Goal: Information Seeking & Learning: Learn about a topic

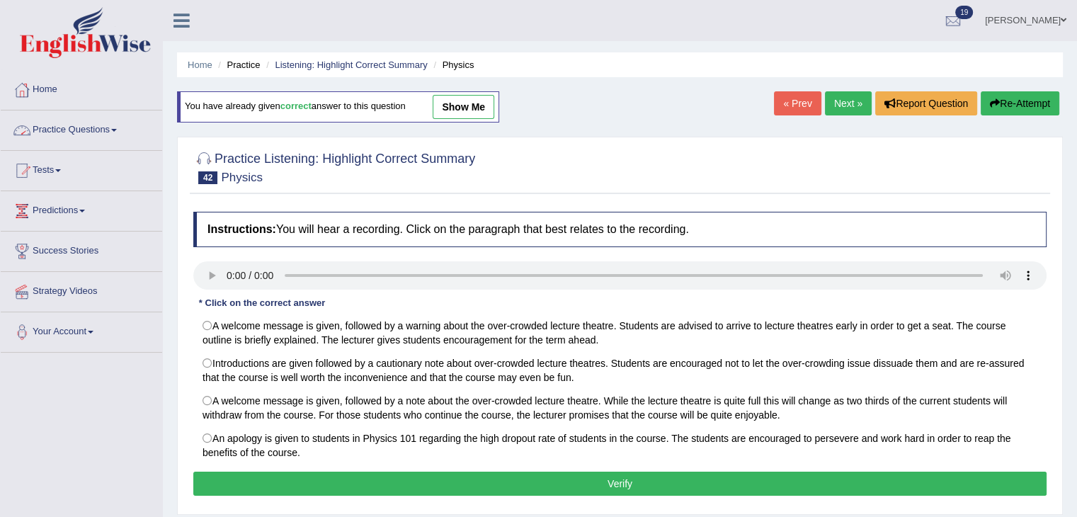
click at [101, 132] on link "Practice Questions" at bounding box center [81, 127] width 161 height 35
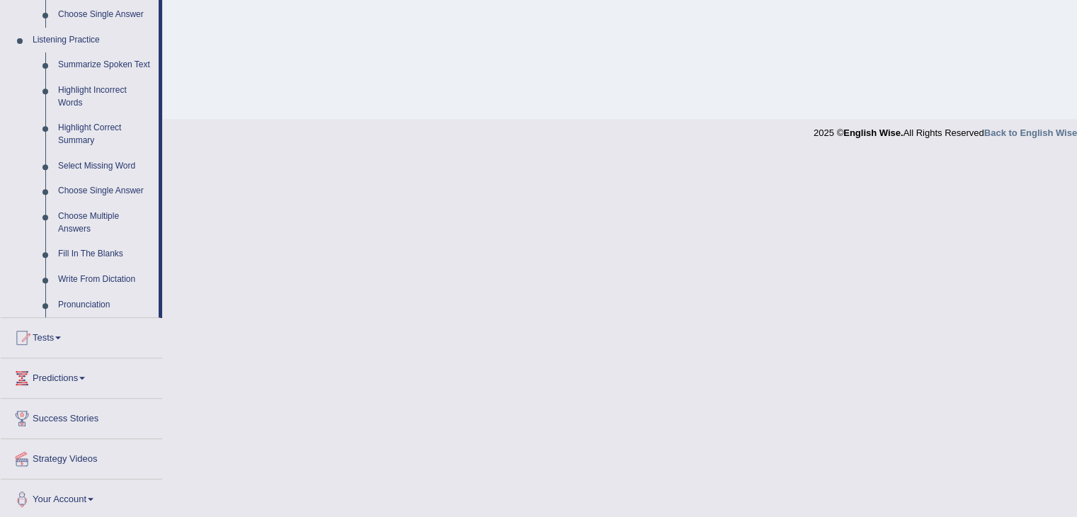
scroll to position [592, 0]
click at [99, 253] on link "Fill In The Blanks" at bounding box center [105, 251] width 107 height 25
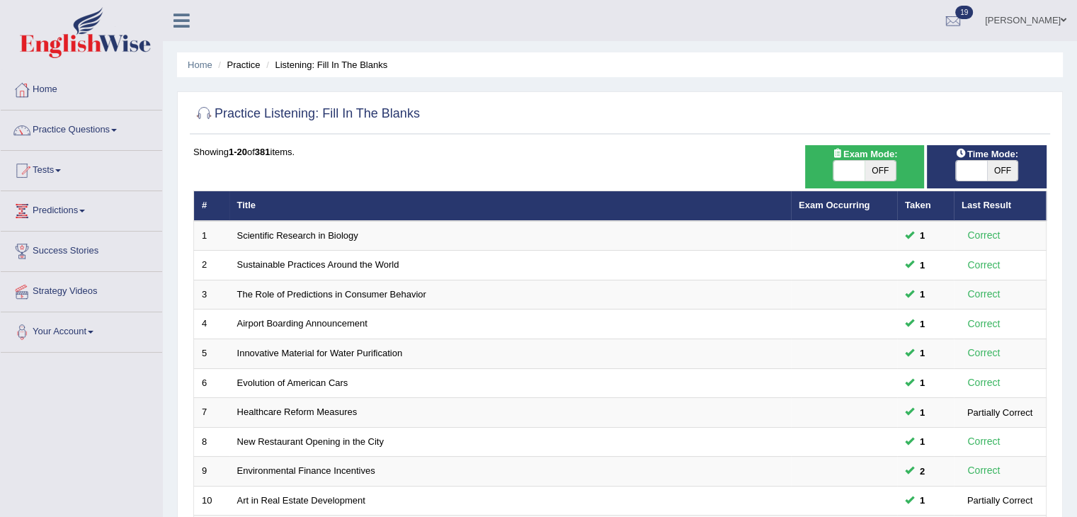
scroll to position [416, 0]
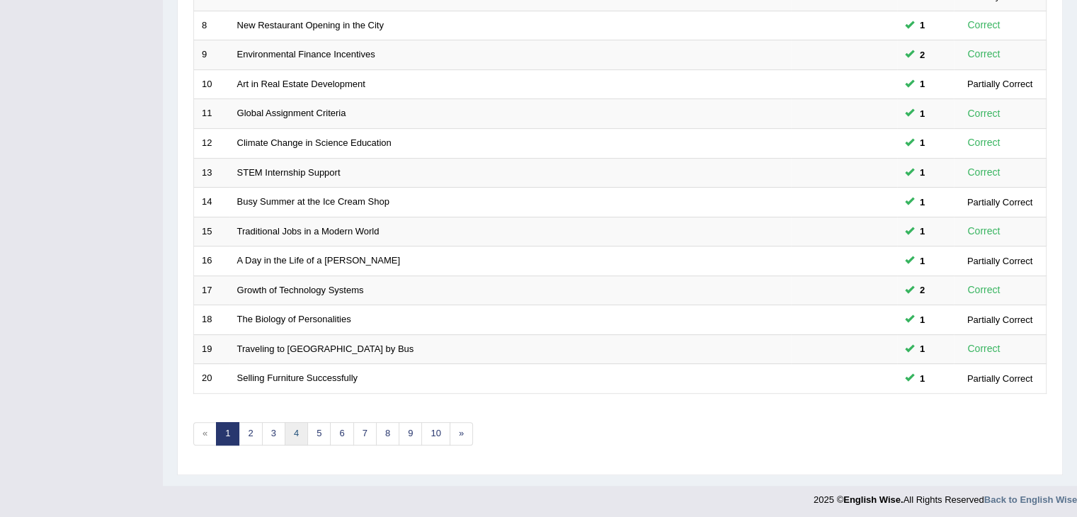
click at [292, 434] on link "4" at bounding box center [296, 433] width 23 height 23
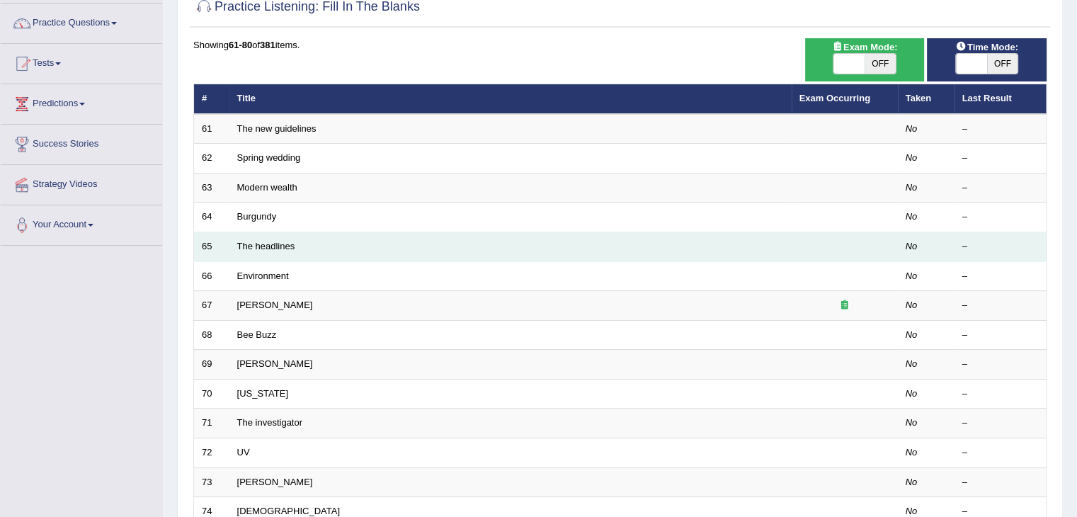
scroll to position [105, 0]
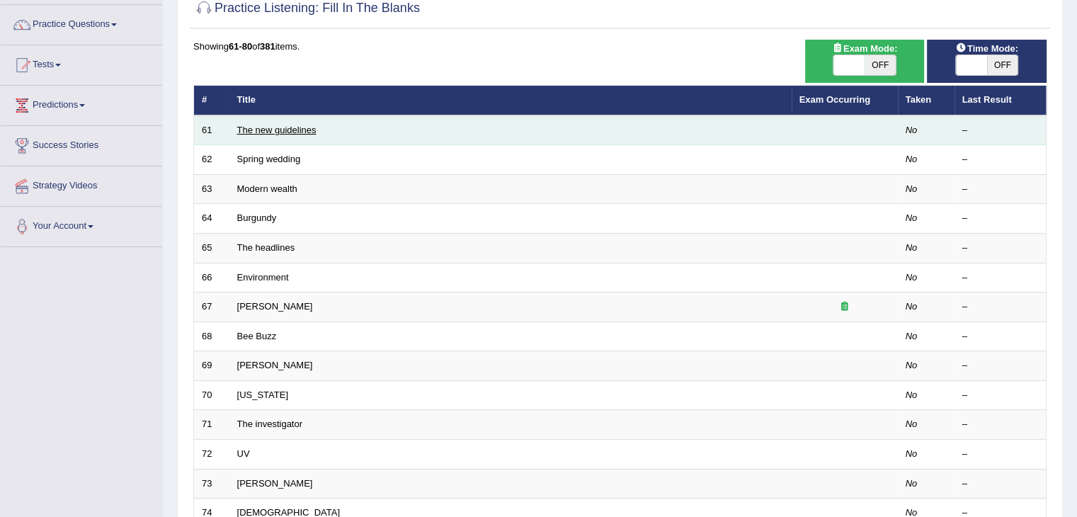
click at [261, 129] on link "The new guidelines" at bounding box center [276, 130] width 79 height 11
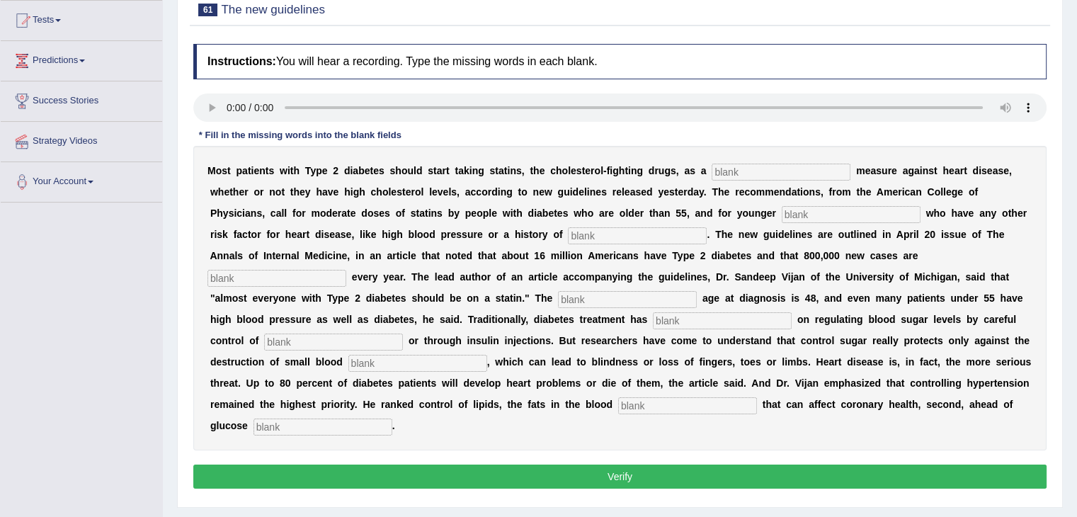
scroll to position [155, 0]
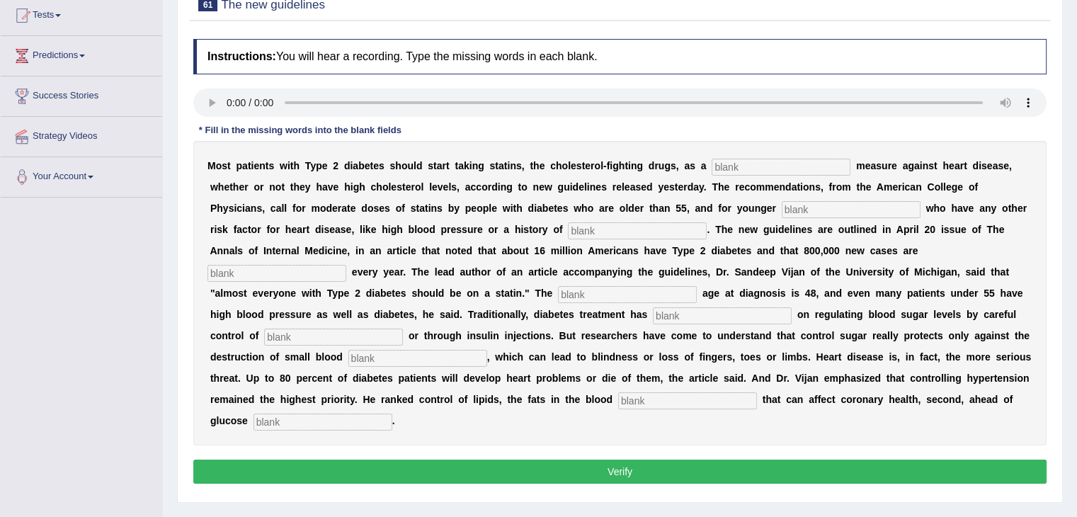
click at [757, 168] on input "text" at bounding box center [780, 167] width 139 height 17
type input "preventative"
click at [815, 204] on input "text" at bounding box center [850, 209] width 139 height 17
type input "patients"
click at [650, 228] on input "text" at bounding box center [637, 230] width 139 height 17
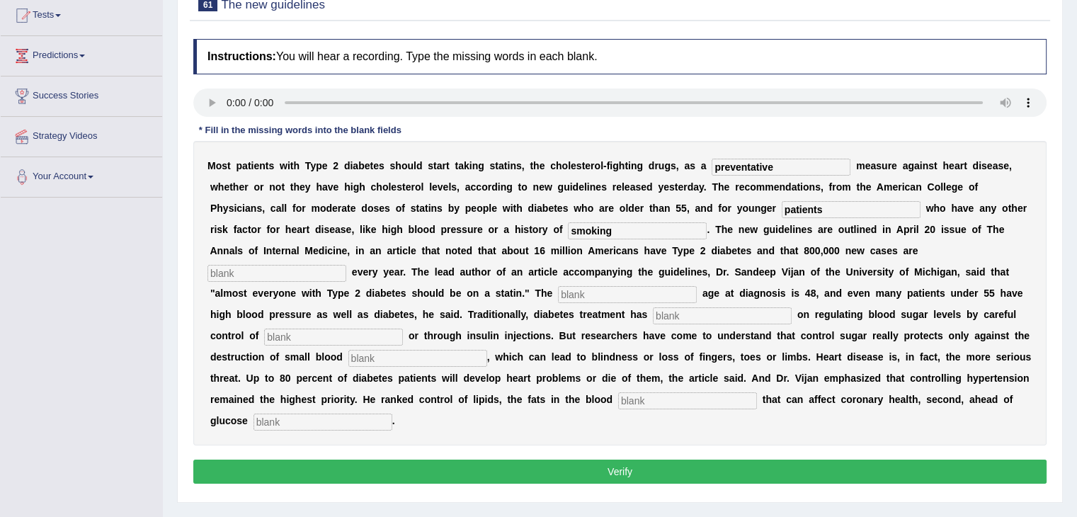
type input "smoking"
click at [293, 273] on input "text" at bounding box center [276, 273] width 139 height 17
type input "diagnosed"
click at [637, 292] on input "text" at bounding box center [627, 294] width 139 height 17
type input "average"
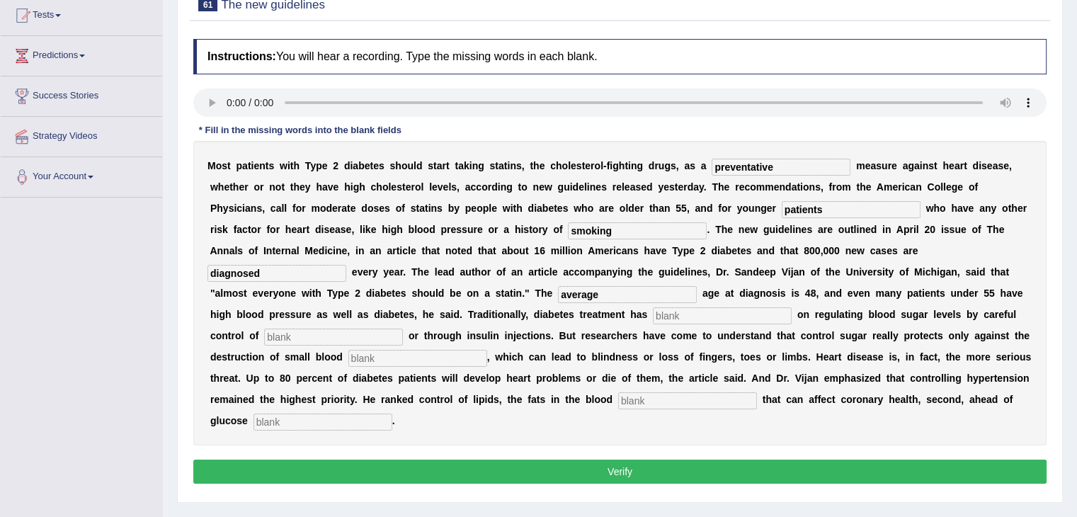
click at [699, 316] on input "text" at bounding box center [722, 315] width 139 height 17
type input "focused"
click at [340, 335] on input "text" at bounding box center [333, 336] width 139 height 17
type input "diet"
click at [371, 359] on input "text" at bounding box center [417, 358] width 139 height 17
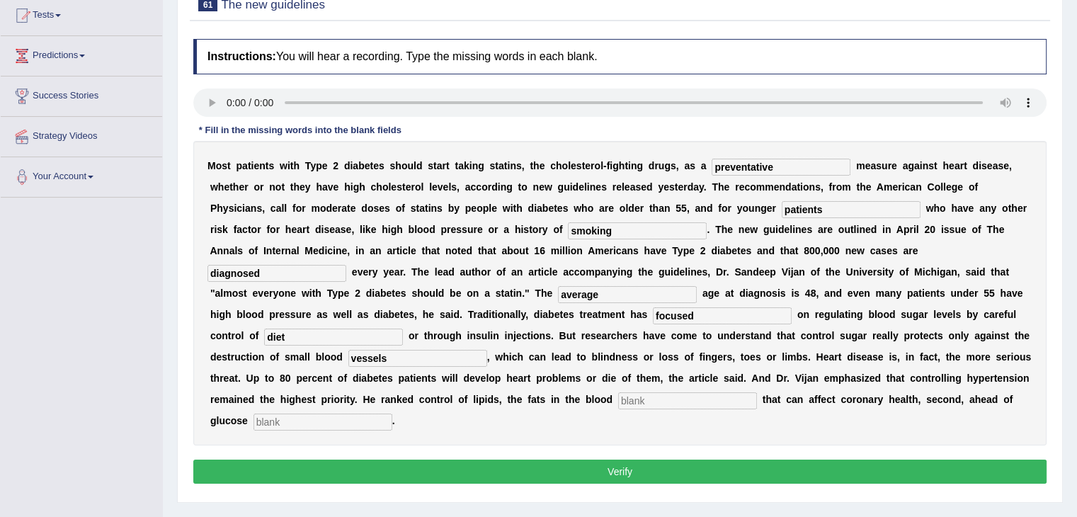
type input "vessels"
click at [634, 401] on input "text" at bounding box center [687, 400] width 139 height 17
type input "stream"
click at [293, 417] on input "text" at bounding box center [322, 421] width 139 height 17
type input "regulation"
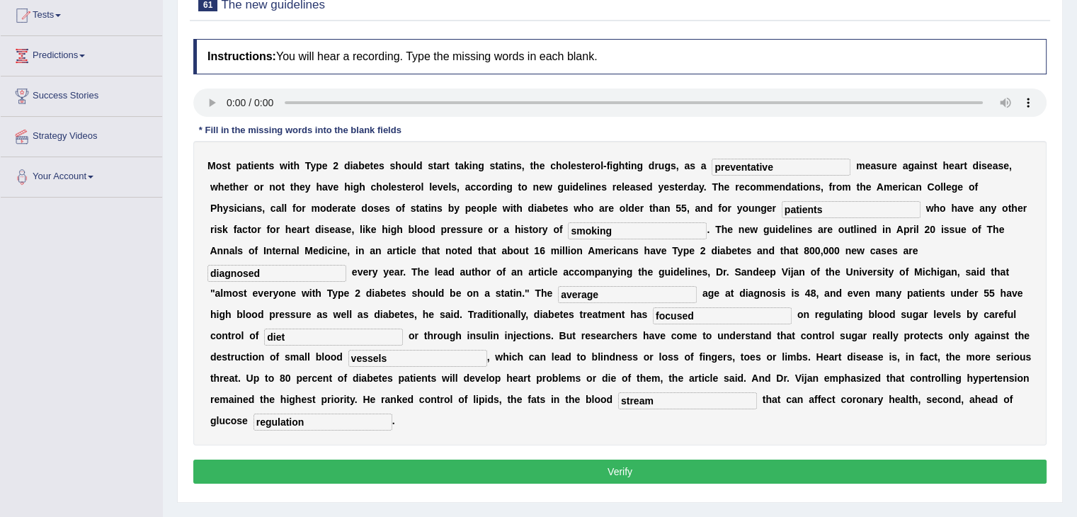
click at [598, 470] on button "Verify" at bounding box center [619, 471] width 853 height 24
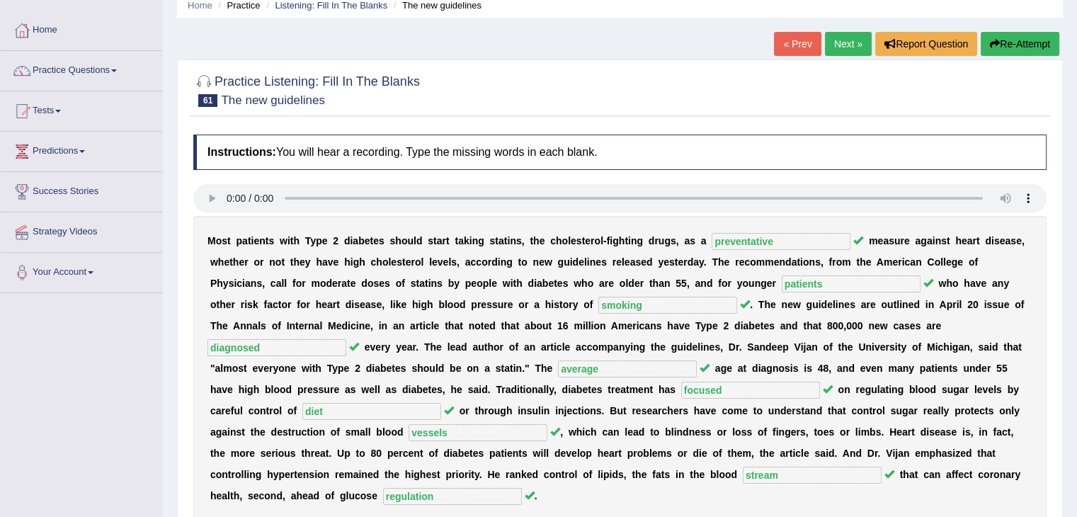
scroll to position [57, 0]
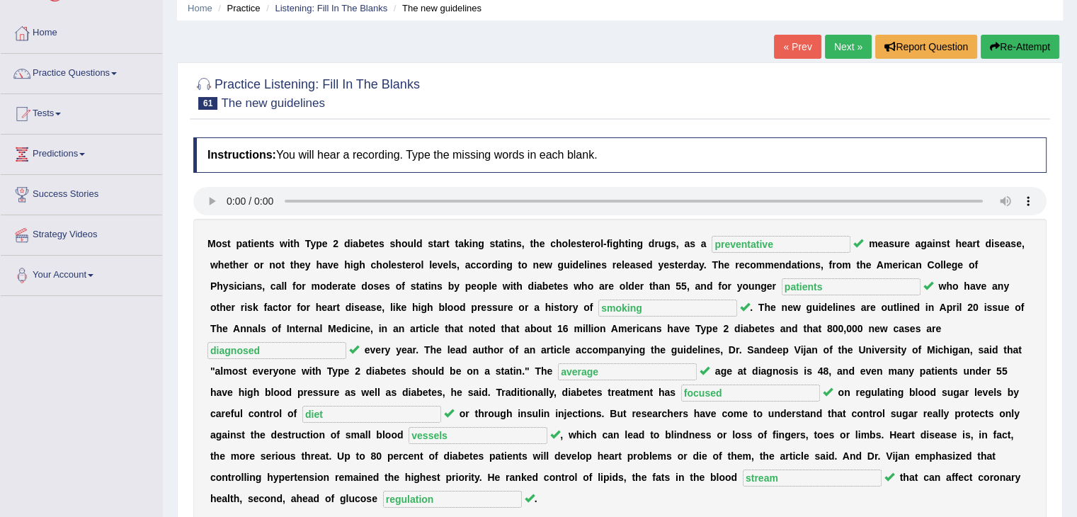
click at [844, 53] on link "Next »" at bounding box center [848, 47] width 47 height 24
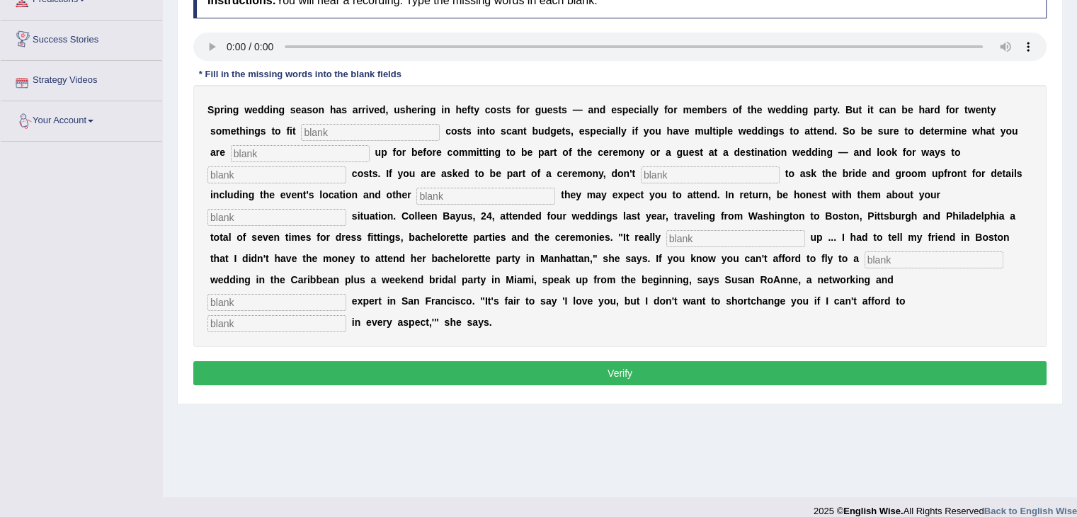
click at [323, 127] on input "text" at bounding box center [370, 132] width 139 height 17
type input "extra"
click at [271, 147] on input "text" at bounding box center [300, 153] width 139 height 17
type input "signing"
click at [310, 173] on input "text" at bounding box center [276, 174] width 139 height 17
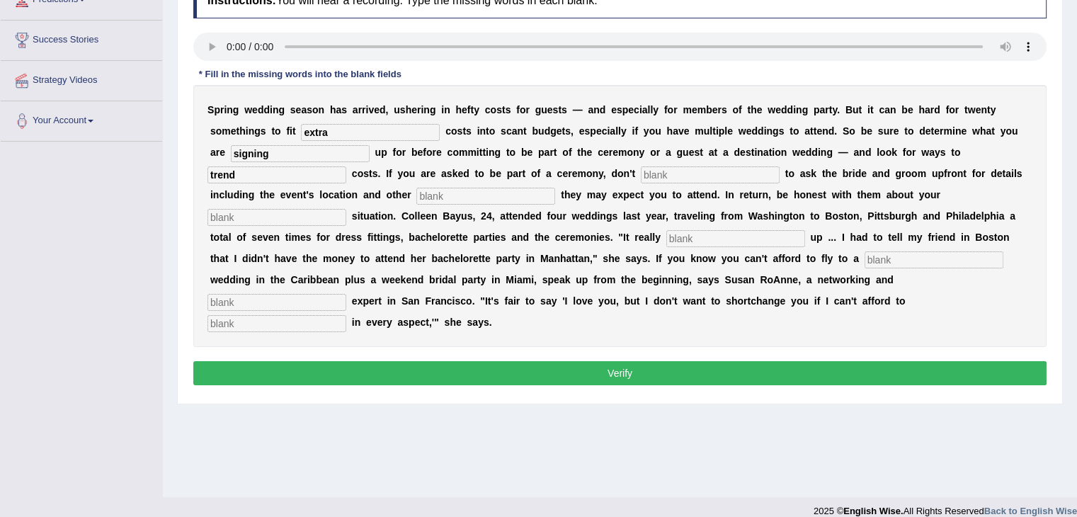
type input "trend"
click at [692, 174] on input "text" at bounding box center [710, 174] width 139 height 17
type input "hesitate"
click at [445, 195] on input "text" at bounding box center [485, 196] width 139 height 17
type input "functions"
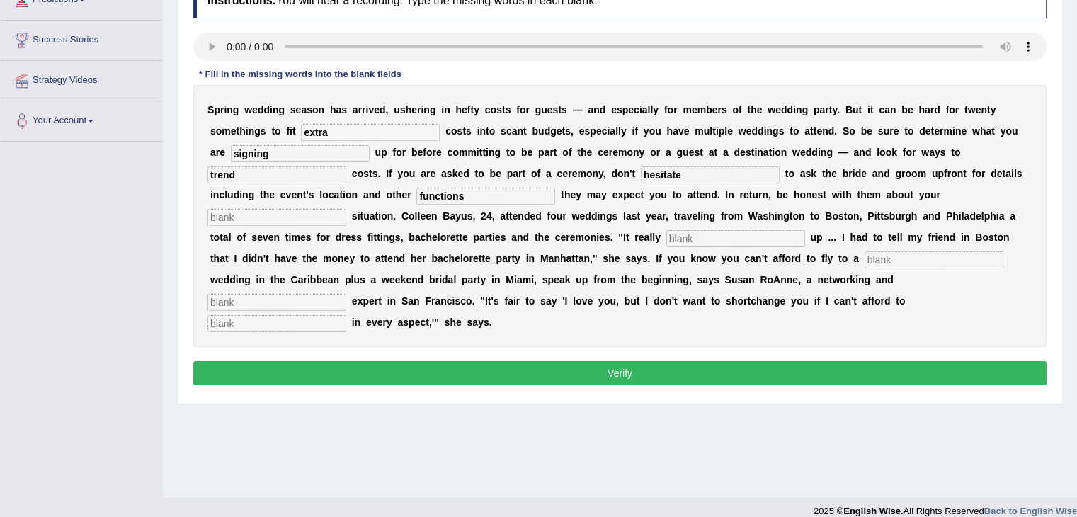
click at [285, 219] on input "text" at bounding box center [276, 217] width 139 height 17
type input "financial"
click at [699, 239] on input "text" at bounding box center [735, 238] width 139 height 17
type input "added"
click at [932, 258] on input "text" at bounding box center [933, 259] width 139 height 17
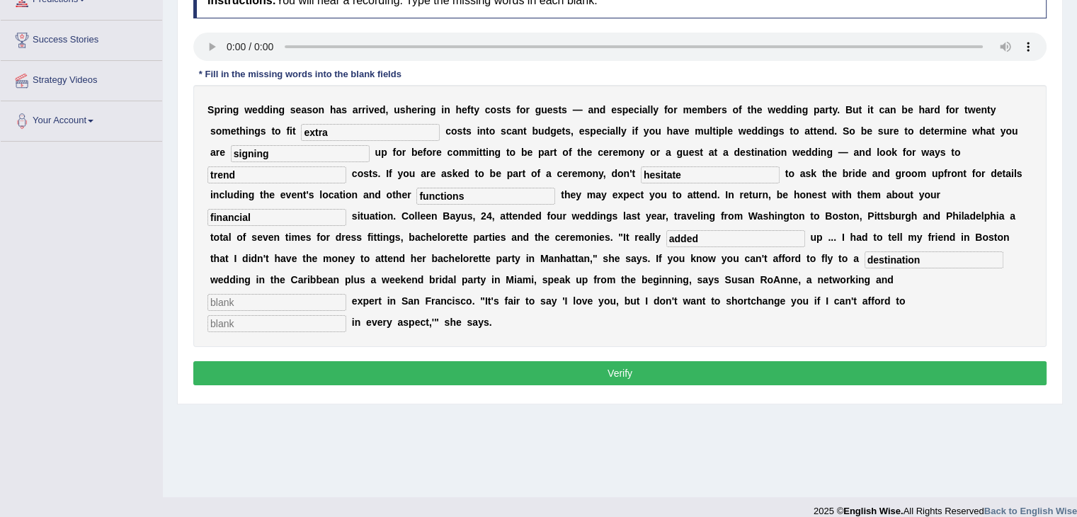
type input "destination"
click at [299, 294] on input "text" at bounding box center [276, 302] width 139 height 17
type input "adequate"
click at [262, 321] on input "text" at bounding box center [276, 323] width 139 height 17
type input "participate"
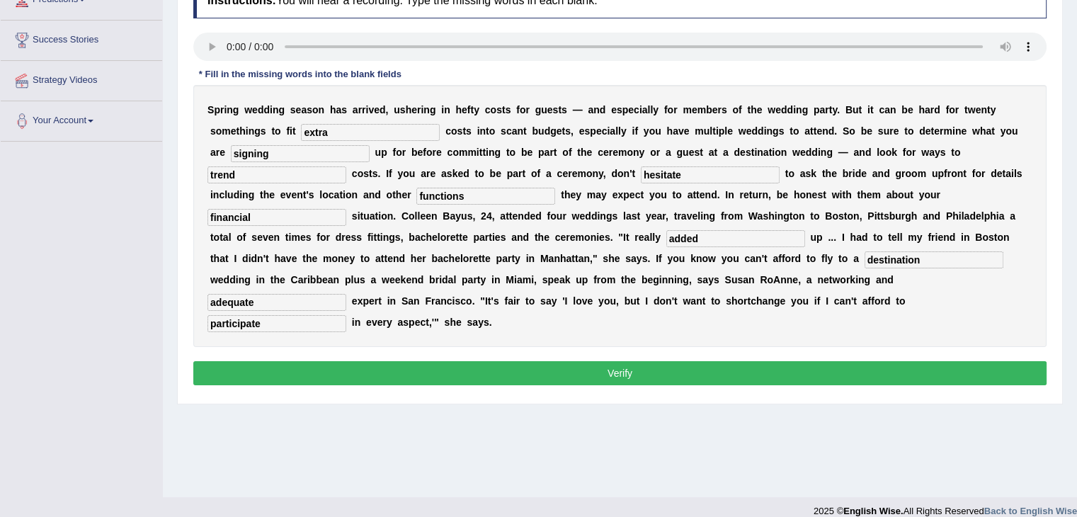
click at [469, 377] on button "Verify" at bounding box center [619, 373] width 853 height 24
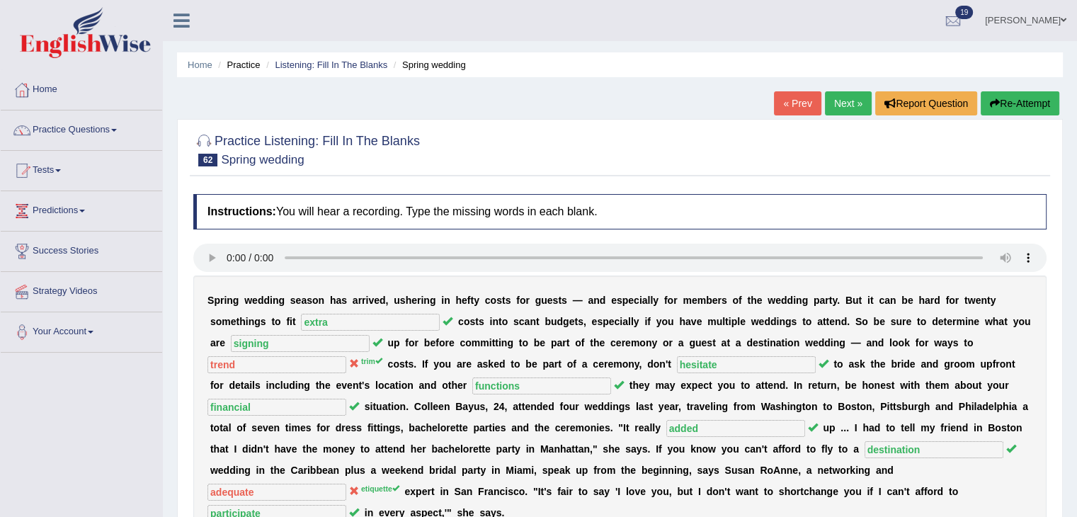
click at [830, 102] on link "Next »" at bounding box center [848, 103] width 47 height 24
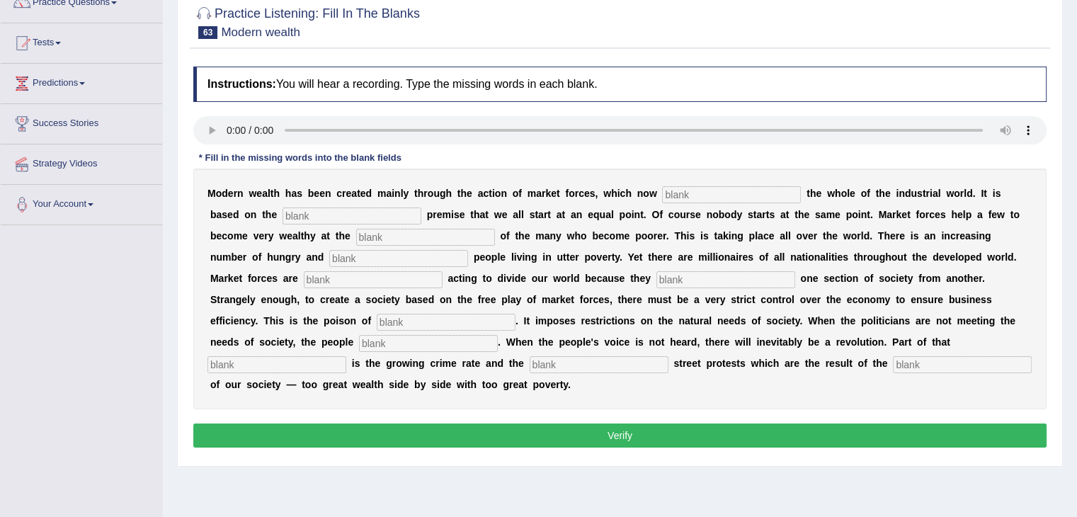
click at [696, 193] on input "text" at bounding box center [731, 194] width 139 height 17
type input "dominate"
click at [348, 213] on input "text" at bounding box center [351, 215] width 139 height 17
type input "false"
click at [389, 241] on input "text" at bounding box center [425, 237] width 139 height 17
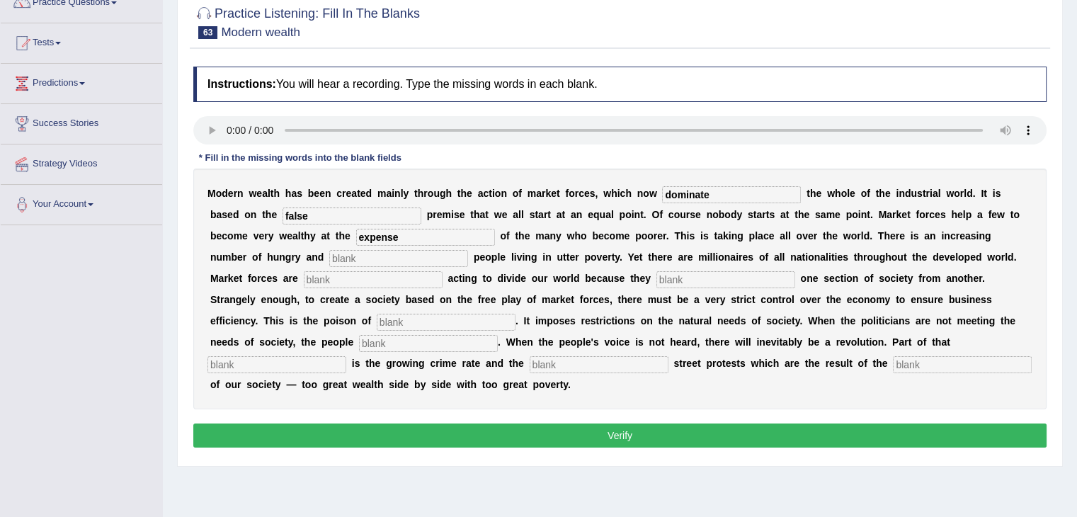
type input "expense"
click at [373, 258] on input "text" at bounding box center [398, 258] width 139 height 17
type input "desperate"
click at [340, 282] on input "text" at bounding box center [373, 279] width 139 height 17
type input "inviteably"
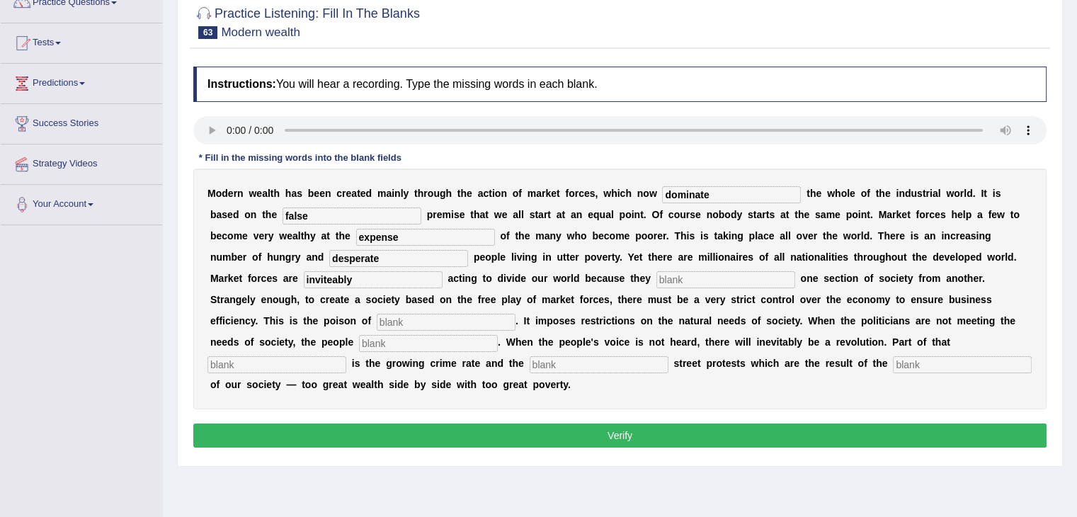
click at [695, 283] on input "text" at bounding box center [725, 279] width 139 height 17
type input "seperate"
click at [445, 322] on input "text" at bounding box center [446, 322] width 139 height 17
click at [430, 318] on input "commercilization" at bounding box center [446, 322] width 139 height 17
type input "commercialization"
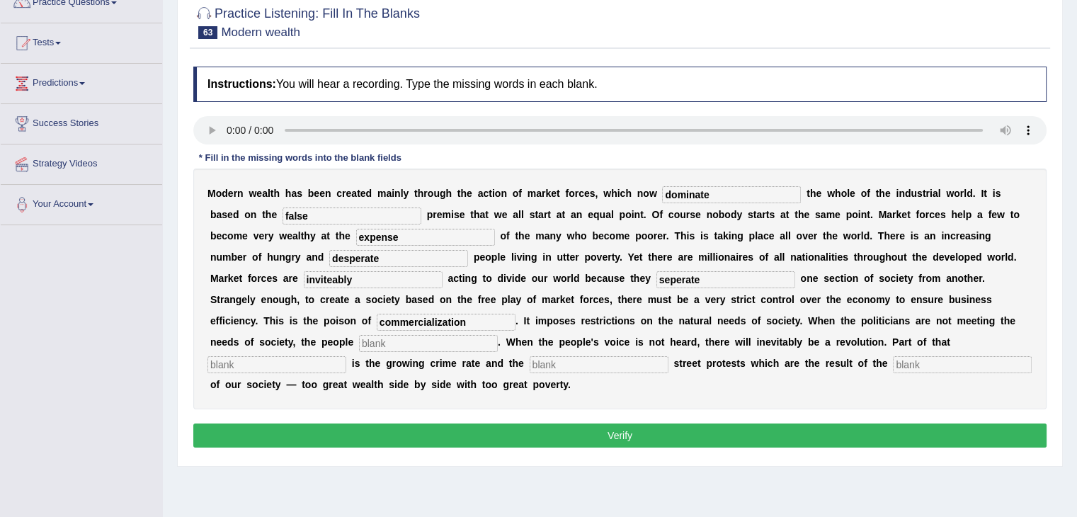
click at [381, 340] on input "text" at bounding box center [428, 343] width 139 height 17
type input "revolved"
click at [292, 367] on input "text" at bounding box center [276, 364] width 139 height 17
type input "revolution"
click at [568, 369] on input "text" at bounding box center [598, 364] width 139 height 17
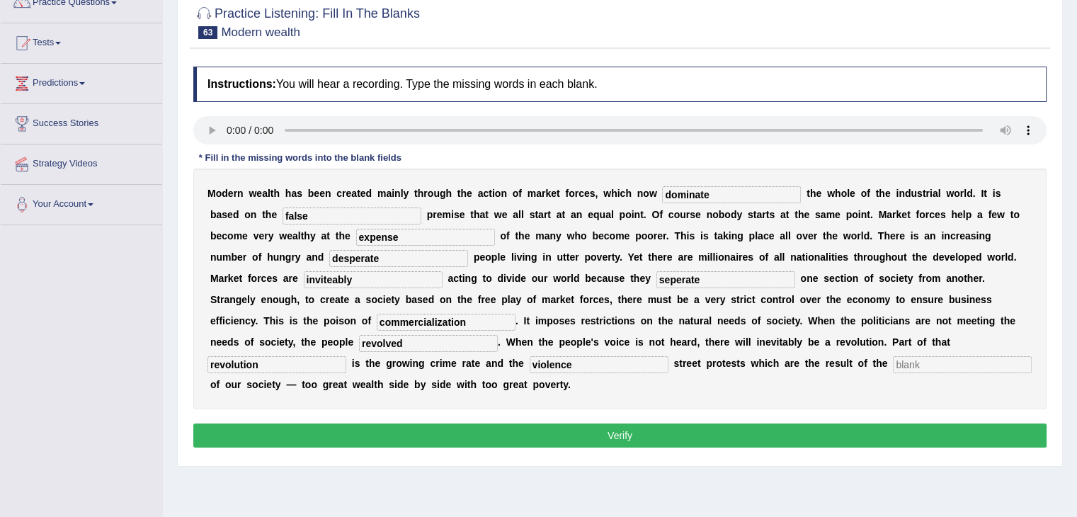
type input "violence"
click at [907, 361] on input "text" at bounding box center [962, 364] width 139 height 17
click at [898, 356] on input "mbalance" at bounding box center [962, 364] width 139 height 17
type input "imbalance"
click at [605, 437] on button "Verify" at bounding box center [619, 435] width 853 height 24
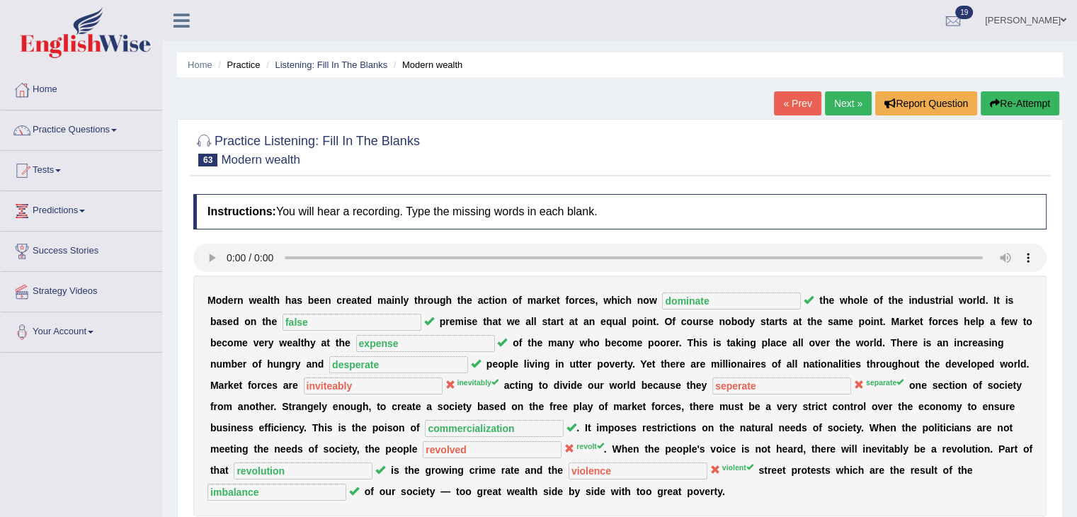
click at [843, 104] on link "Next »" at bounding box center [848, 103] width 47 height 24
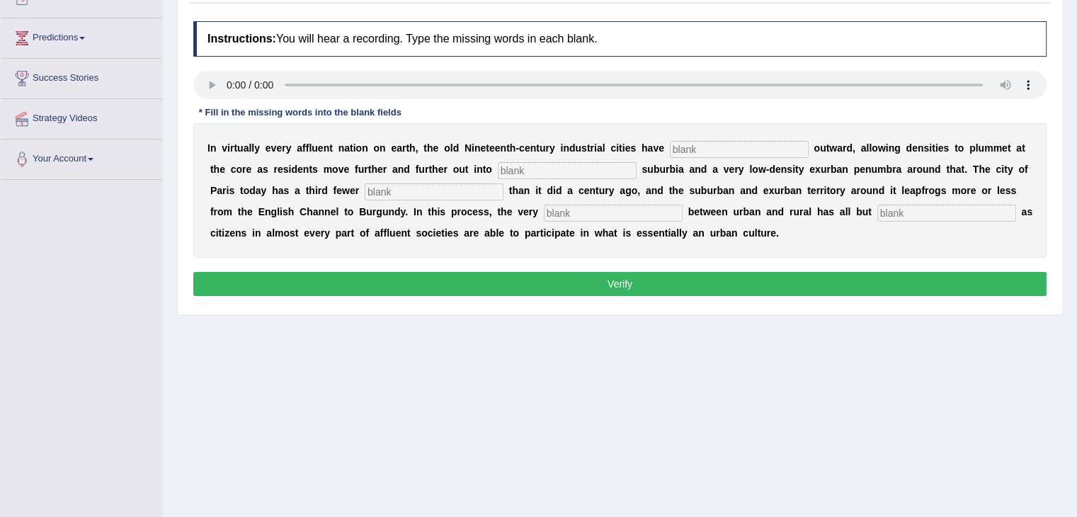
scroll to position [177, 0]
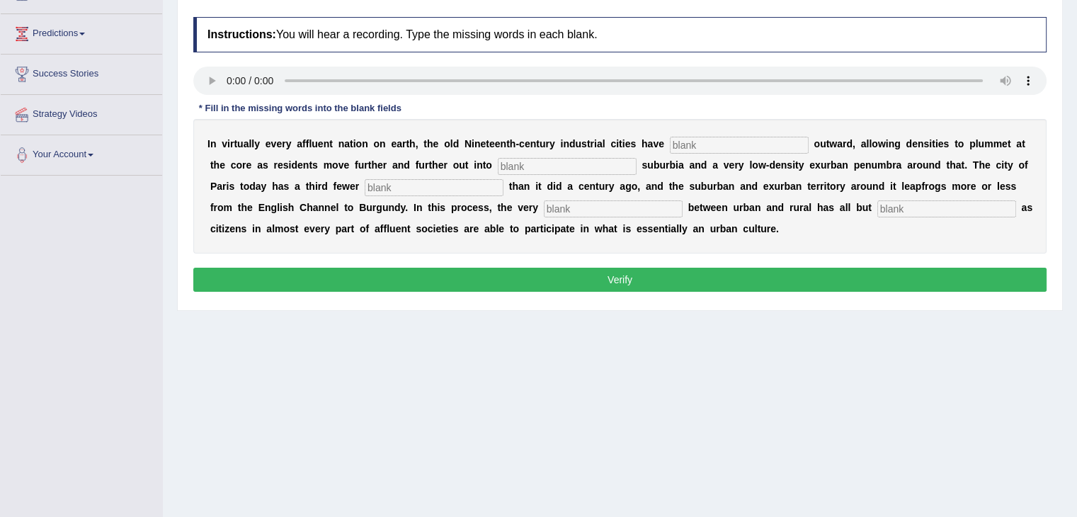
click at [909, 202] on input "text" at bounding box center [946, 208] width 139 height 17
type input "disappeared"
click at [612, 203] on input "text" at bounding box center [613, 208] width 139 height 17
type input "distinction"
click at [726, 145] on input "text" at bounding box center [739, 145] width 139 height 17
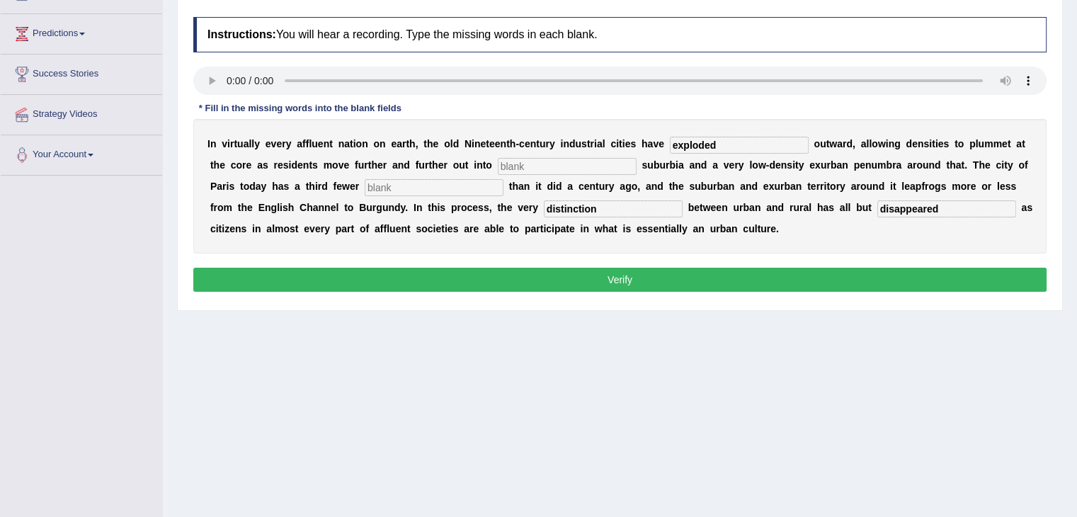
type input "exploded"
click at [531, 164] on input "text" at bounding box center [567, 166] width 139 height 17
type input "low-density"
click at [416, 183] on input "text" at bounding box center [434, 187] width 139 height 17
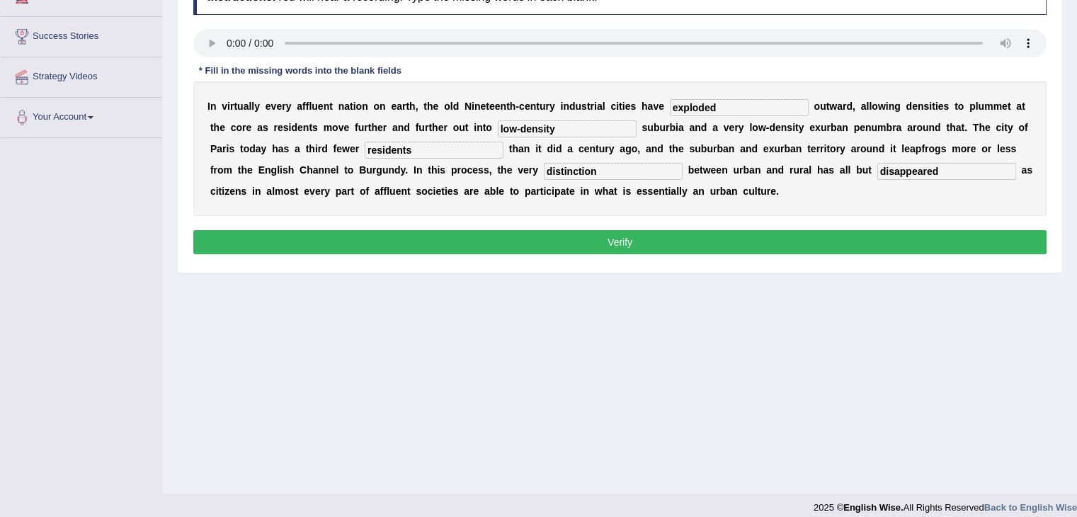
type input "residents"
click at [614, 244] on button "Verify" at bounding box center [619, 242] width 853 height 24
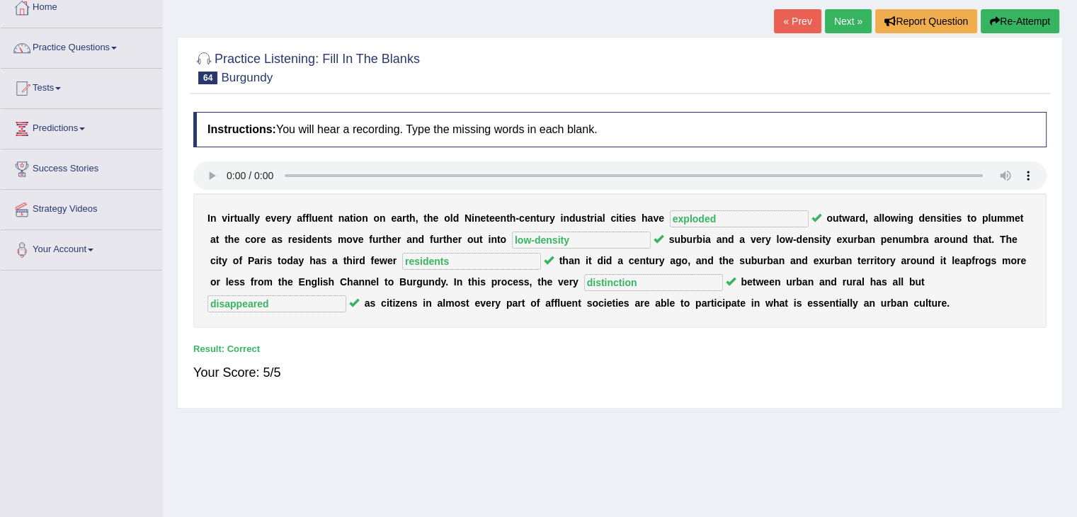
scroll to position [4, 0]
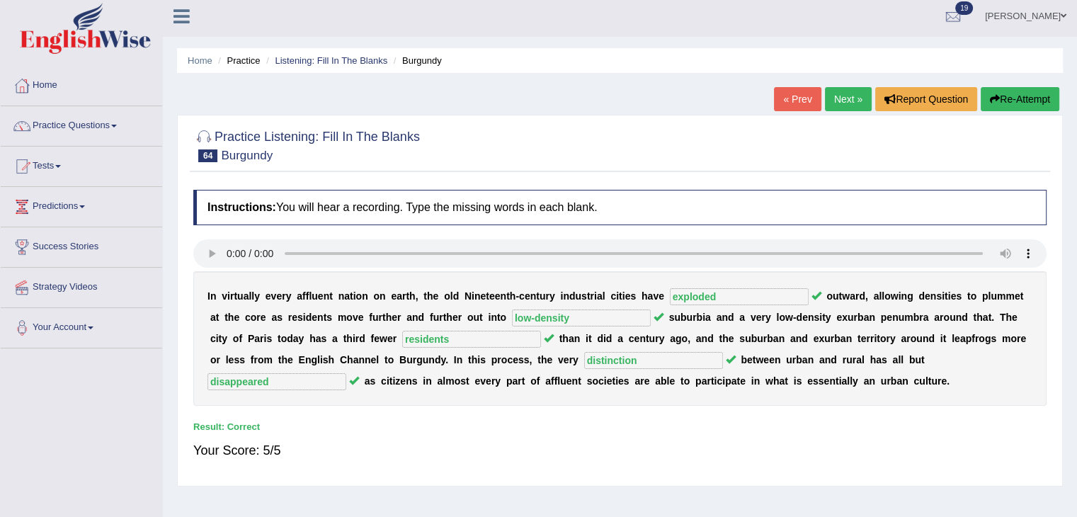
click at [837, 89] on link "Next »" at bounding box center [848, 99] width 47 height 24
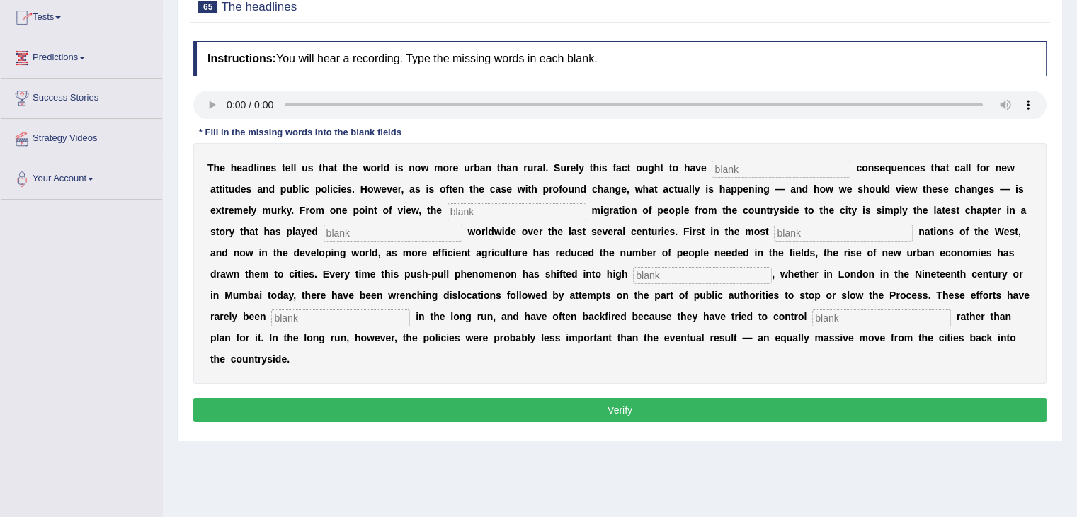
click at [737, 173] on input "text" at bounding box center [780, 169] width 139 height 17
type input "profound"
click at [494, 210] on input "text" at bounding box center [516, 211] width 139 height 17
type input "vast"
click at [365, 227] on input "text" at bounding box center [392, 232] width 139 height 17
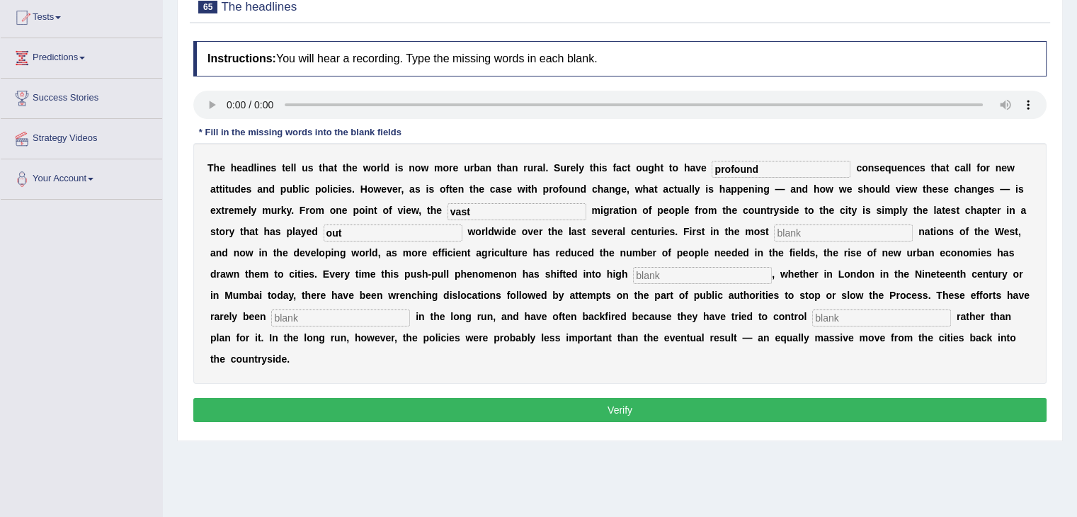
type input "out"
click at [794, 229] on input "text" at bounding box center [843, 232] width 139 height 17
type input "affluent"
click at [668, 270] on input "text" at bounding box center [702, 275] width 139 height 17
type input "gear"
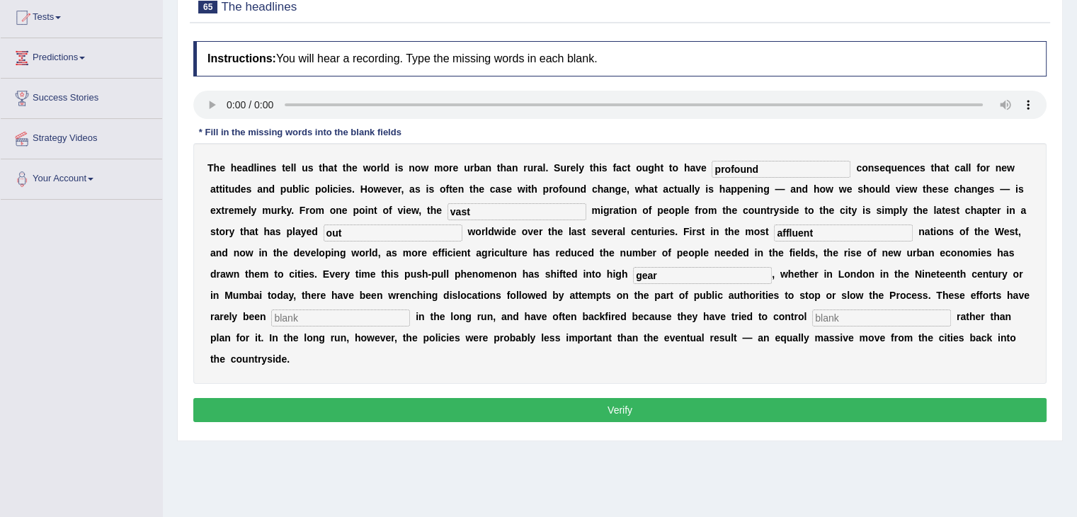
click at [348, 314] on input "text" at bounding box center [340, 317] width 139 height 17
type input "effective"
click at [852, 319] on input "text" at bounding box center [881, 317] width 139 height 17
type input "h"
type input "behaviour"
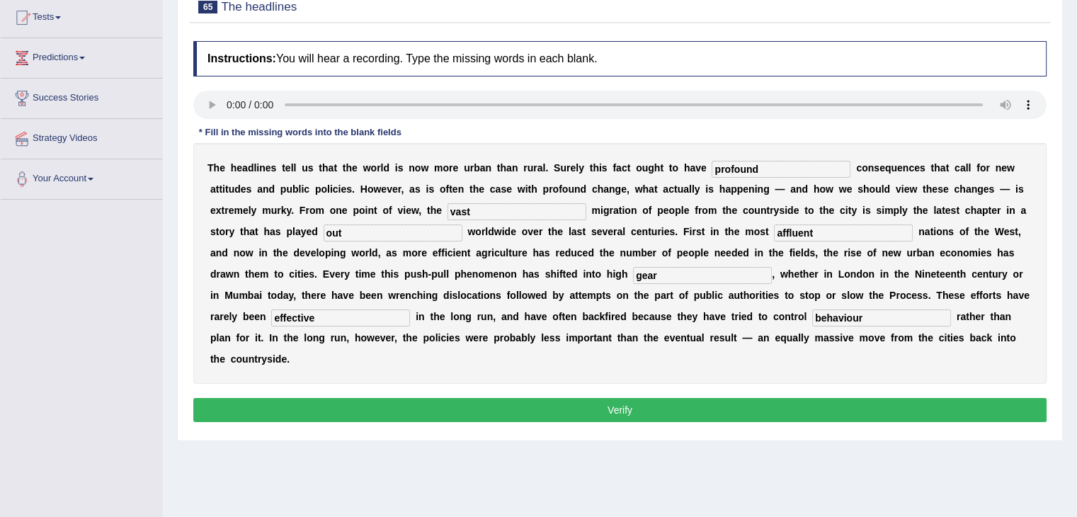
click at [711, 403] on button "Verify" at bounding box center [619, 410] width 853 height 24
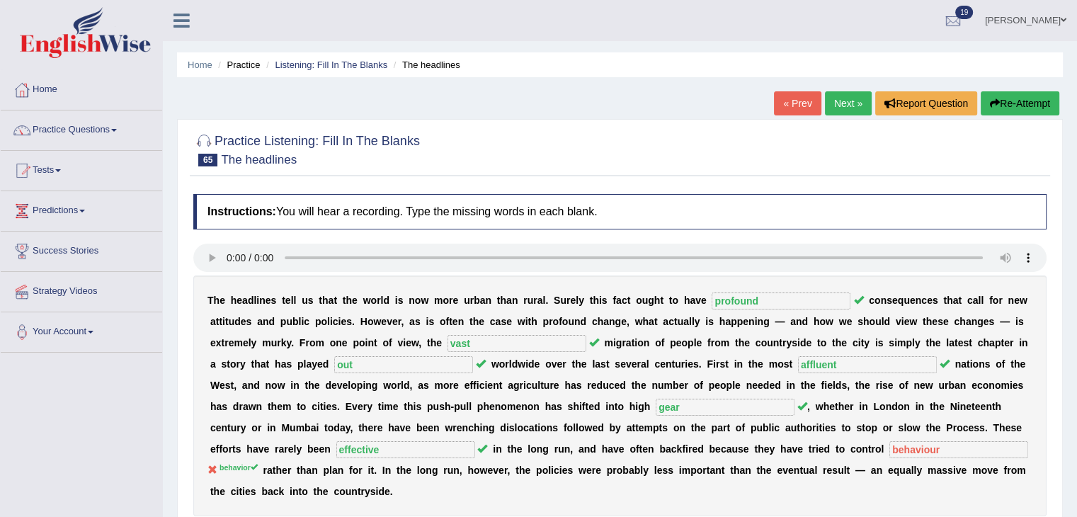
click at [847, 107] on link "Next »" at bounding box center [848, 103] width 47 height 24
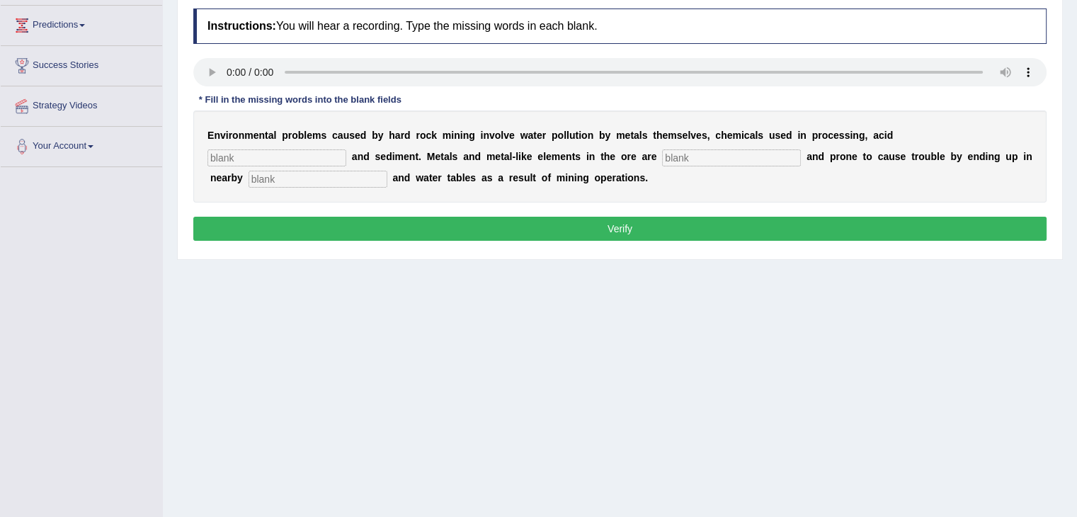
scroll to position [191, 0]
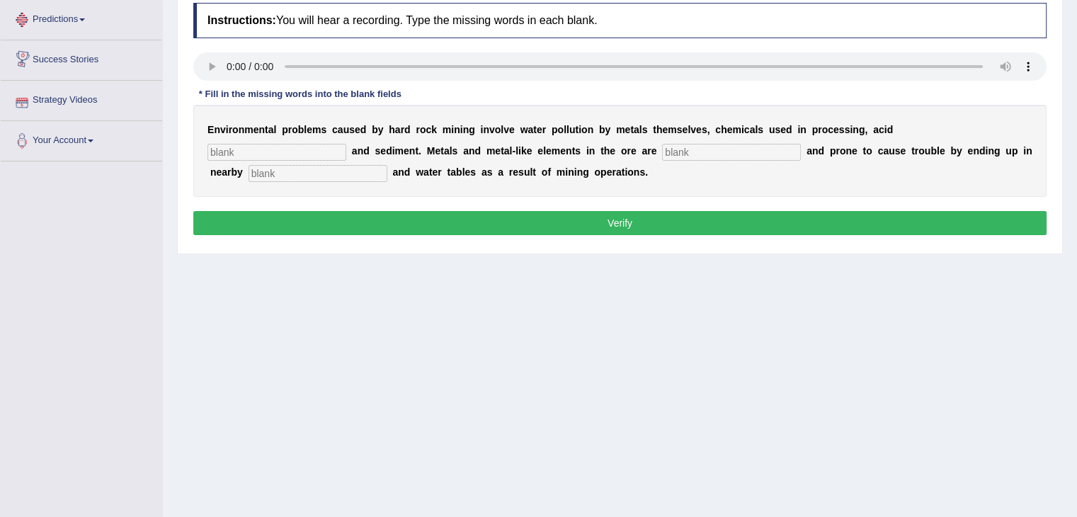
click at [248, 148] on input "text" at bounding box center [276, 152] width 139 height 17
type input "drainage"
click at [711, 146] on input "text" at bounding box center [731, 152] width 139 height 17
type input "toxic"
click at [348, 174] on input "text" at bounding box center [317, 173] width 139 height 17
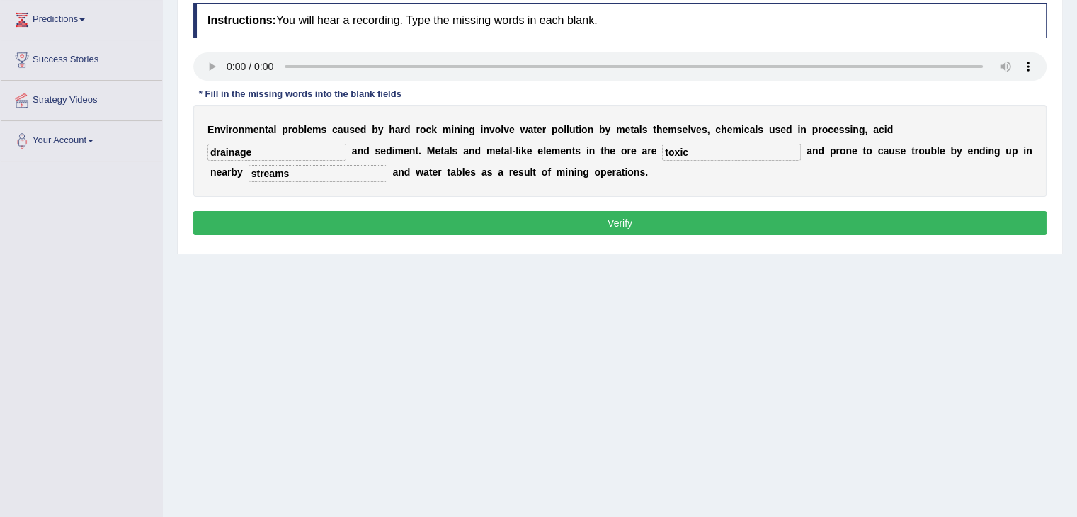
type input "streams"
click at [394, 219] on button "Verify" at bounding box center [619, 223] width 853 height 24
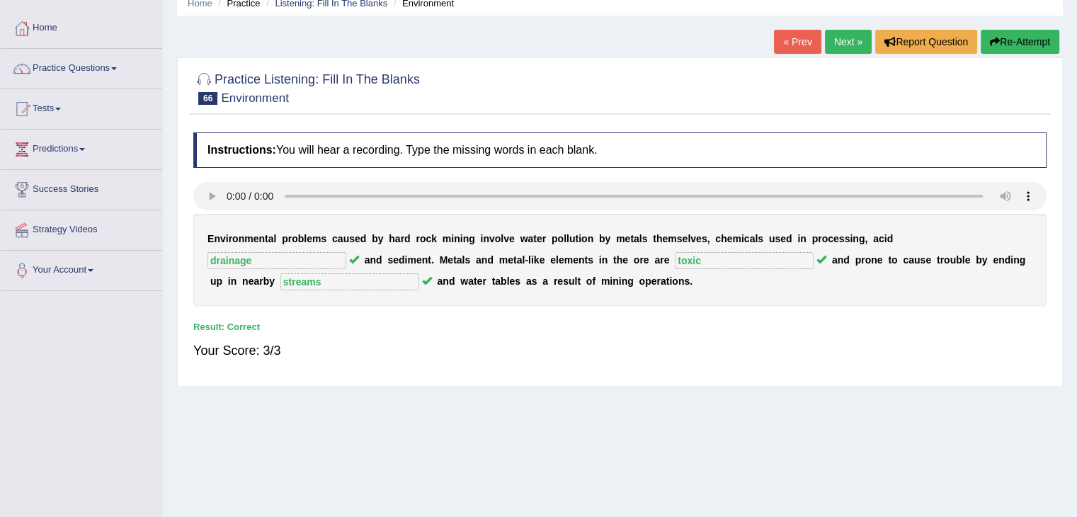
scroll to position [25, 0]
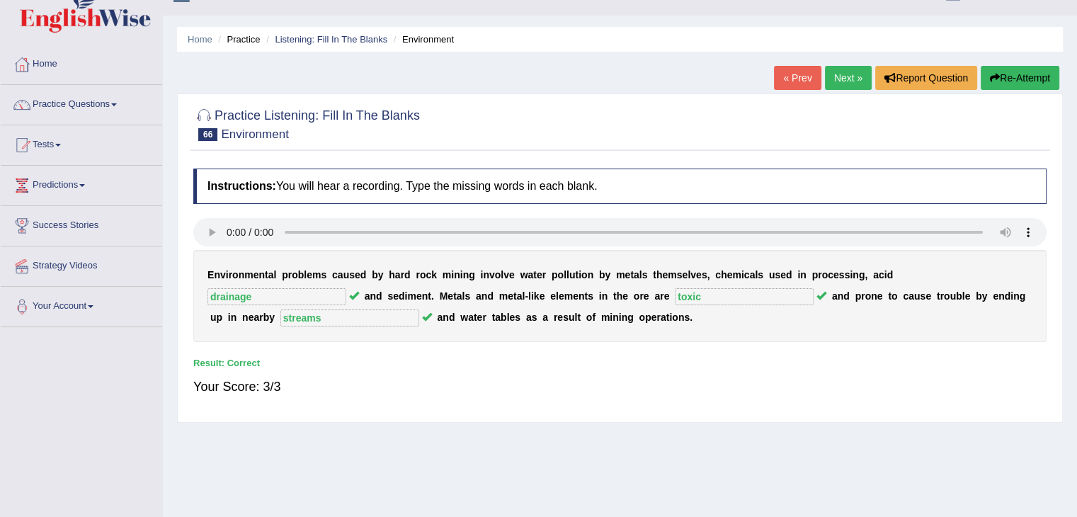
click at [855, 85] on link "Next »" at bounding box center [848, 78] width 47 height 24
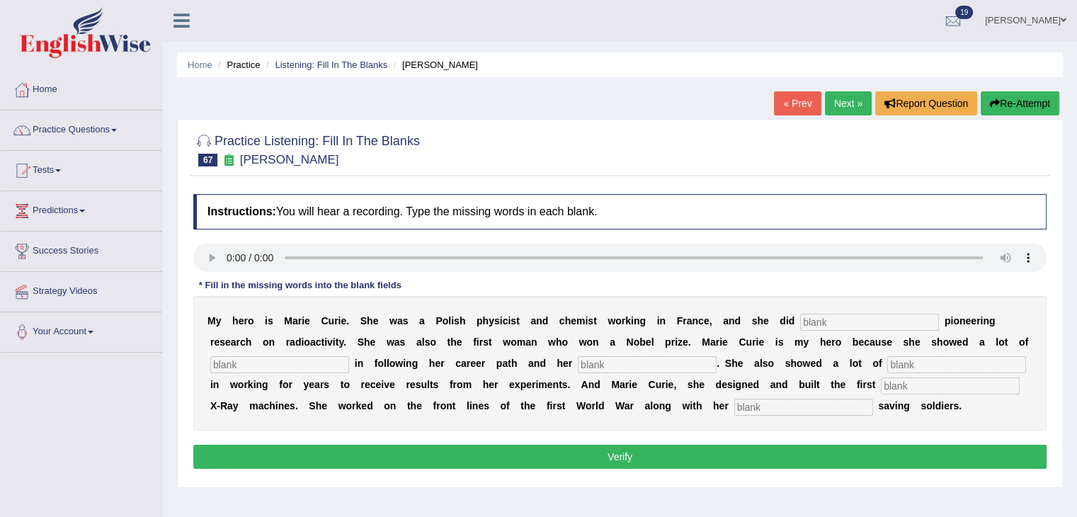
scroll to position [119, 0]
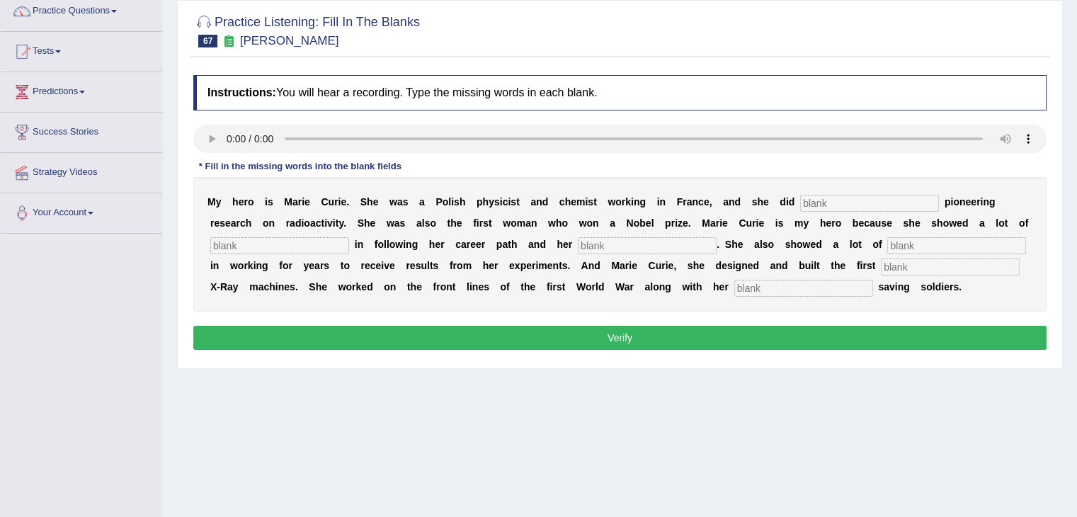
click at [815, 205] on input "text" at bounding box center [869, 203] width 139 height 17
type input "conducted"
click at [305, 248] on input "text" at bounding box center [279, 245] width 139 height 17
type input "determination"
click at [635, 242] on input "text" at bounding box center [647, 245] width 139 height 17
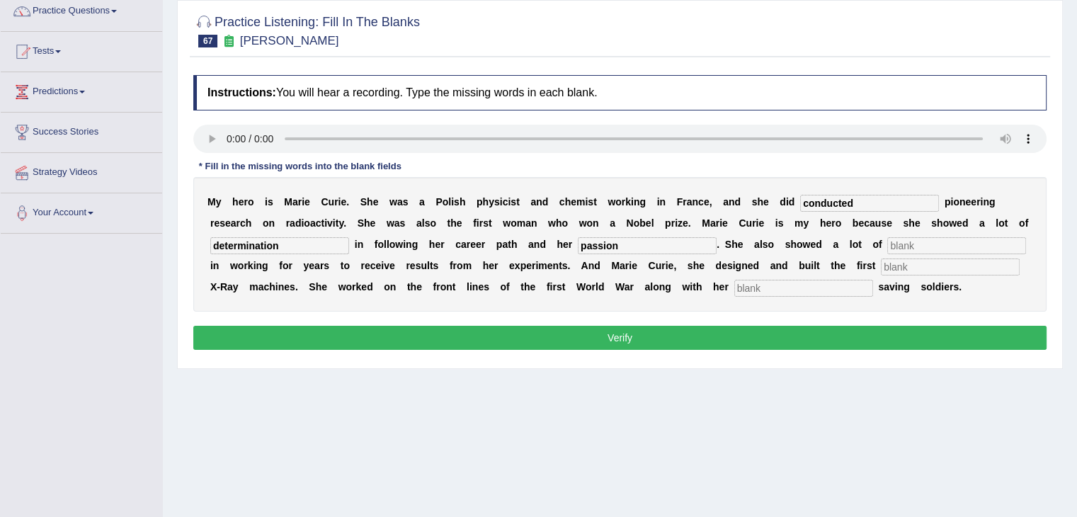
type input "passion"
click at [907, 244] on input "text" at bounding box center [956, 245] width 139 height 17
type input "patience"
click at [898, 267] on input "text" at bounding box center [950, 266] width 139 height 17
type input "built"
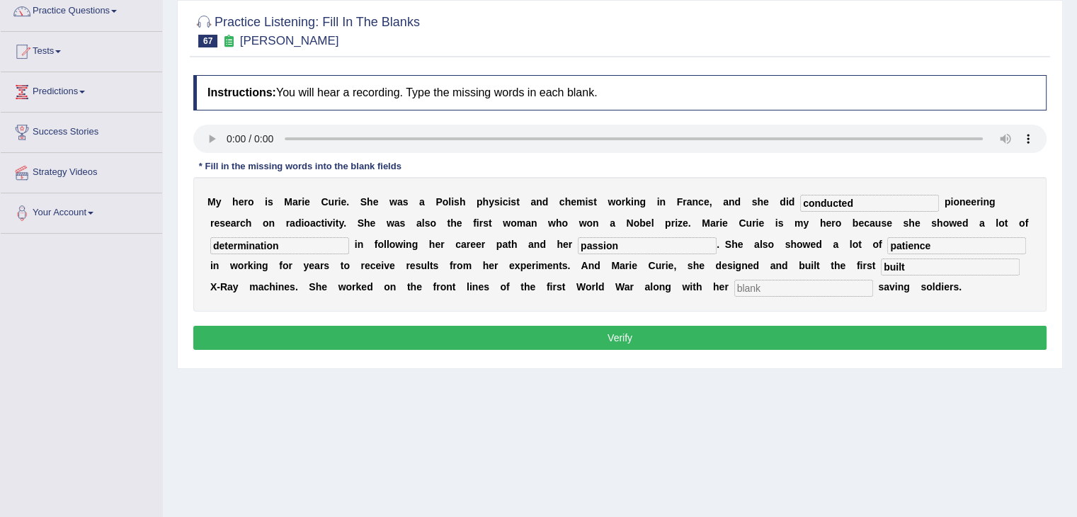
click at [777, 285] on input "text" at bounding box center [803, 288] width 139 height 17
type input "daughter"
click at [677, 332] on button "Verify" at bounding box center [619, 338] width 853 height 24
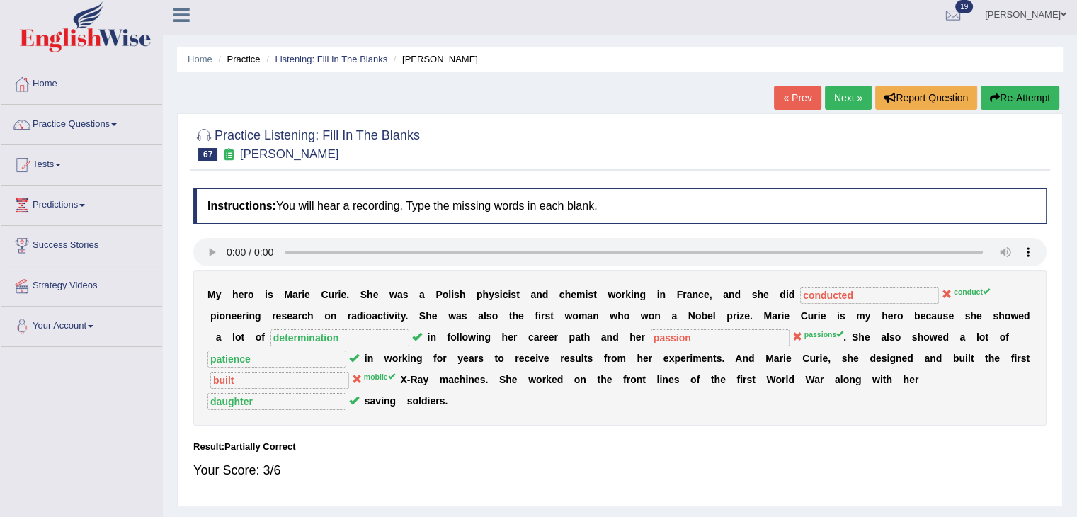
scroll to position [0, 0]
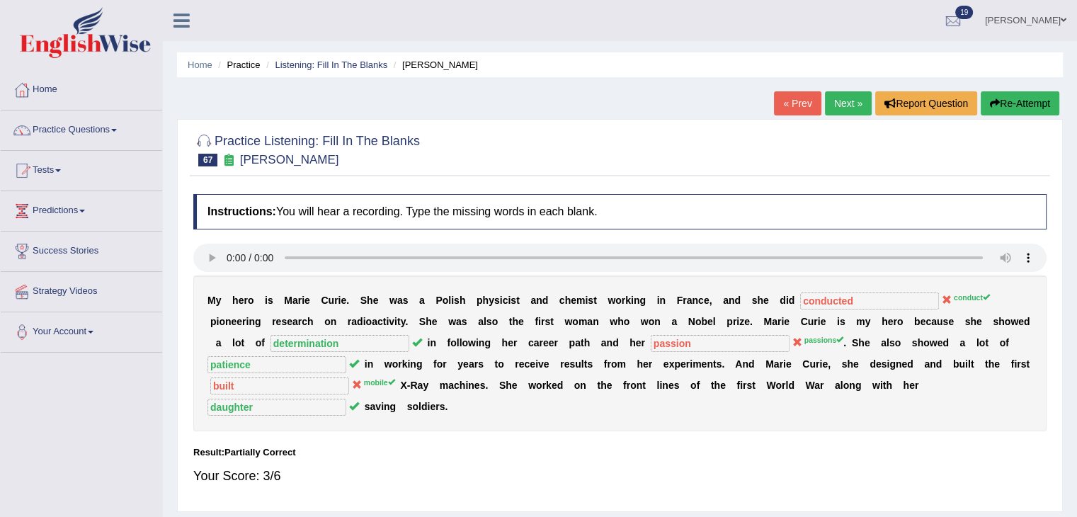
click at [1007, 101] on button "Re-Attempt" at bounding box center [1019, 103] width 79 height 24
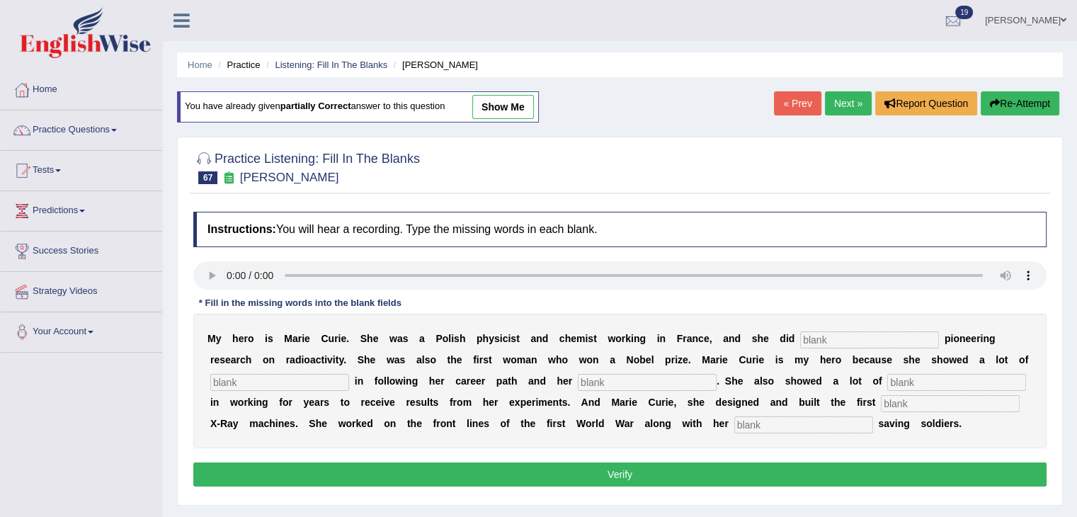
click at [848, 333] on input "text" at bounding box center [869, 339] width 139 height 17
type input "conduct"
click at [322, 380] on input "text" at bounding box center [279, 382] width 139 height 17
type input "determination"
click at [610, 374] on input "text" at bounding box center [647, 382] width 139 height 17
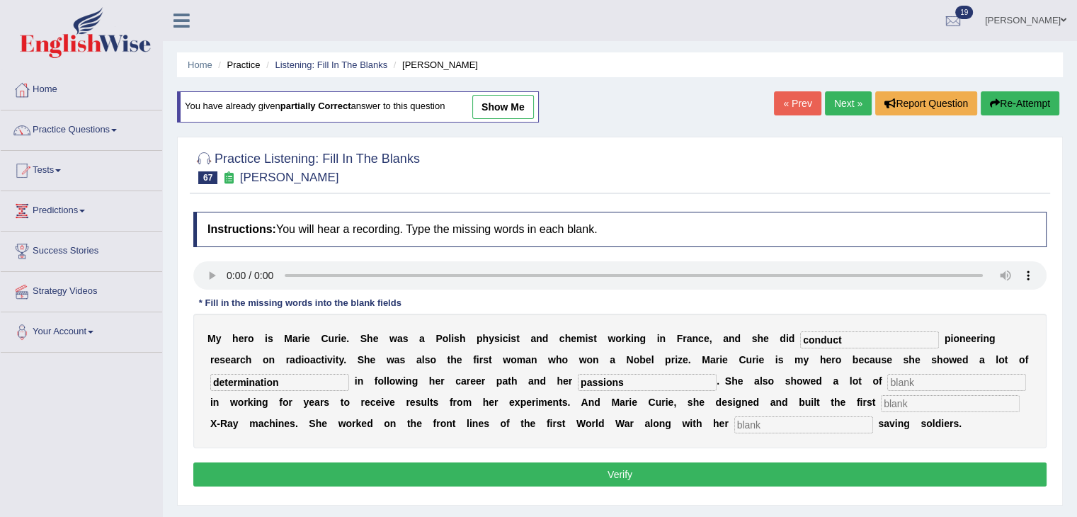
type input "passions"
click at [934, 379] on input "text" at bounding box center [956, 382] width 139 height 17
type input "patience"
click at [890, 401] on input "text" at bounding box center [950, 403] width 139 height 17
type input "mobile"
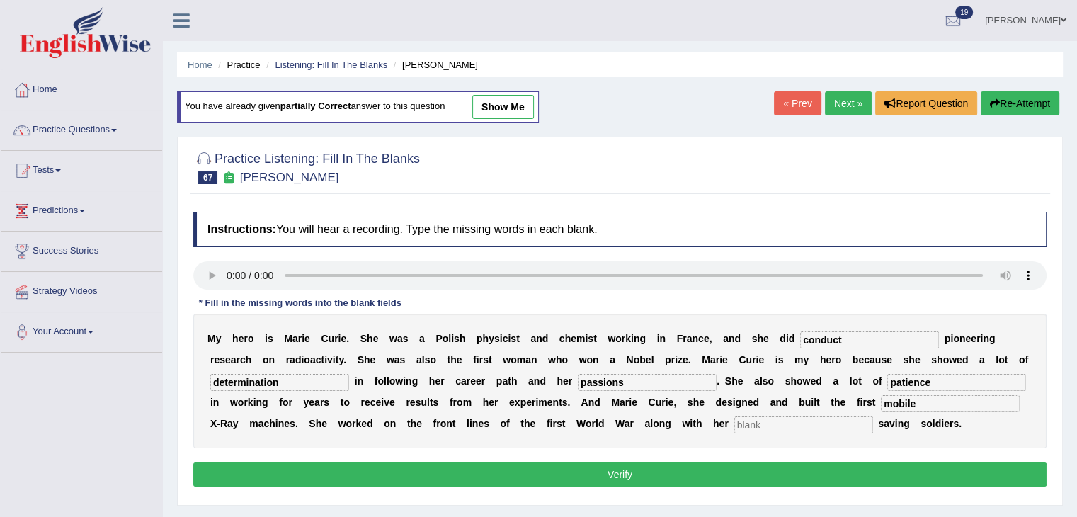
click at [832, 416] on input "text" at bounding box center [803, 424] width 139 height 17
type input "daughter"
click at [685, 467] on button "Verify" at bounding box center [619, 474] width 853 height 24
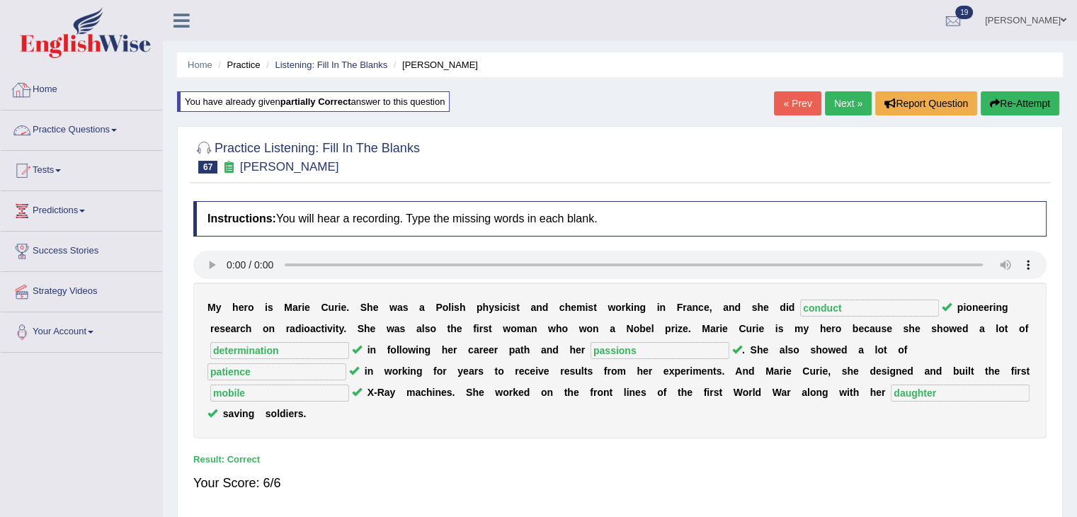
click at [74, 91] on link "Home" at bounding box center [81, 87] width 161 height 35
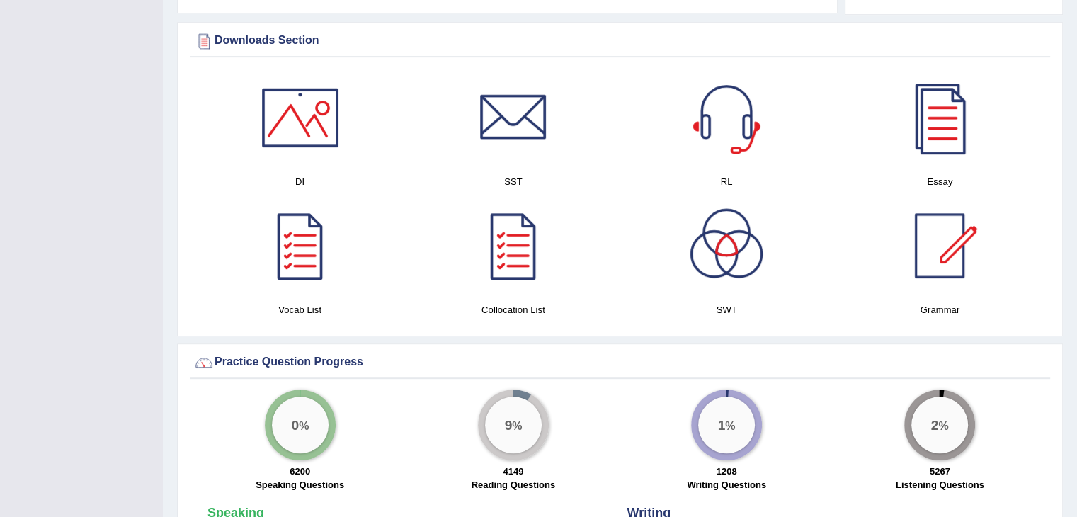
click at [328, 447] on div "0 % 6200 Speaking Questions" at bounding box center [299, 441] width 213 height 105
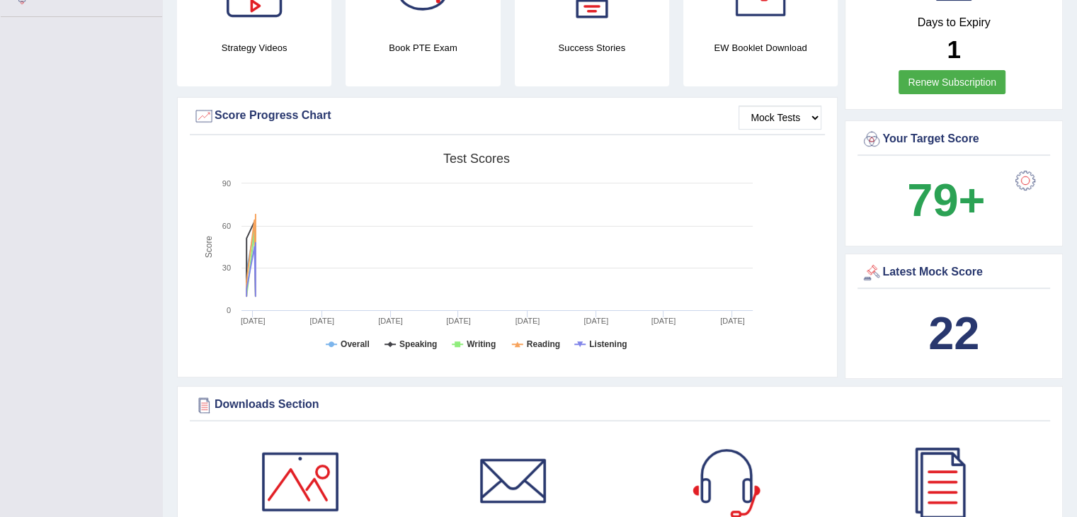
click at [694, 413] on div "Downloads Section" at bounding box center [619, 404] width 853 height 21
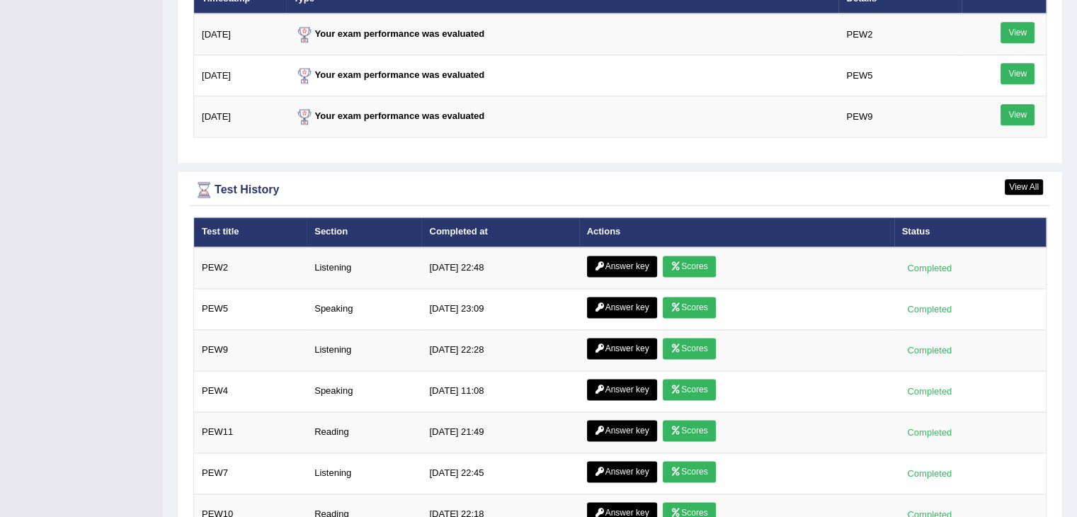
scroll to position [1814, 0]
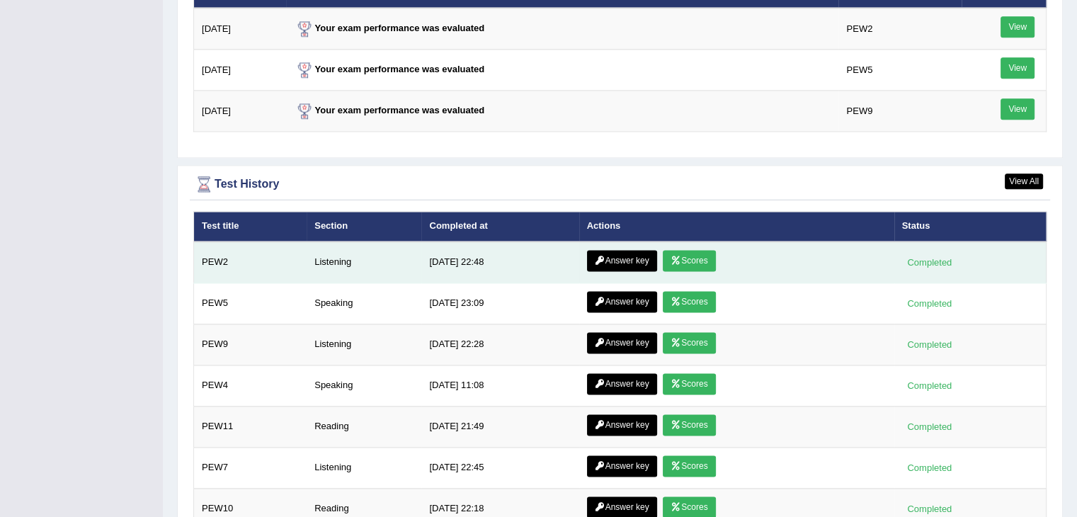
click at [692, 251] on link "Scores" at bounding box center [689, 260] width 52 height 21
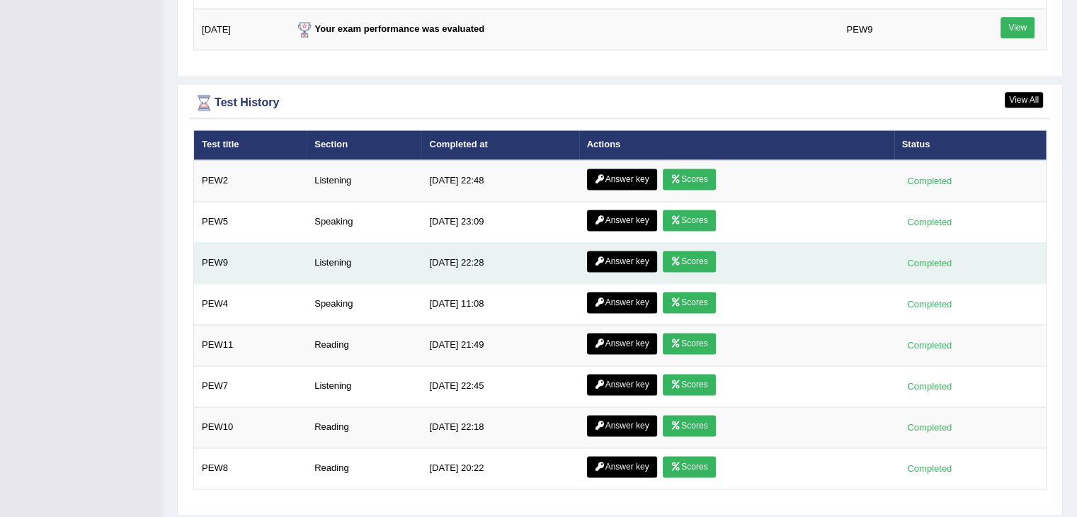
scroll to position [1896, 0]
click at [691, 253] on link "Scores" at bounding box center [689, 261] width 52 height 21
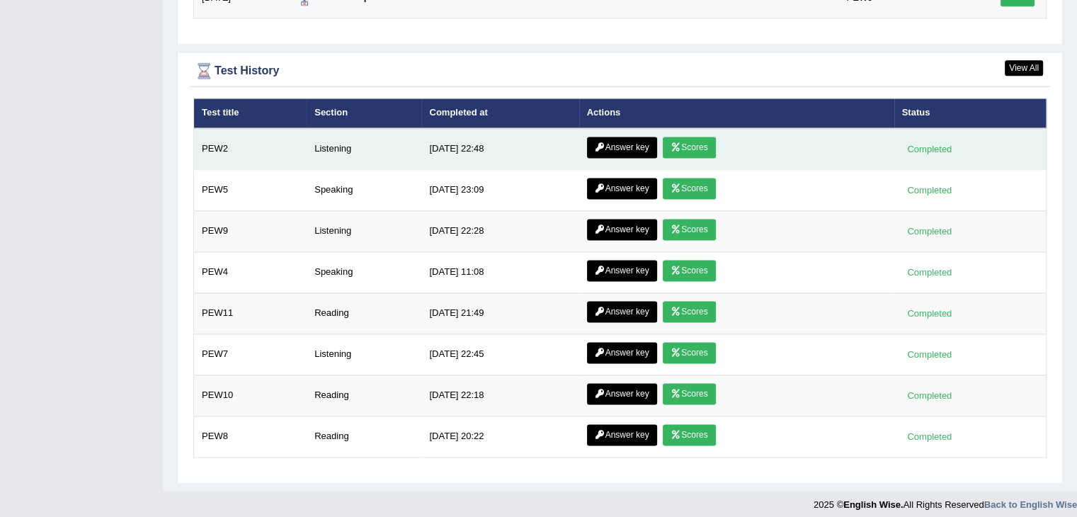
click at [697, 148] on link "Scores" at bounding box center [689, 147] width 52 height 21
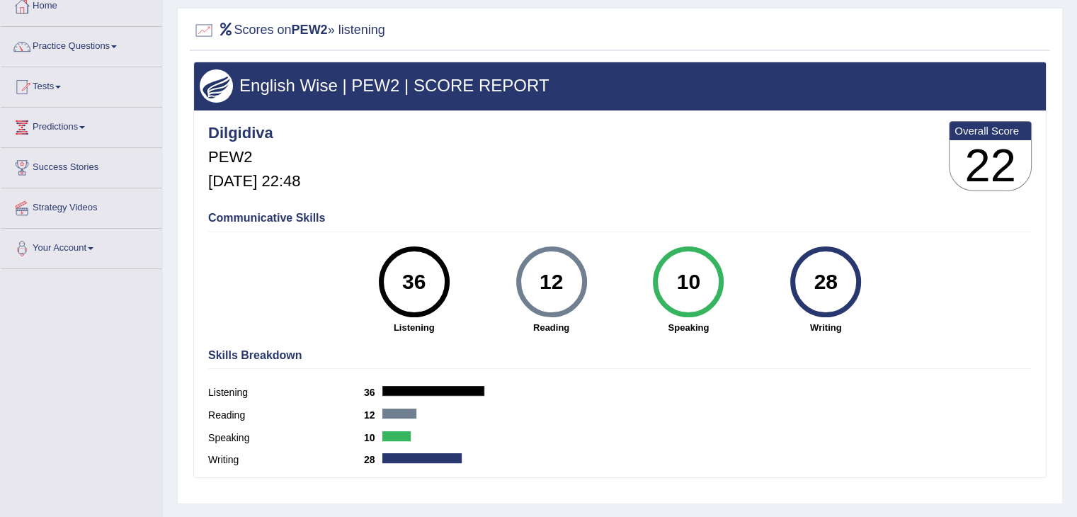
scroll to position [84, 0]
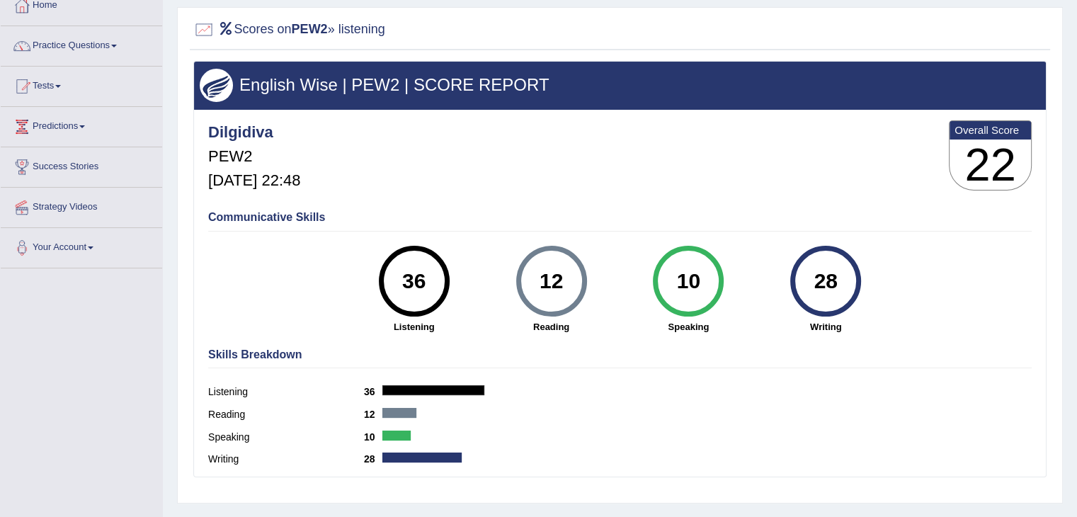
click at [620, 314] on div "10 Speaking" at bounding box center [687, 290] width 137 height 88
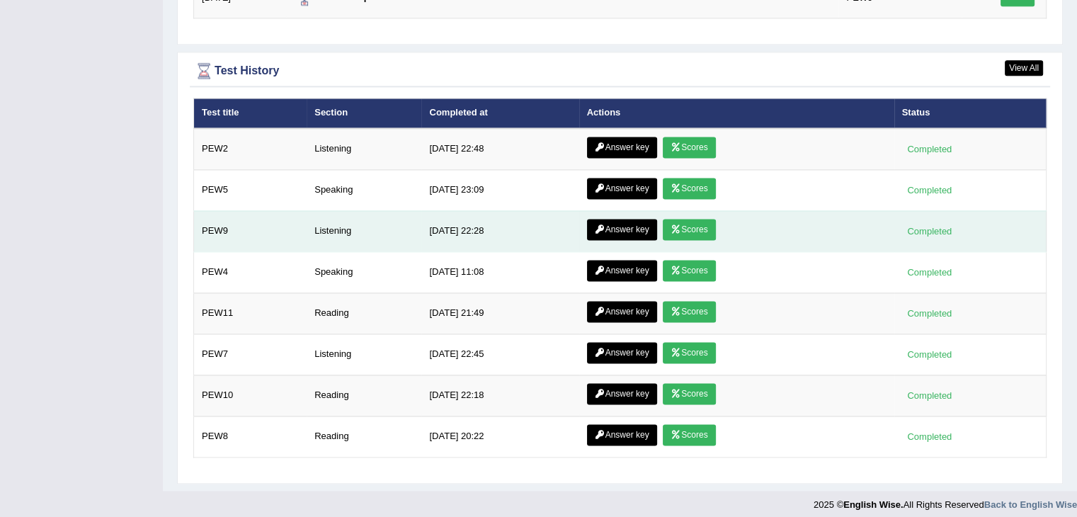
click at [682, 224] on link "Scores" at bounding box center [689, 229] width 52 height 21
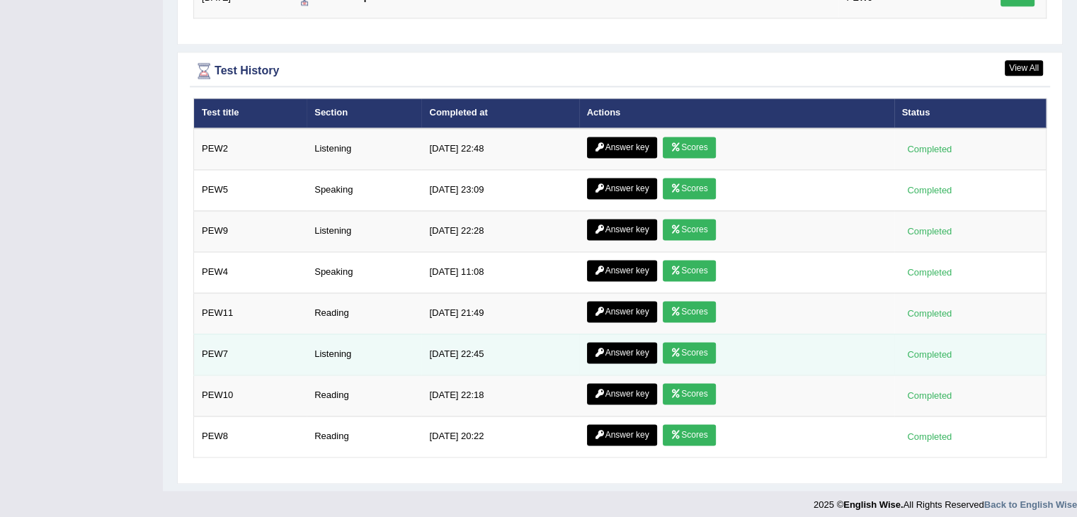
click at [689, 353] on link "Scores" at bounding box center [689, 352] width 52 height 21
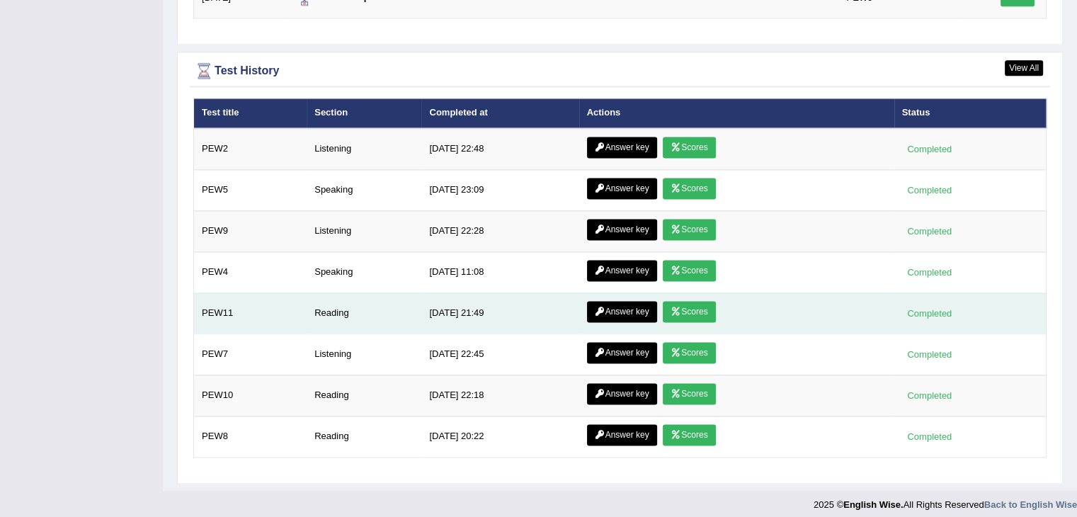
click at [702, 304] on link "Scores" at bounding box center [689, 311] width 52 height 21
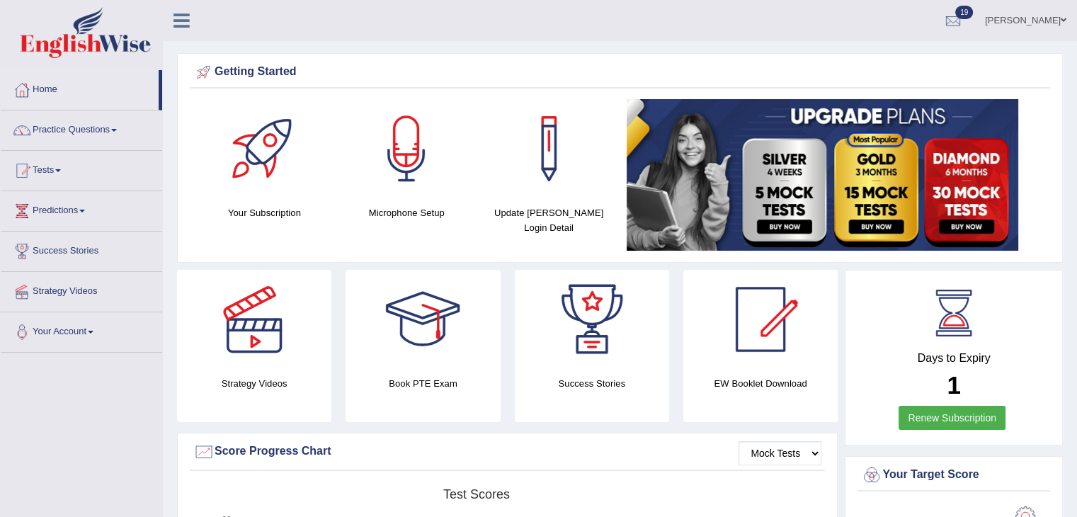
click at [1033, 17] on link "[PERSON_NAME]" at bounding box center [1025, 18] width 103 height 37
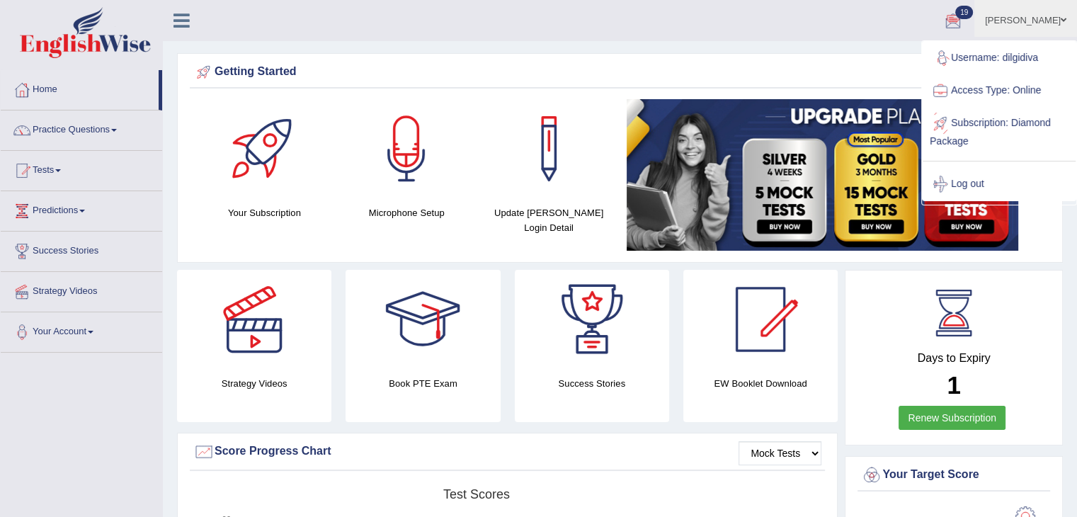
click at [1009, 122] on link "Subscription: Diamond Package" at bounding box center [998, 130] width 153 height 47
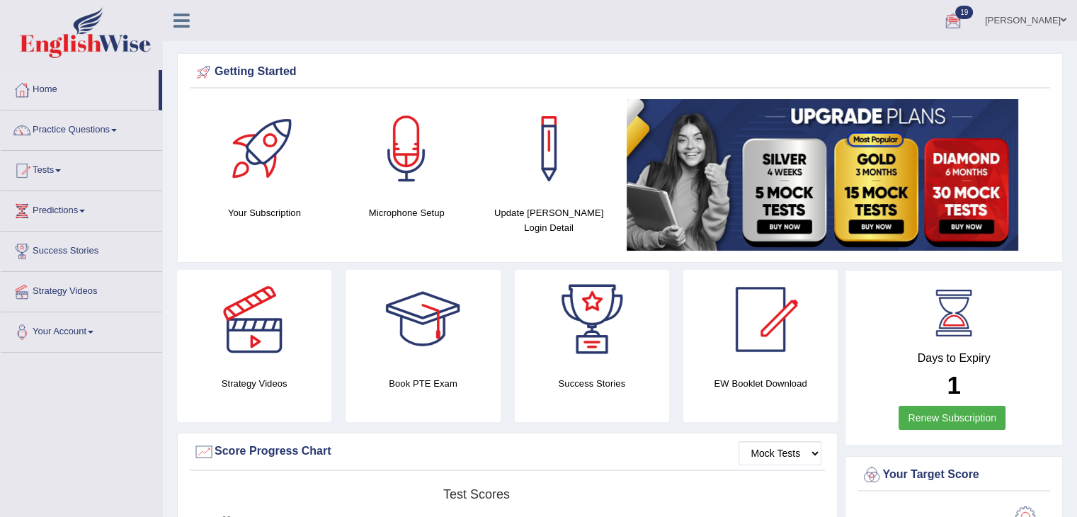
click at [1028, 20] on link "[PERSON_NAME]" at bounding box center [1025, 18] width 103 height 37
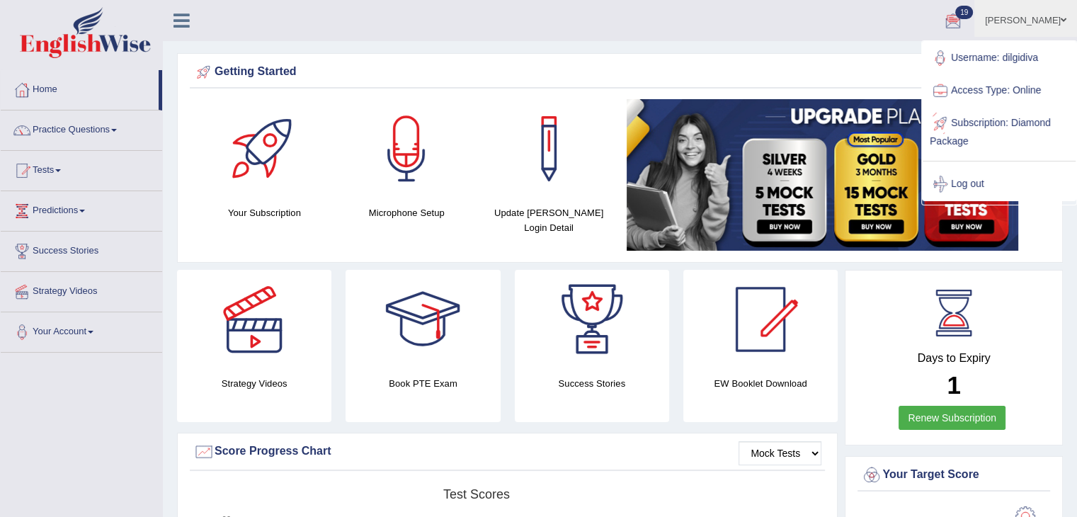
click at [970, 123] on link "Subscription: Diamond Package" at bounding box center [998, 130] width 153 height 47
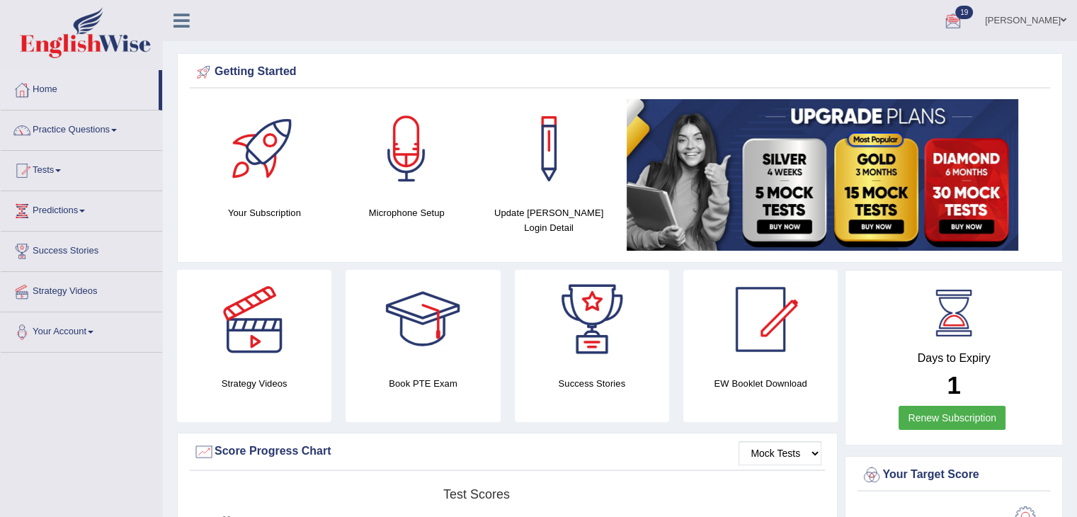
click at [1041, 18] on link "[PERSON_NAME]" at bounding box center [1025, 18] width 103 height 37
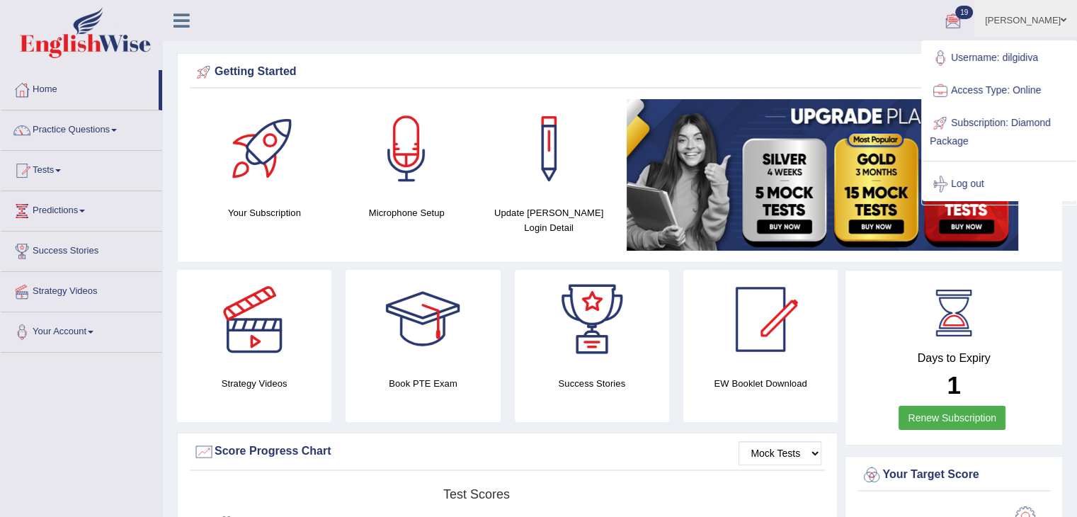
click at [1067, 21] on link "[PERSON_NAME]" at bounding box center [1025, 18] width 103 height 37
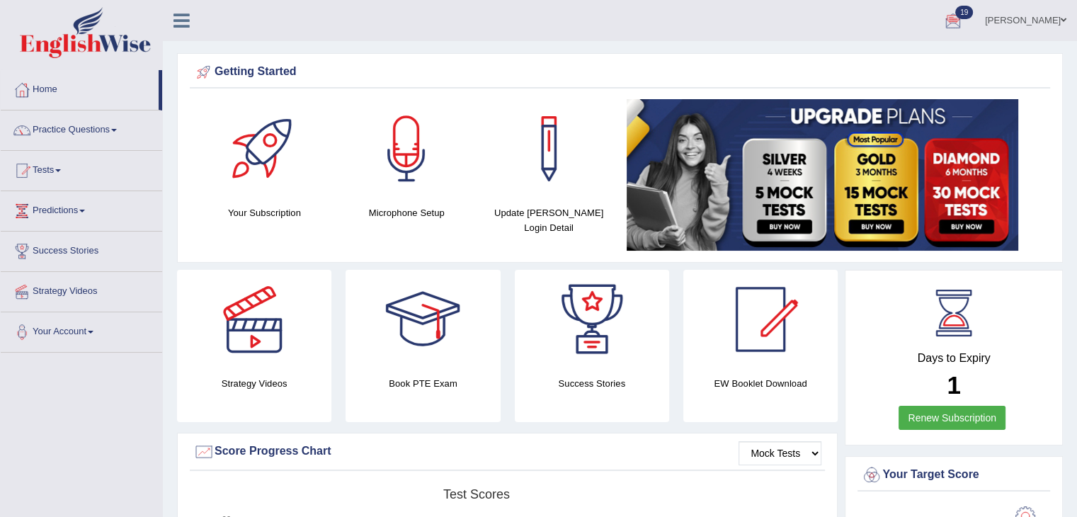
click at [1067, 21] on link "[PERSON_NAME]" at bounding box center [1025, 18] width 103 height 37
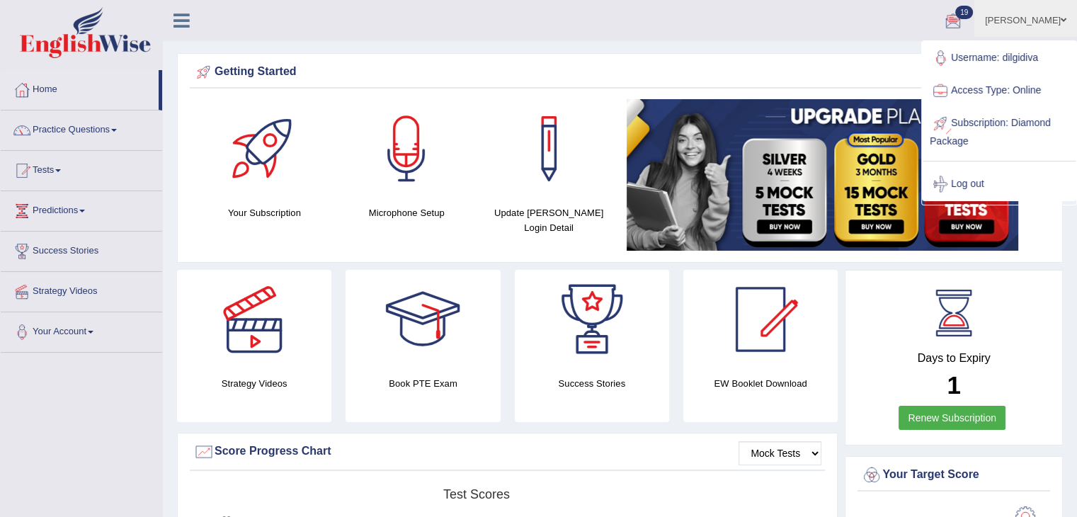
click at [992, 137] on link "Subscription: Diamond Package" at bounding box center [998, 130] width 153 height 47
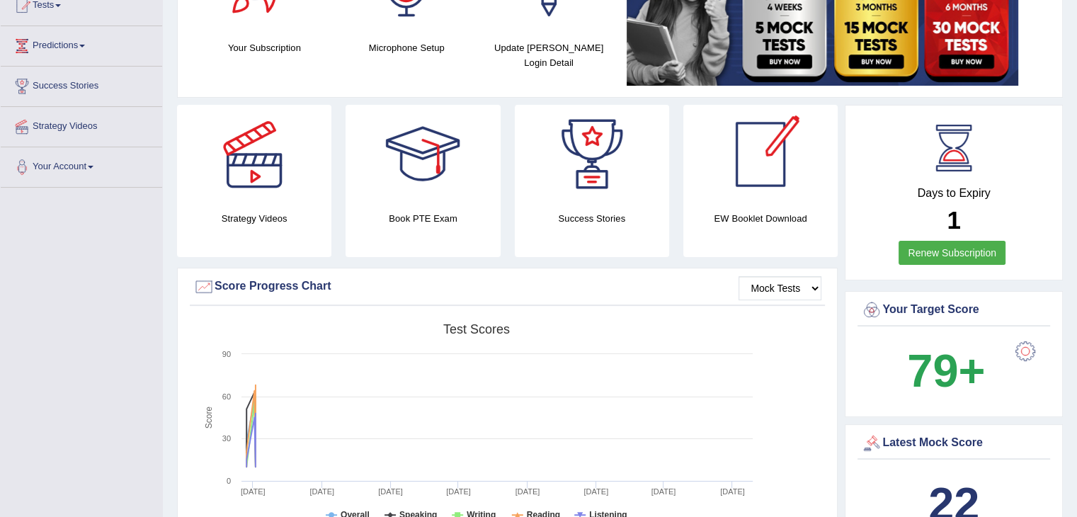
scroll to position [166, 0]
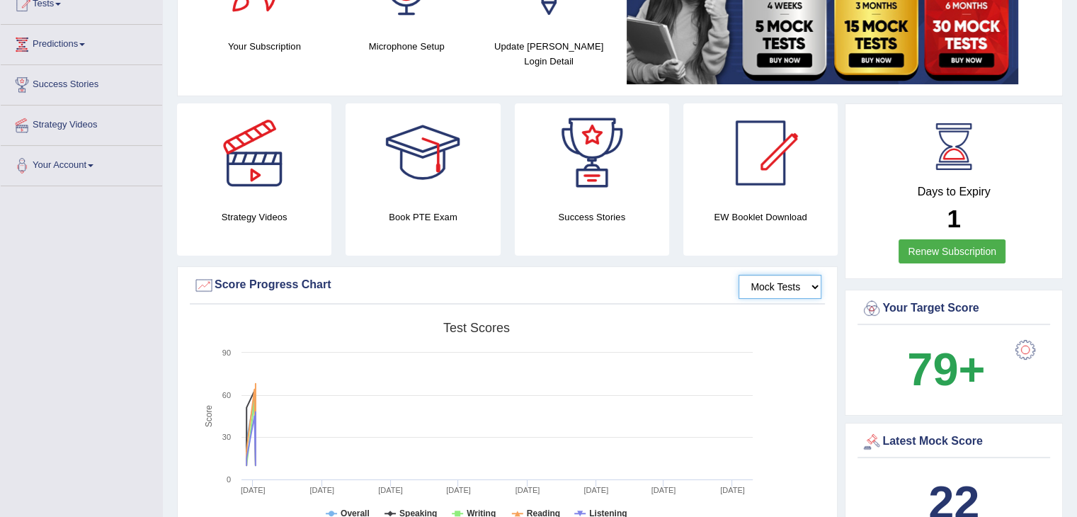
click at [809, 290] on select "Mock Tests" at bounding box center [779, 287] width 83 height 24
click at [793, 353] on div "Created with Highcharts 7.1.2 Score Test scores Overall Speaking Writing Readin…" at bounding box center [507, 427] width 635 height 224
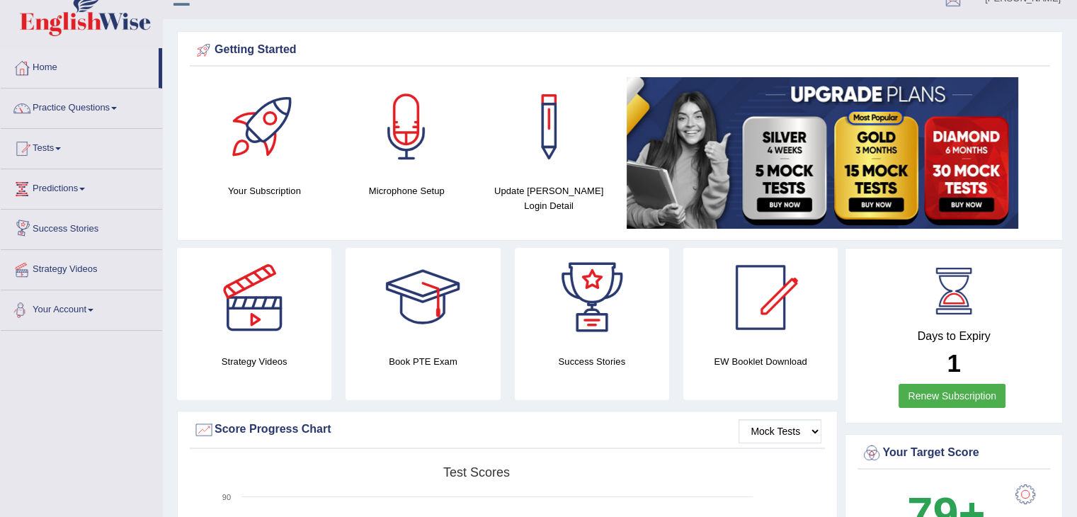
scroll to position [0, 0]
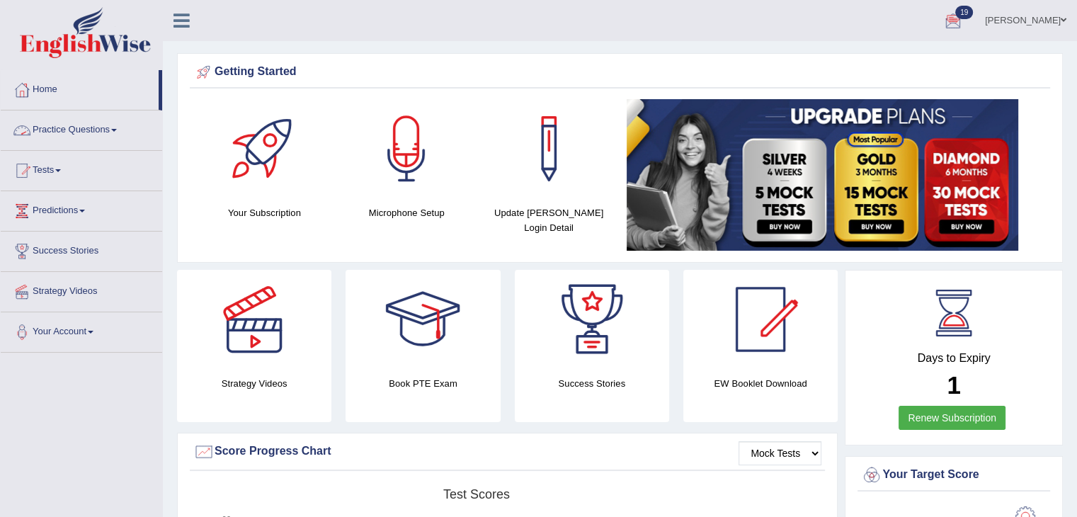
click at [62, 128] on link "Practice Questions" at bounding box center [81, 127] width 161 height 35
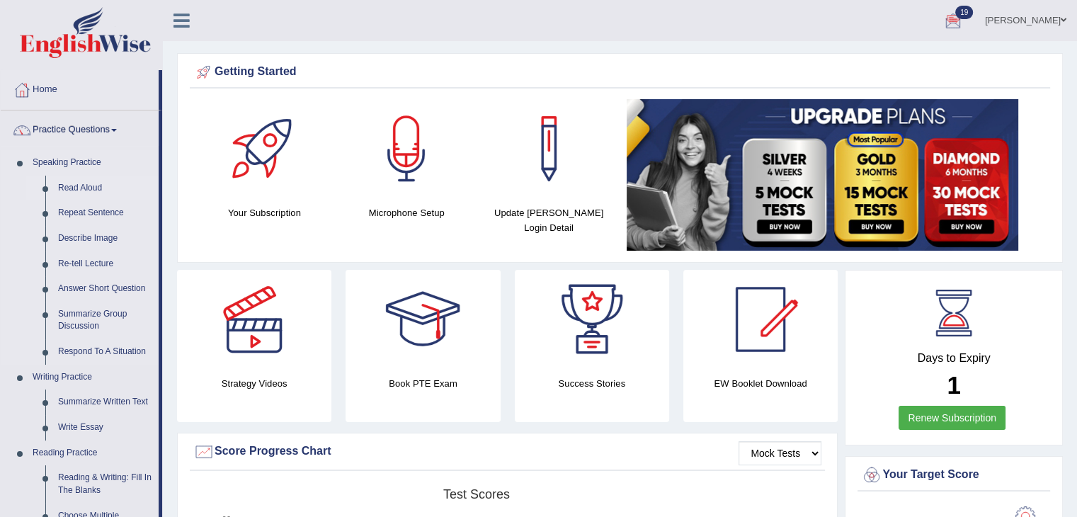
click at [82, 180] on link "Read Aloud" at bounding box center [105, 188] width 107 height 25
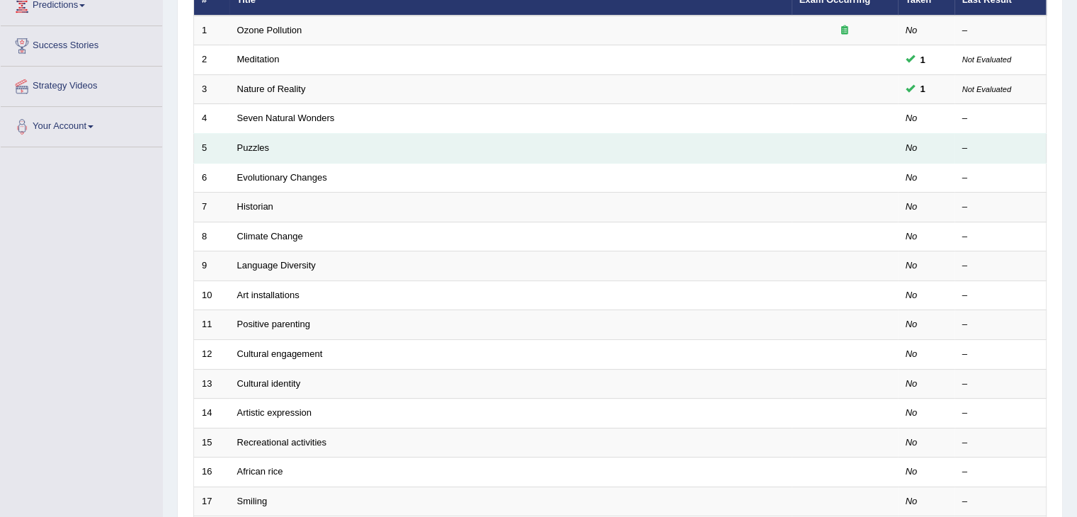
scroll to position [204, 0]
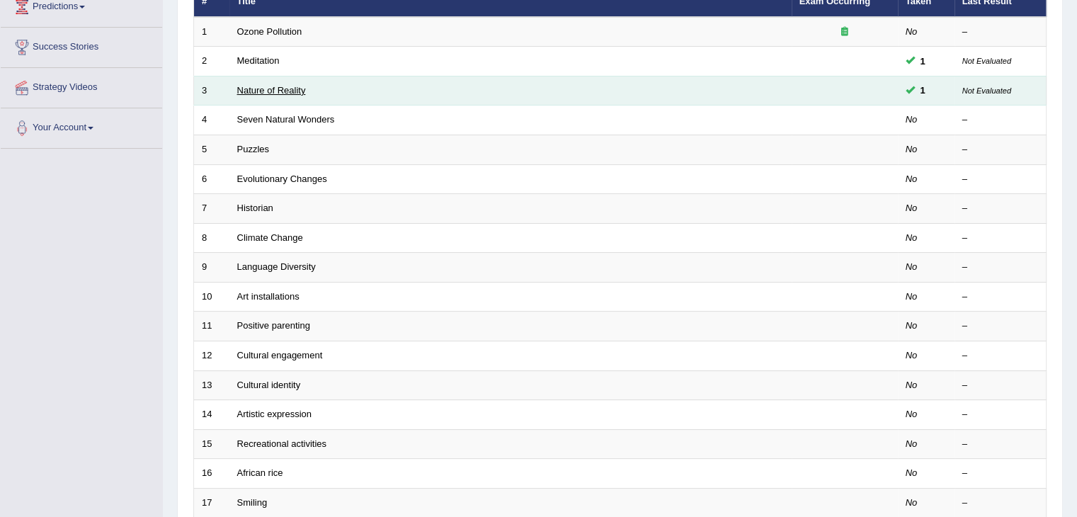
click at [260, 88] on link "Nature of Reality" at bounding box center [271, 90] width 69 height 11
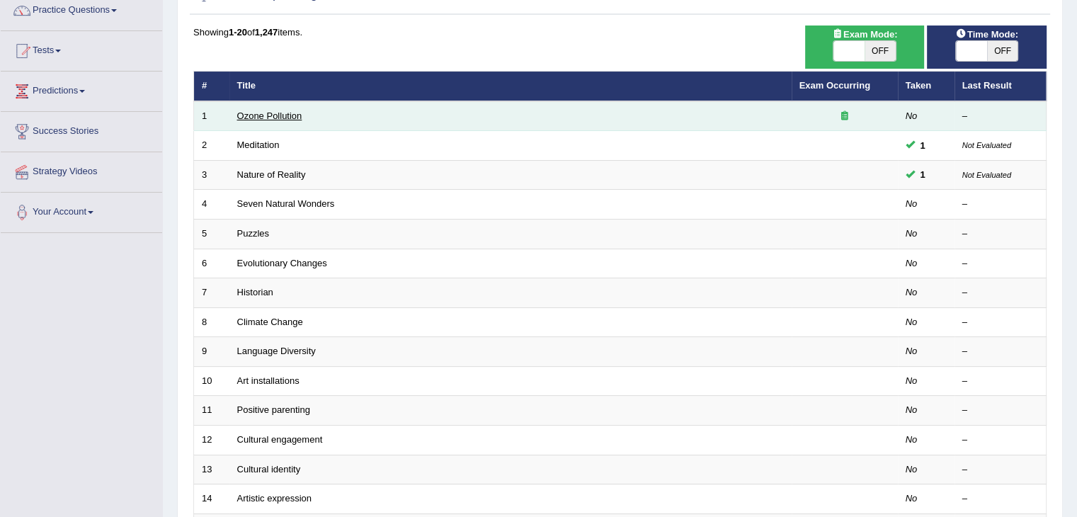
click at [279, 113] on link "Ozone Pollution" at bounding box center [269, 115] width 65 height 11
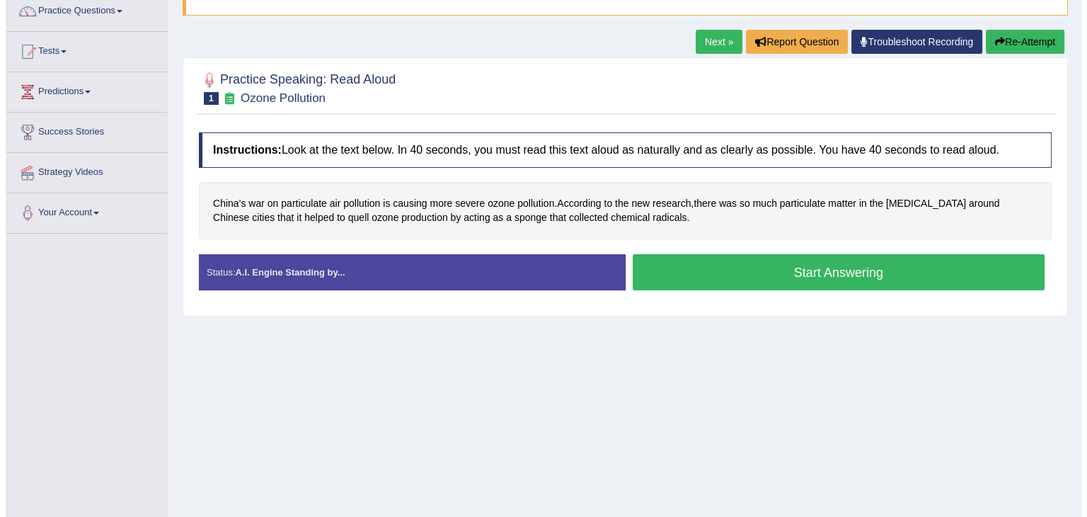
scroll to position [122, 0]
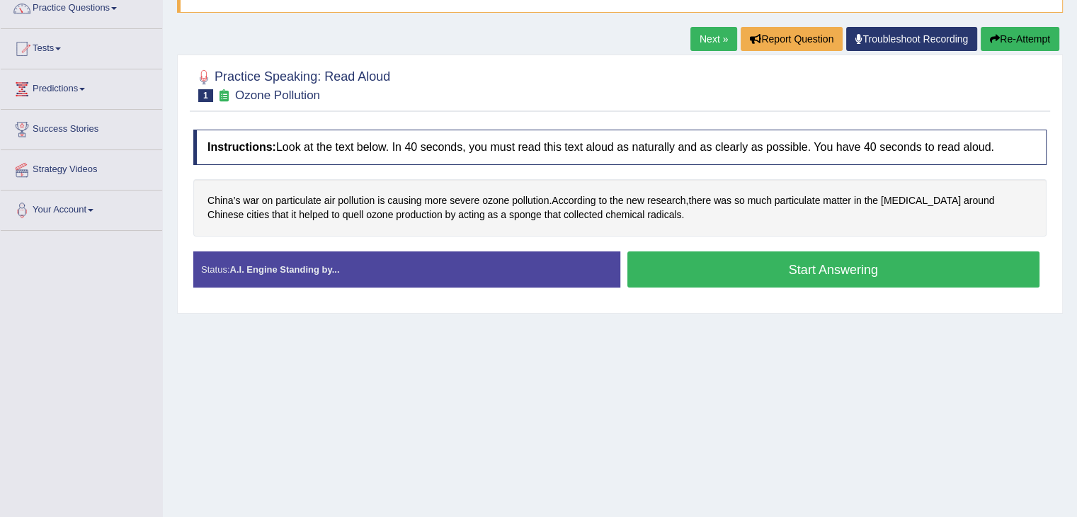
click at [835, 268] on button "Start Answering" at bounding box center [833, 269] width 413 height 36
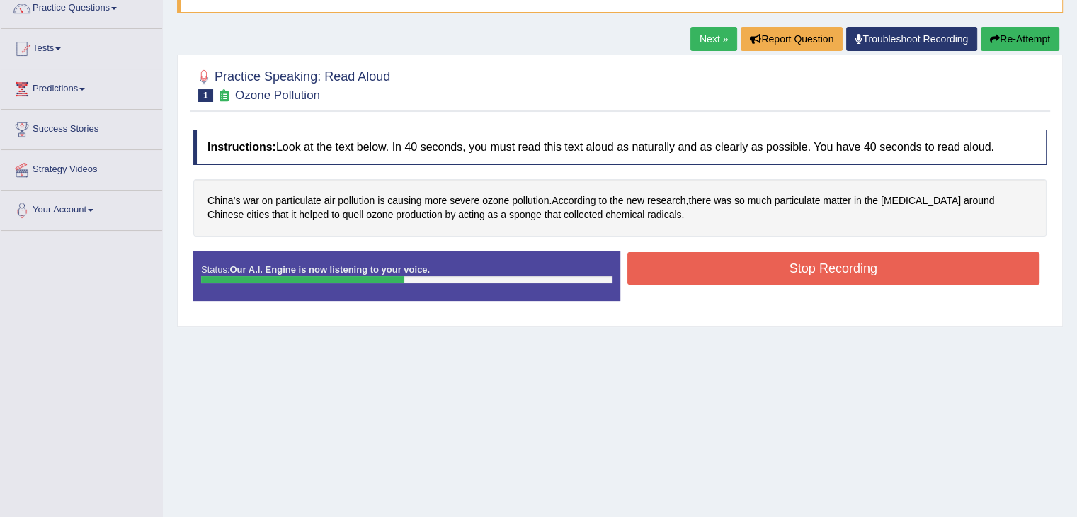
click at [796, 262] on button "Stop Recording" at bounding box center [833, 268] width 413 height 33
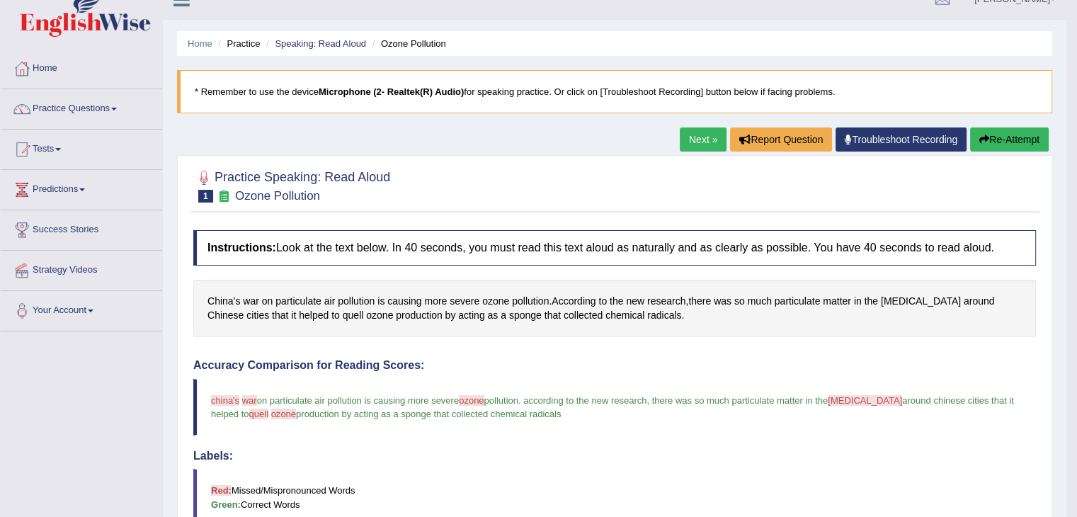
scroll to position [0, 0]
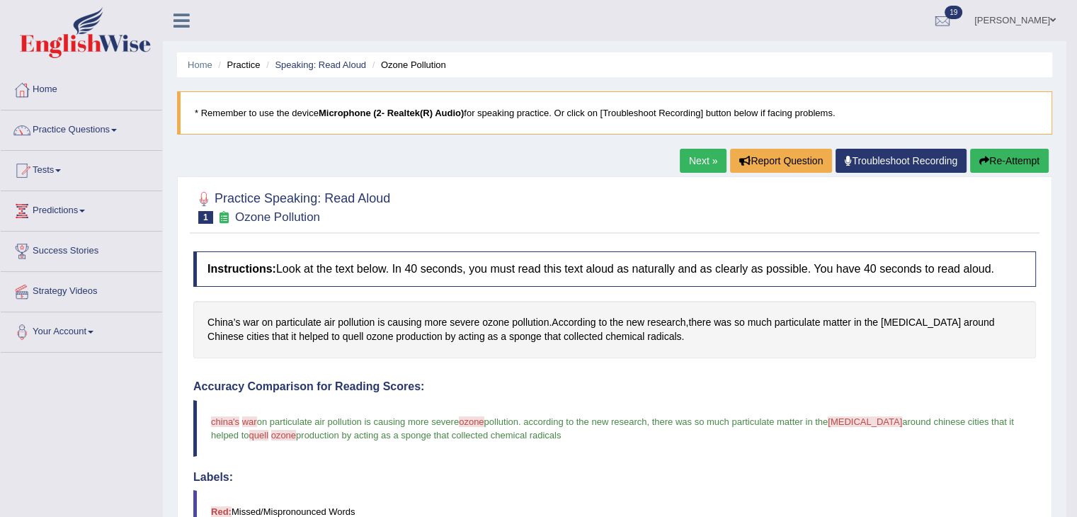
click at [1011, 166] on button "Re-Attempt" at bounding box center [1009, 161] width 79 height 24
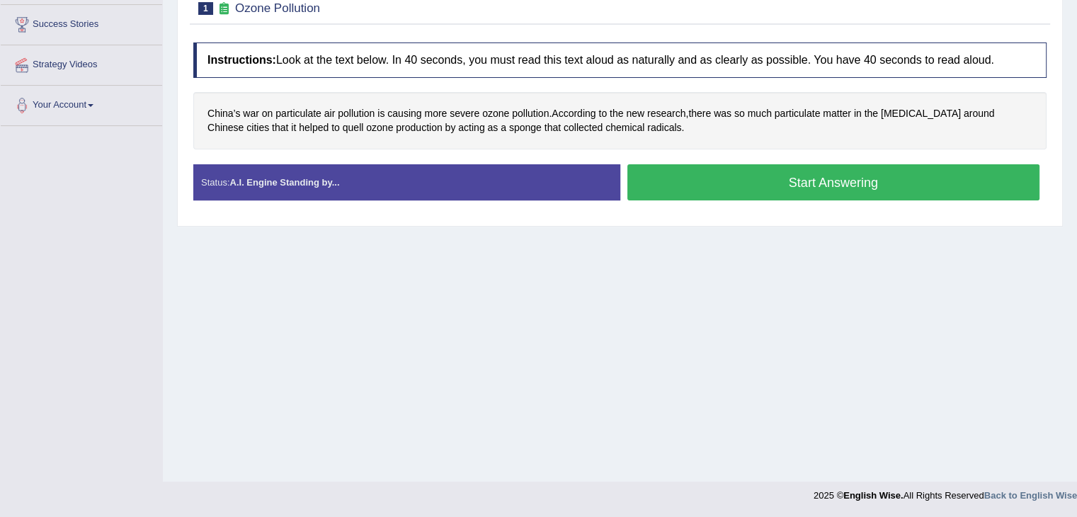
click at [794, 186] on button "Start Answering" at bounding box center [833, 182] width 413 height 36
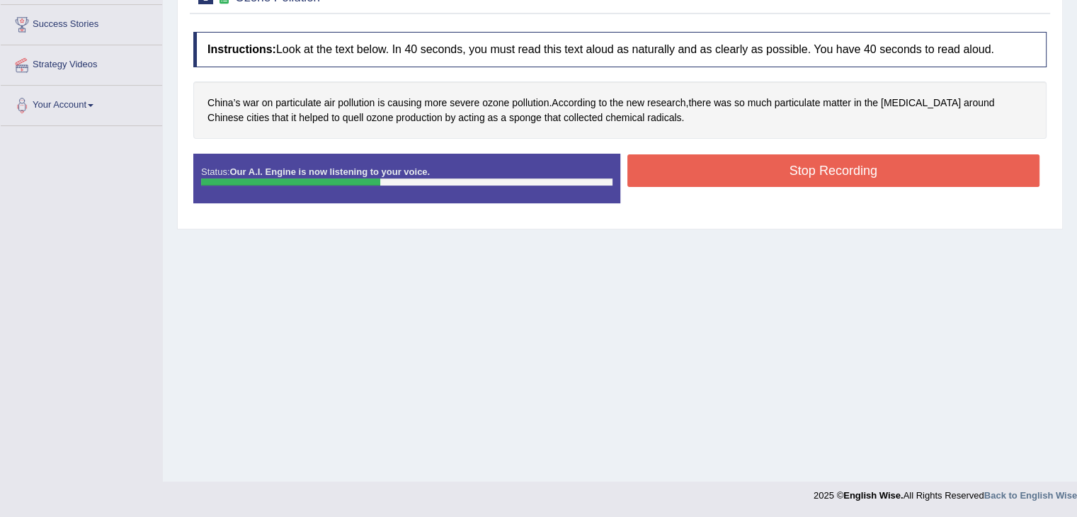
click at [811, 171] on button "Stop Recording" at bounding box center [833, 170] width 413 height 33
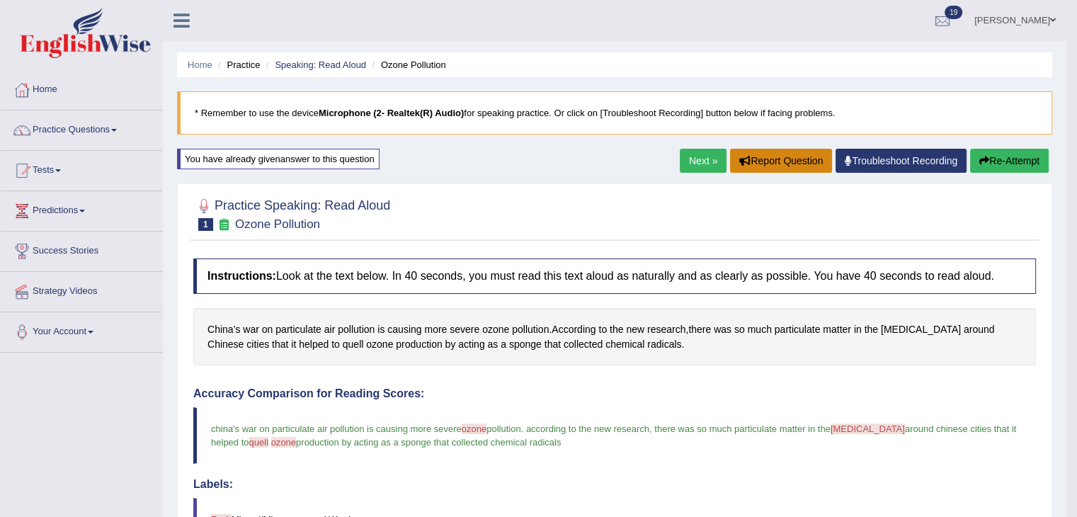
drag, startPoint x: 722, startPoint y: 162, endPoint x: 701, endPoint y: 161, distance: 20.5
click at [701, 161] on div "Next » Report Question Troubleshoot Recording Re-Attempt" at bounding box center [866, 163] width 372 height 28
click at [701, 161] on link "Next »" at bounding box center [703, 161] width 47 height 24
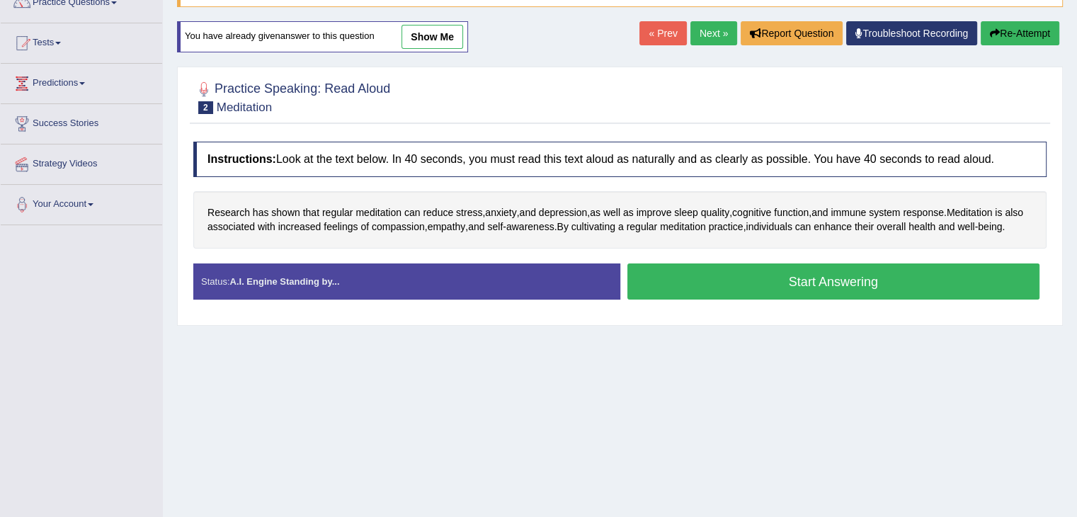
scroll to position [154, 0]
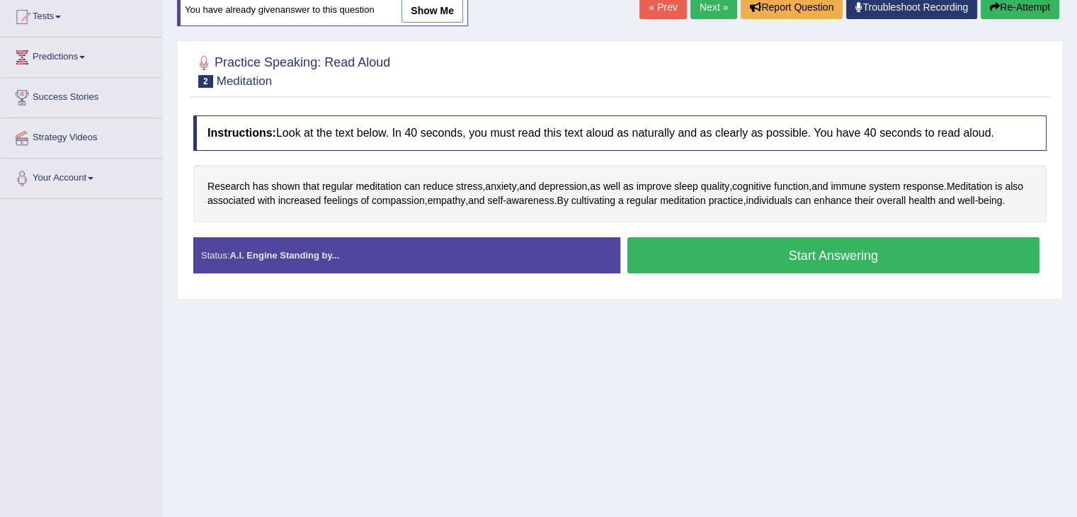
click at [745, 255] on button "Start Answering" at bounding box center [833, 255] width 413 height 36
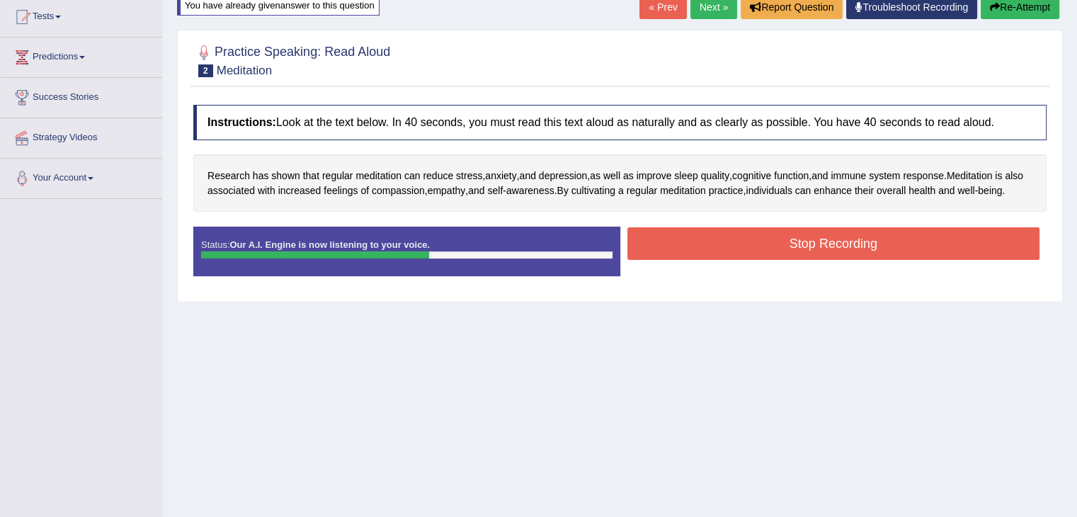
click at [745, 255] on button "Stop Recording" at bounding box center [833, 243] width 413 height 33
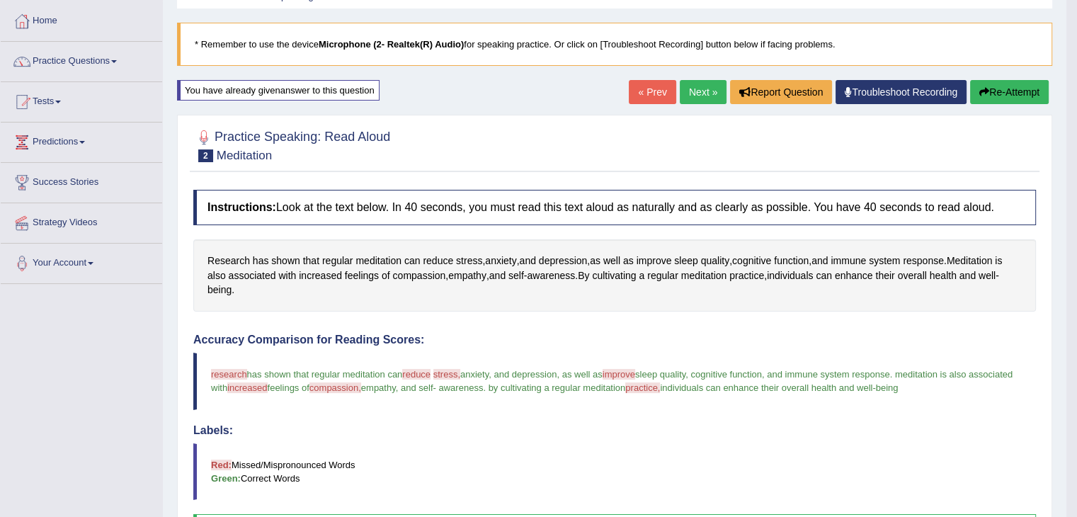
scroll to position [63, 0]
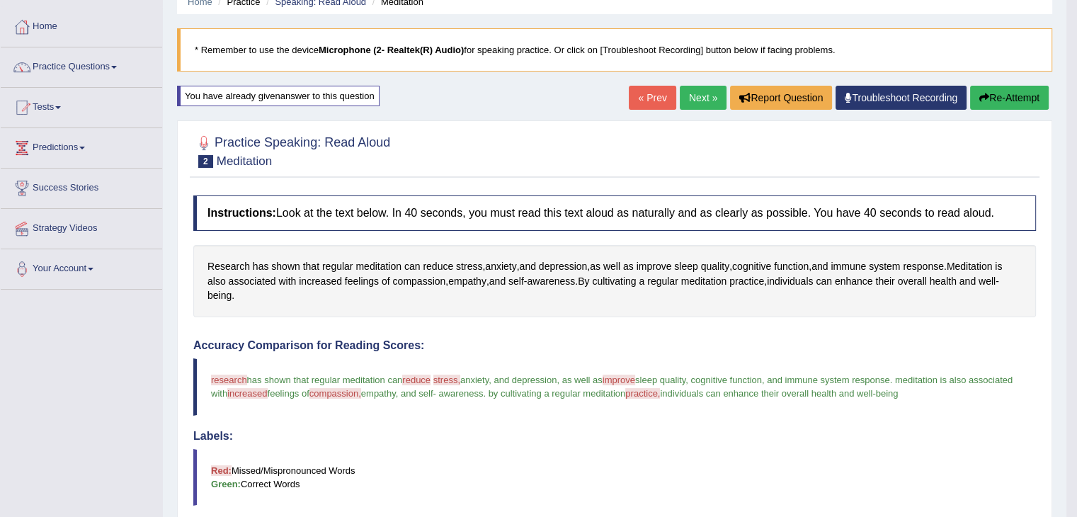
click at [980, 93] on icon "button" at bounding box center [984, 98] width 10 height 10
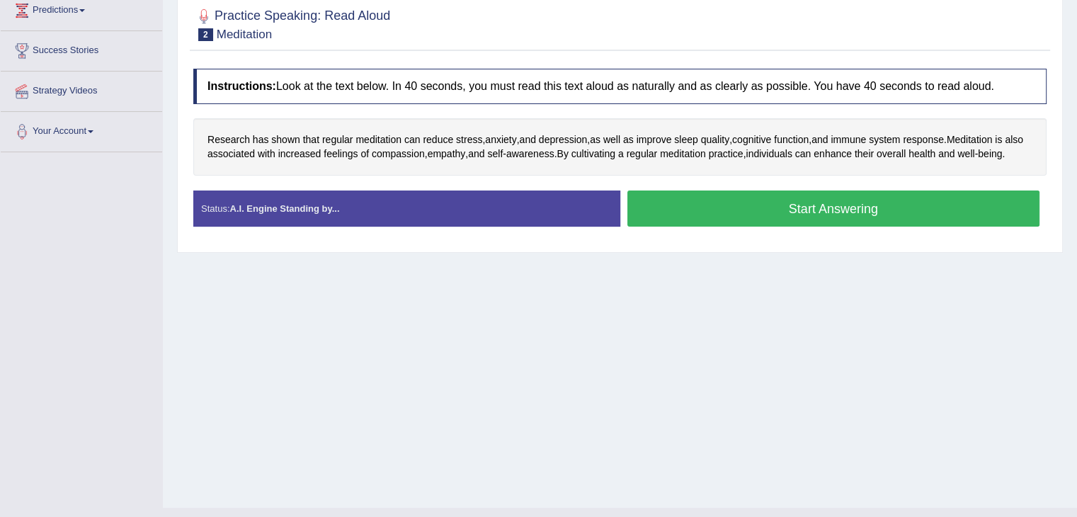
click at [830, 224] on button "Start Answering" at bounding box center [833, 208] width 413 height 36
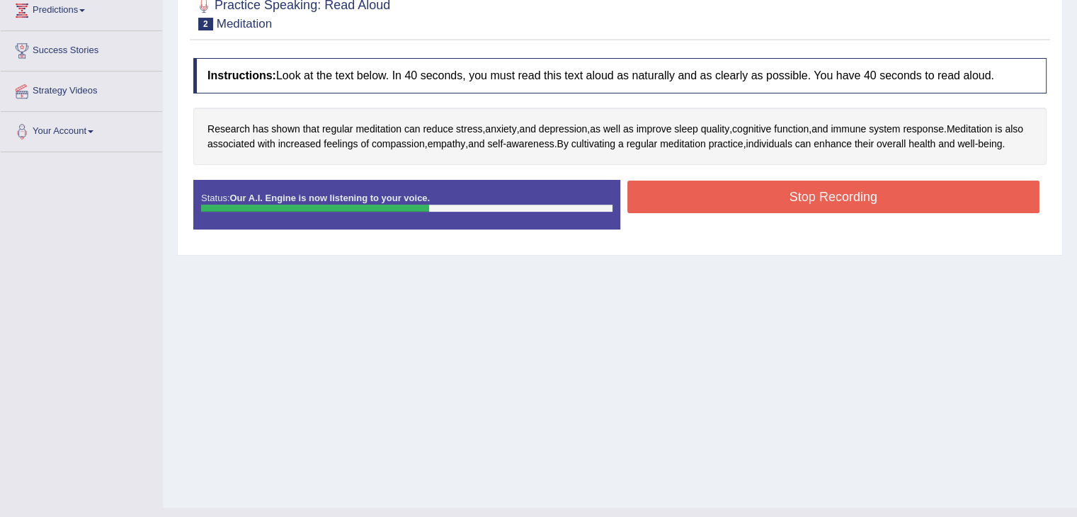
click at [828, 210] on button "Stop Recording" at bounding box center [833, 197] width 413 height 33
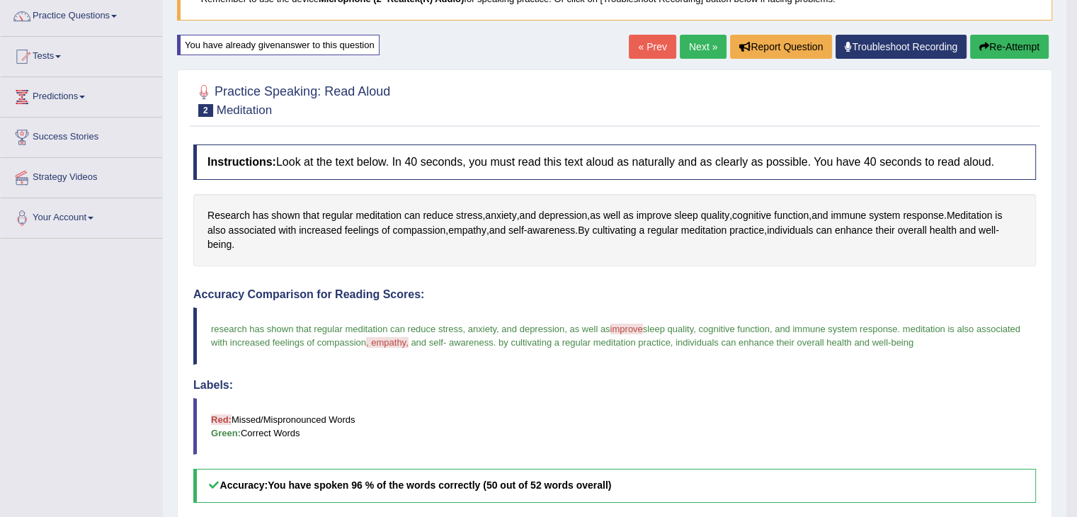
scroll to position [107, 0]
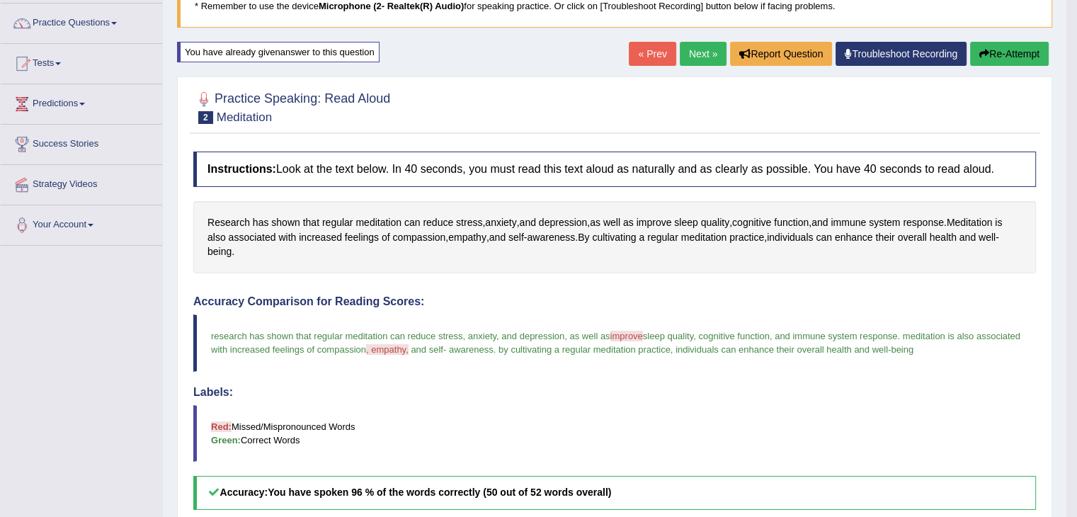
click at [1007, 49] on button "Re-Attempt" at bounding box center [1009, 54] width 79 height 24
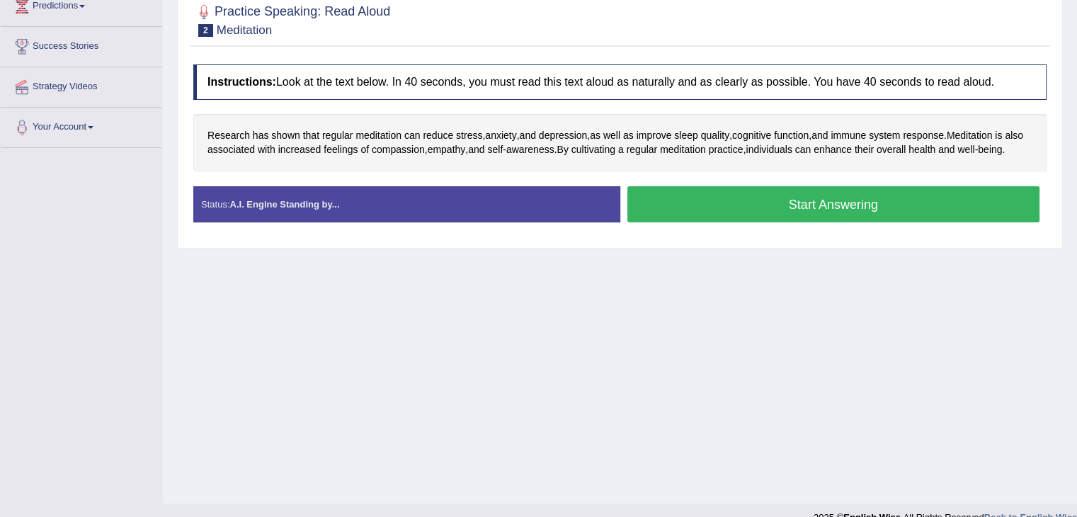
click at [757, 222] on button "Start Answering" at bounding box center [833, 204] width 413 height 36
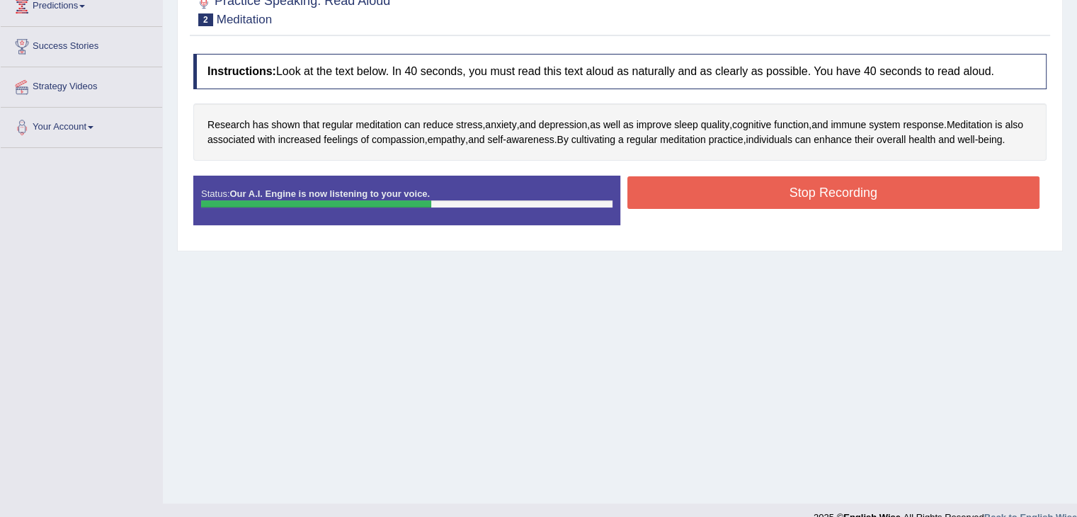
click at [770, 209] on button "Stop Recording" at bounding box center [833, 192] width 413 height 33
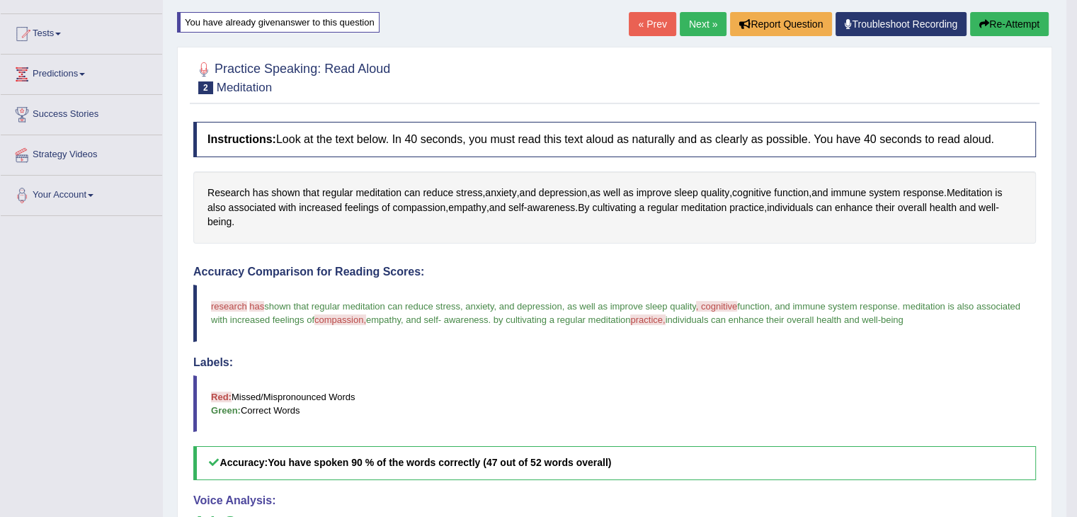
scroll to position [132, 0]
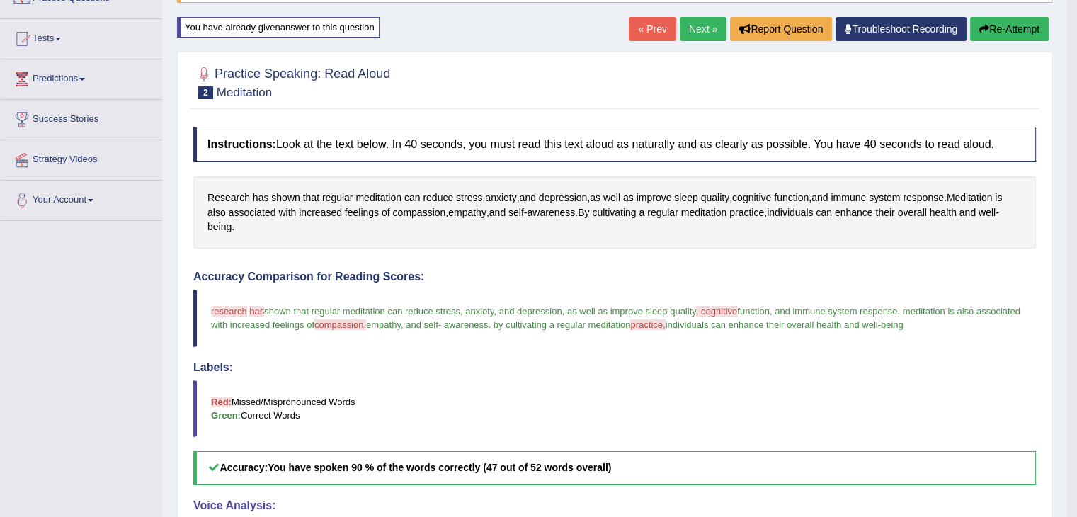
click at [696, 32] on link "Next »" at bounding box center [703, 29] width 47 height 24
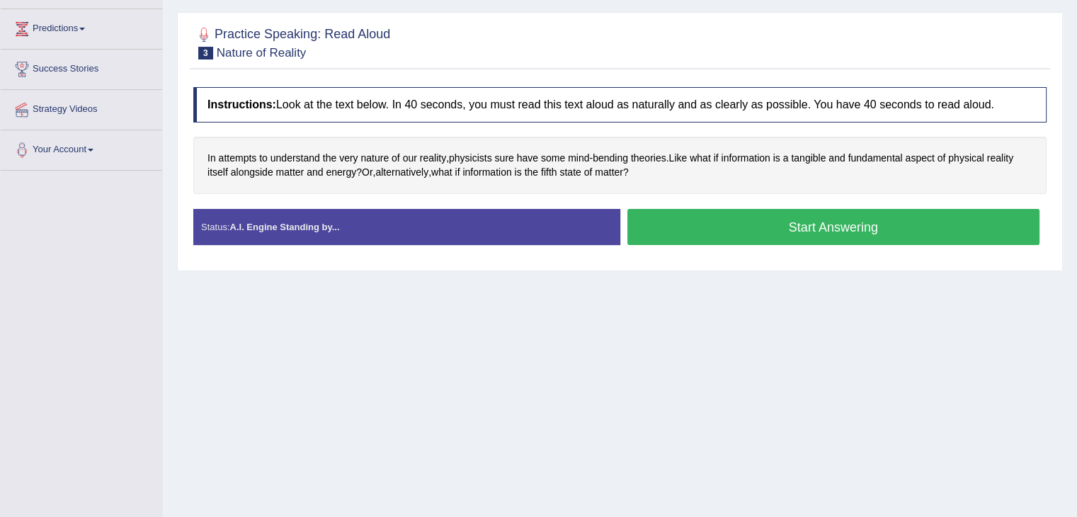
scroll to position [181, 0]
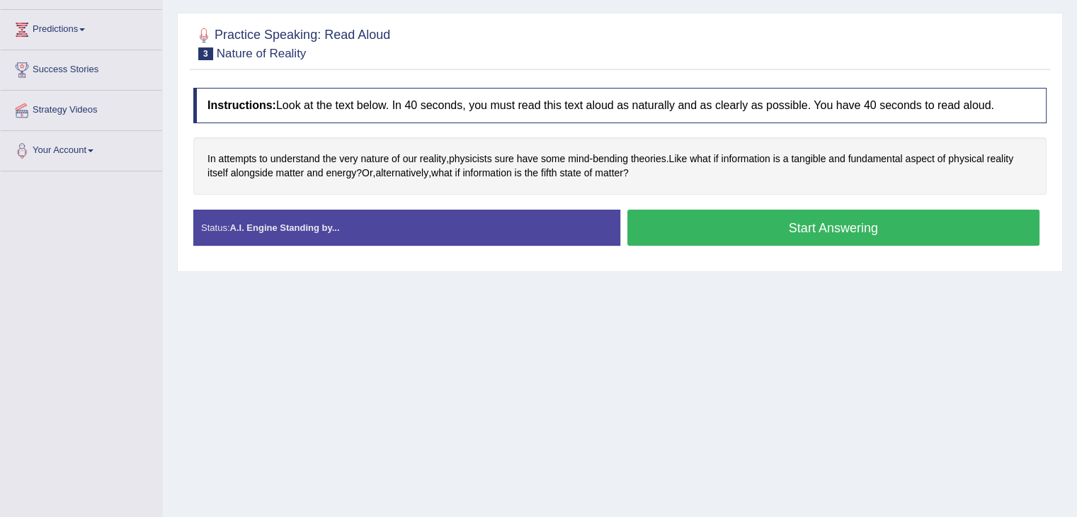
click at [872, 219] on button "Start Answering" at bounding box center [833, 228] width 413 height 36
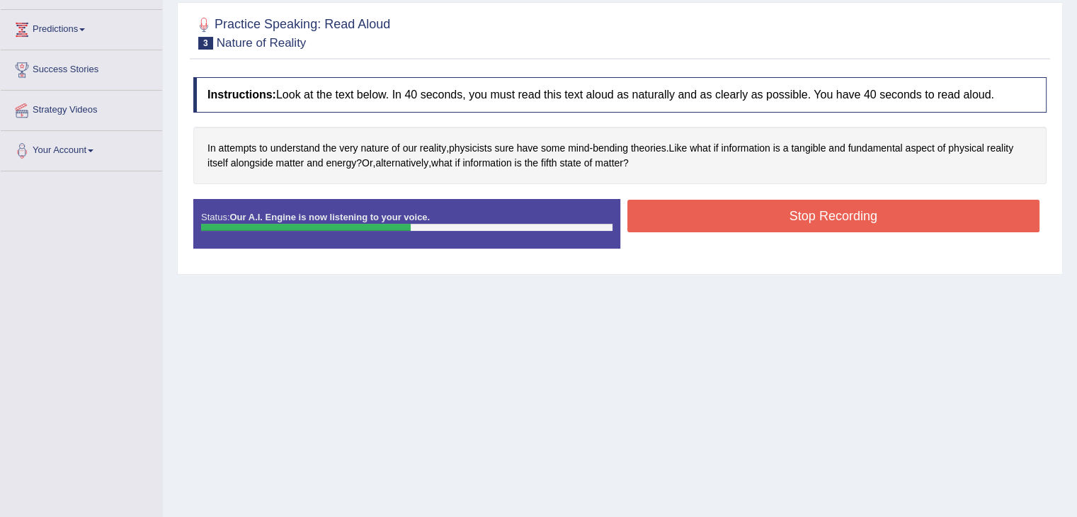
click at [872, 219] on button "Stop Recording" at bounding box center [833, 216] width 413 height 33
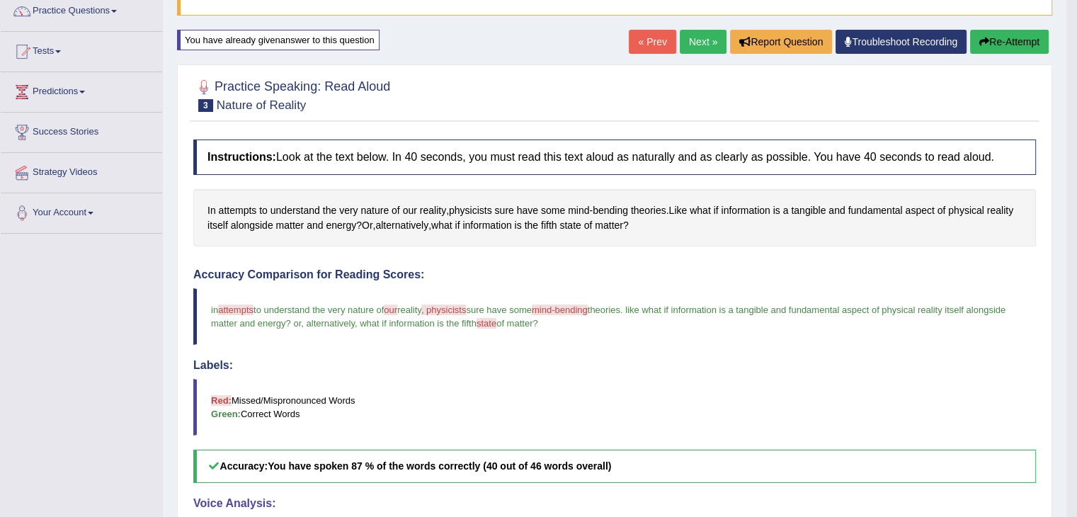
scroll to position [67, 0]
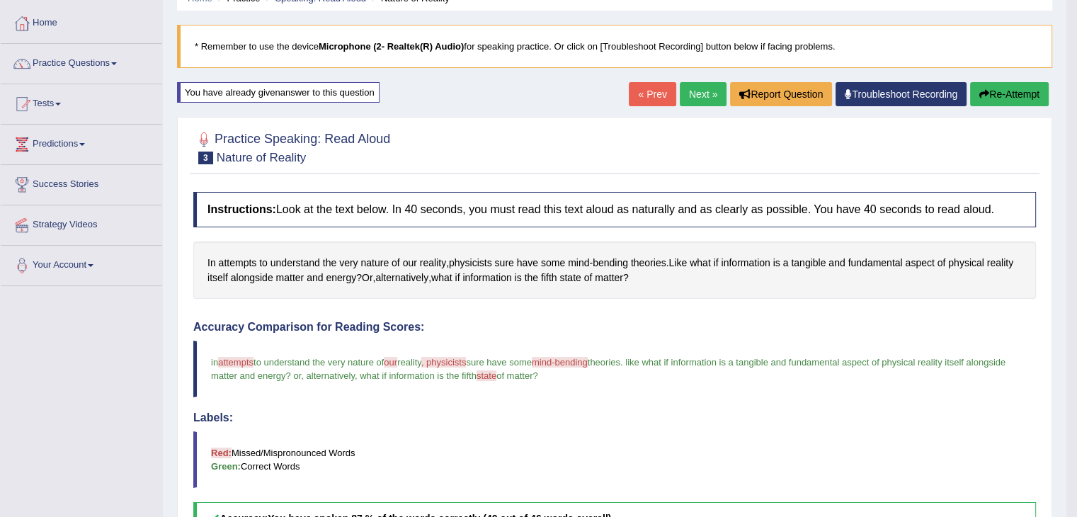
click at [1012, 94] on button "Re-Attempt" at bounding box center [1009, 94] width 79 height 24
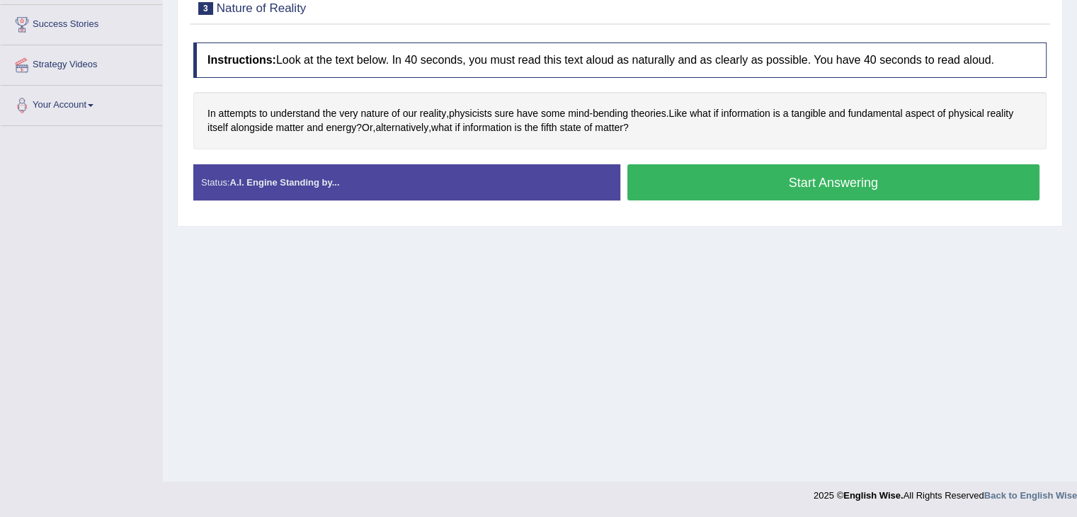
click at [848, 182] on button "Start Answering" at bounding box center [833, 182] width 413 height 36
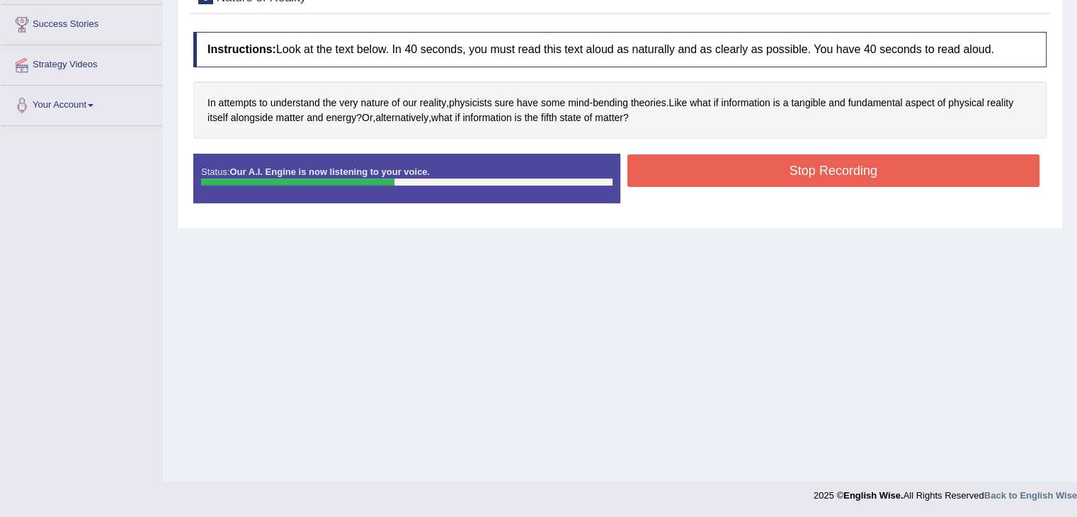
click at [818, 157] on button "Stop Recording" at bounding box center [833, 170] width 413 height 33
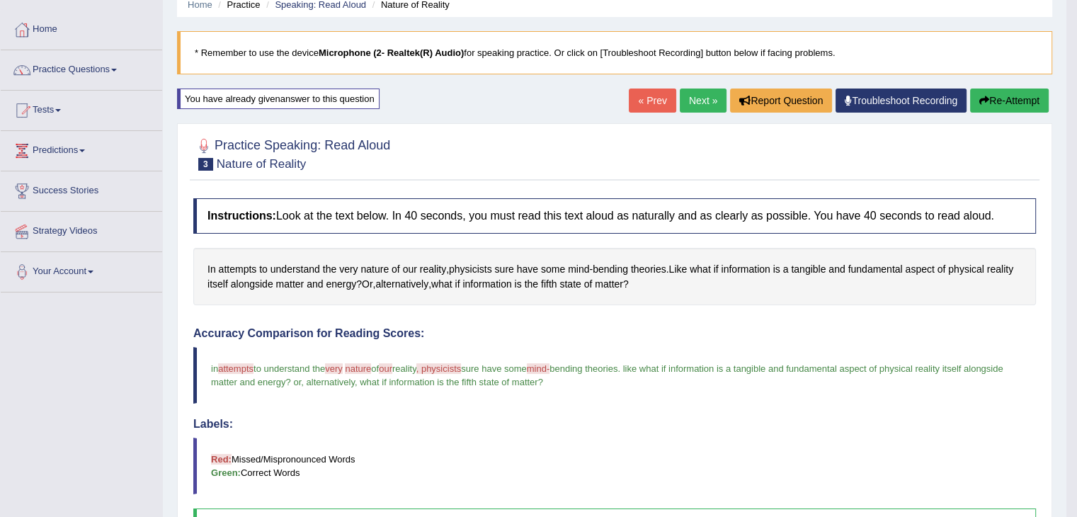
scroll to position [51, 0]
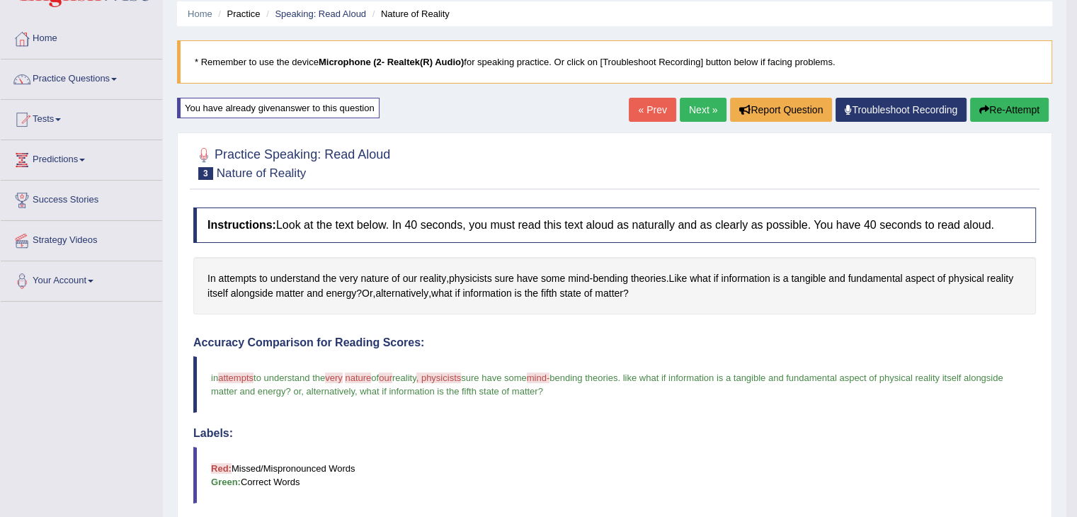
click at [691, 113] on link "Next »" at bounding box center [703, 110] width 47 height 24
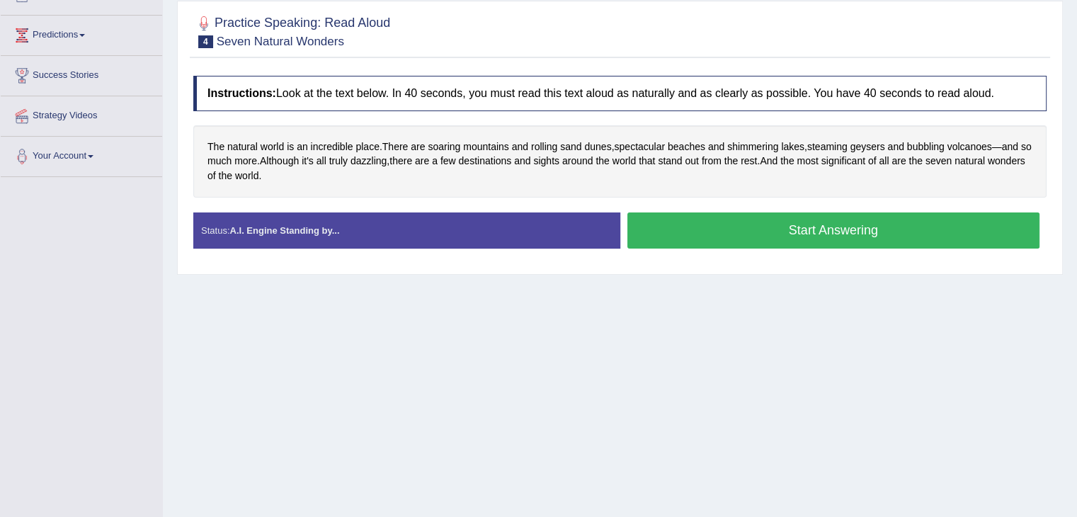
click at [788, 230] on button "Start Answering" at bounding box center [833, 230] width 413 height 36
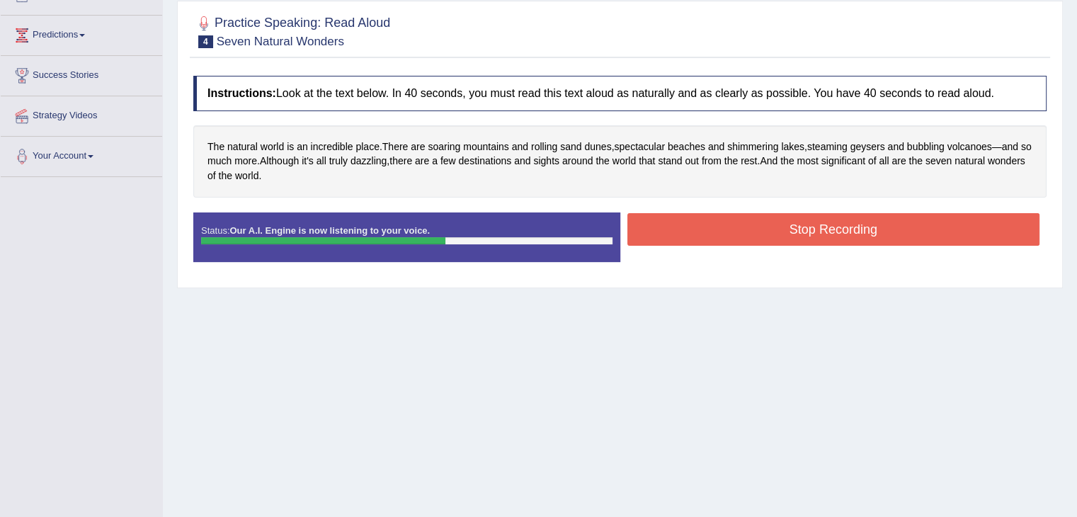
click at [788, 230] on button "Stop Recording" at bounding box center [833, 229] width 413 height 33
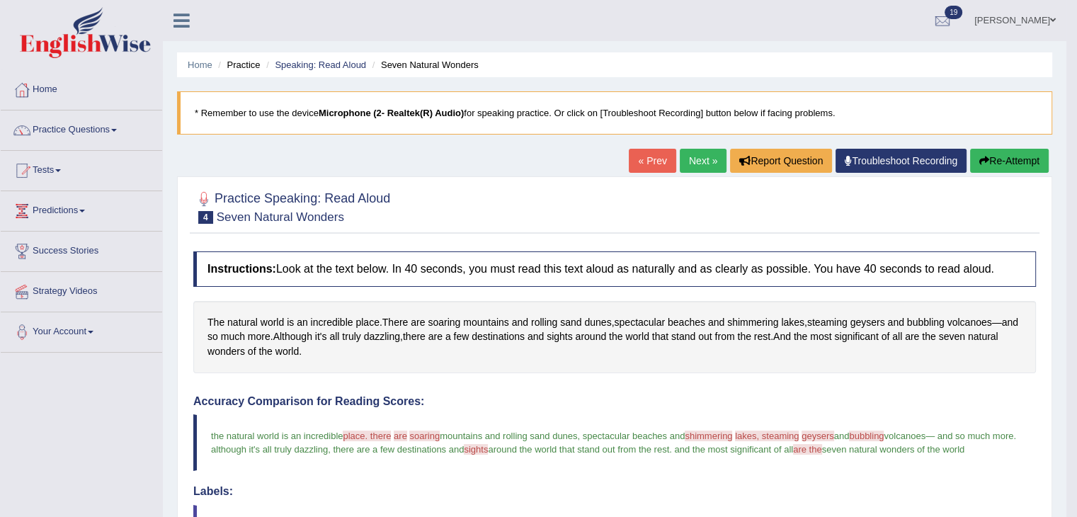
click at [1004, 165] on button "Re-Attempt" at bounding box center [1009, 161] width 79 height 24
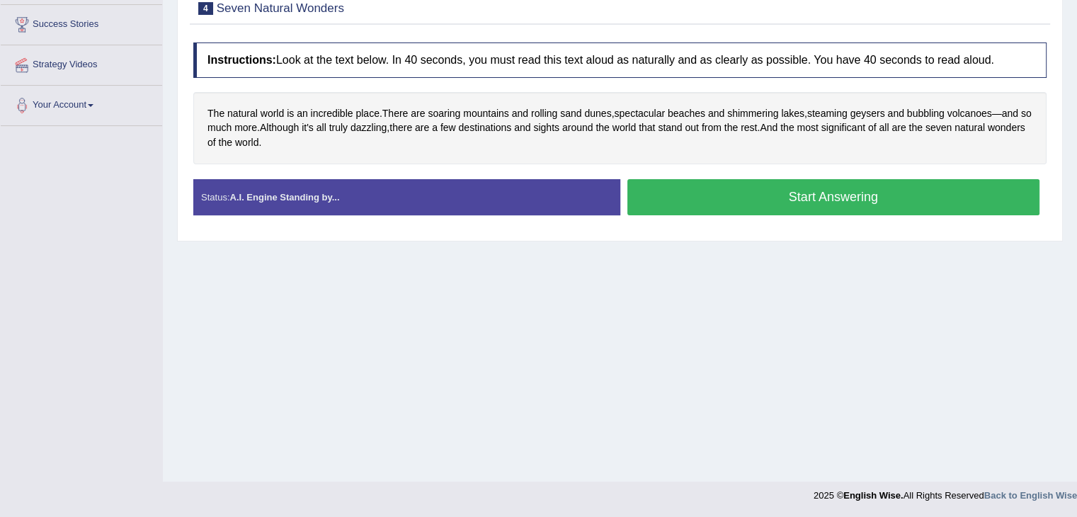
click at [836, 201] on button "Start Answering" at bounding box center [833, 197] width 413 height 36
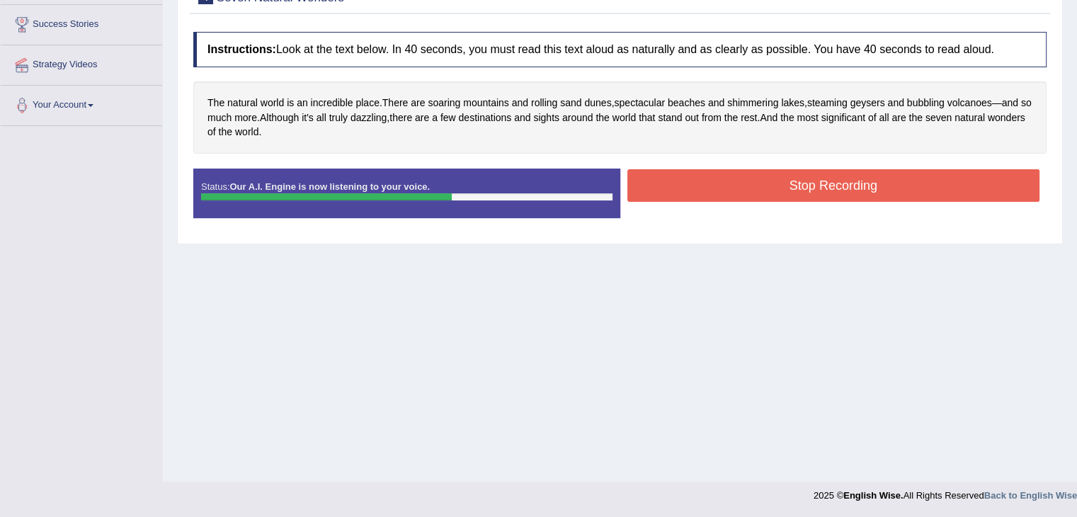
click at [827, 187] on button "Stop Recording" at bounding box center [833, 185] width 413 height 33
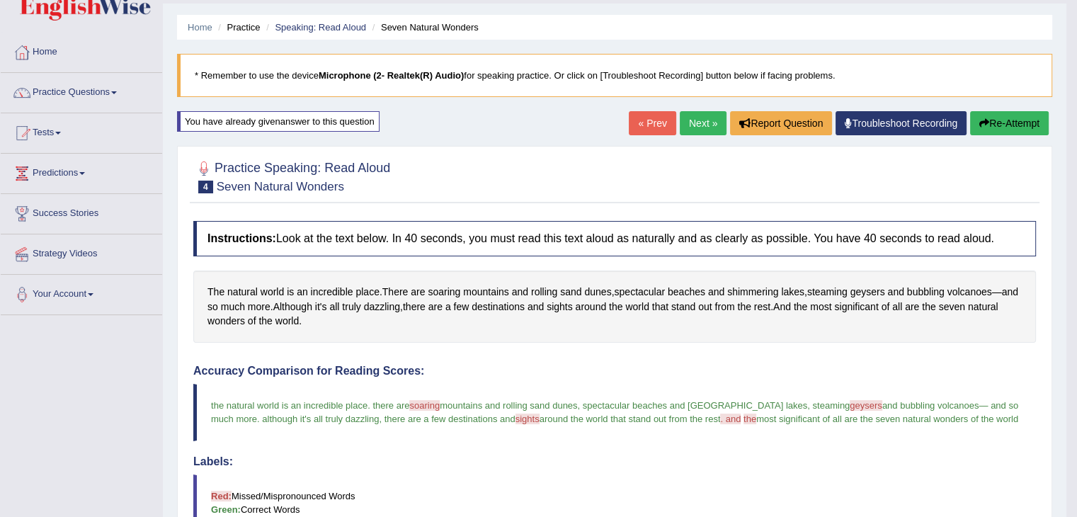
scroll to position [36, 0]
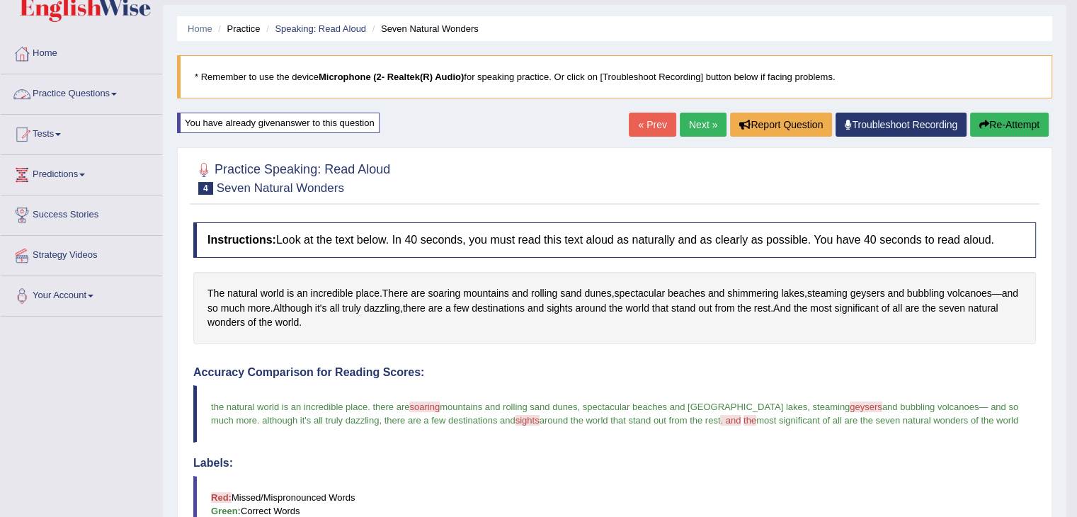
click at [108, 93] on link "Practice Questions" at bounding box center [81, 91] width 161 height 35
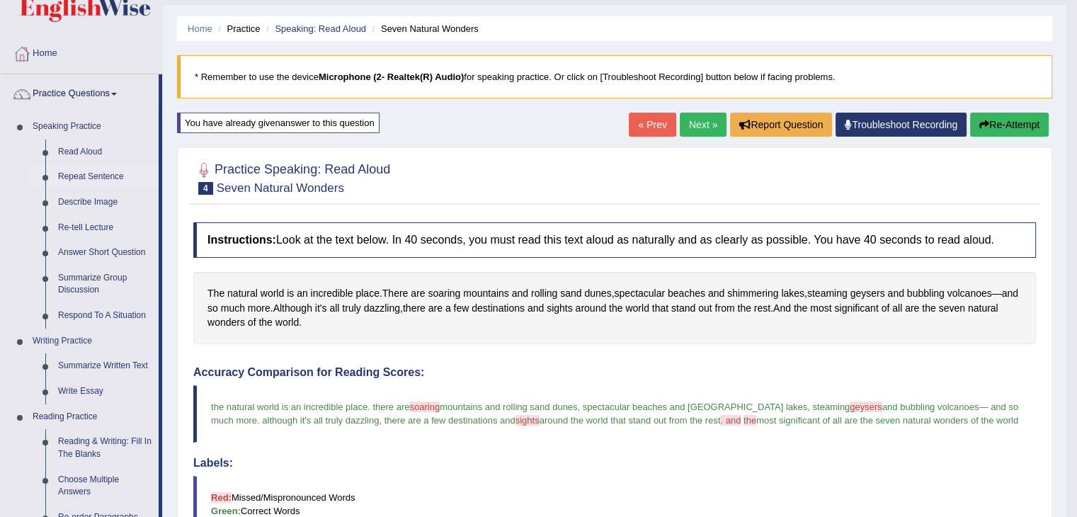
click at [101, 176] on link "Repeat Sentence" at bounding box center [105, 176] width 107 height 25
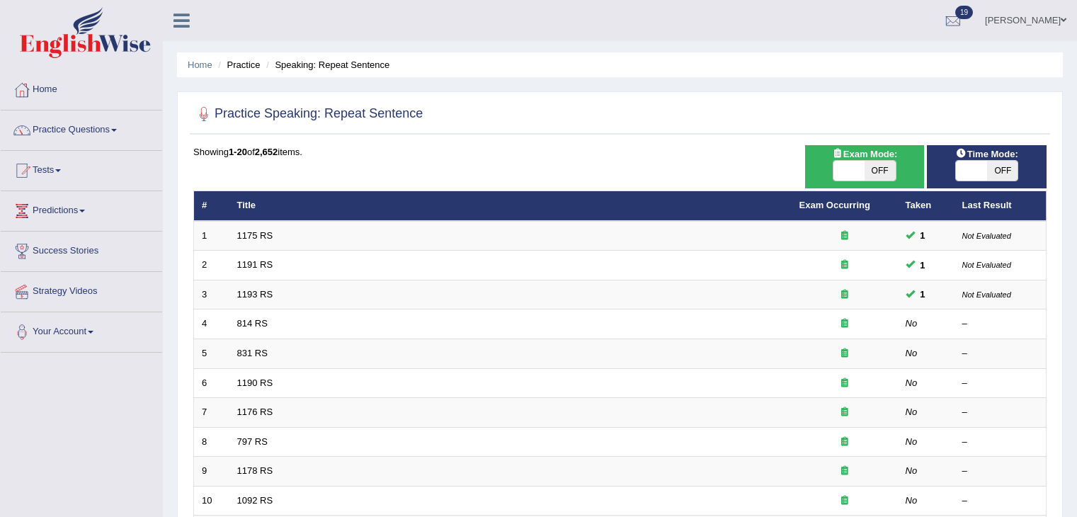
click at [251, 230] on link "1175 RS" at bounding box center [255, 235] width 36 height 11
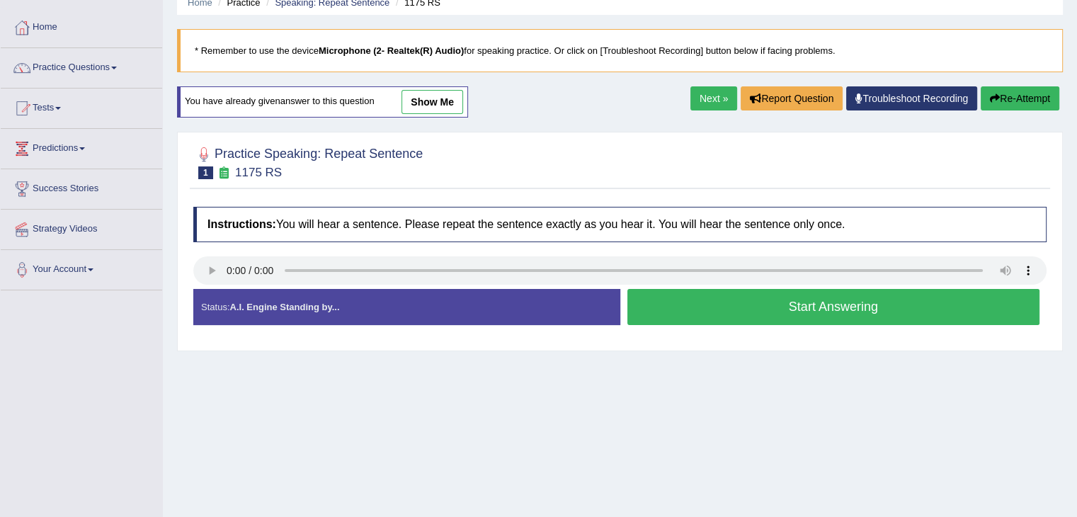
scroll to position [61, 0]
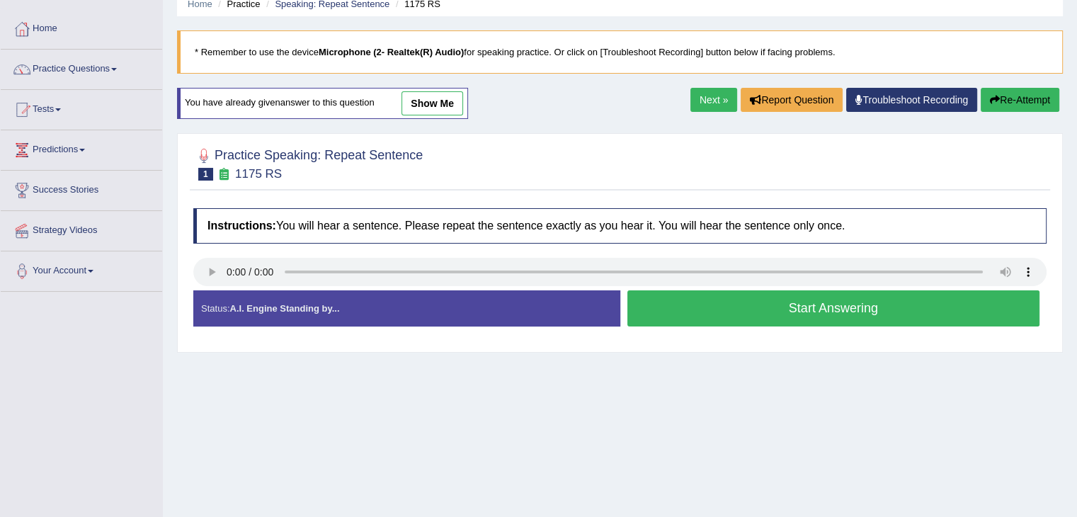
click at [734, 301] on button "Start Answering" at bounding box center [833, 308] width 413 height 36
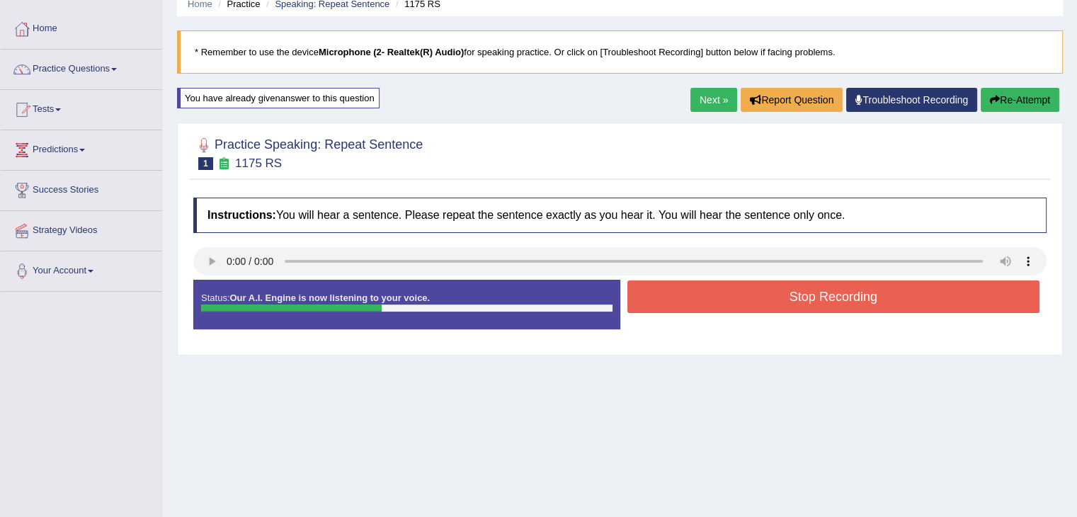
click at [734, 301] on button "Stop Recording" at bounding box center [833, 296] width 413 height 33
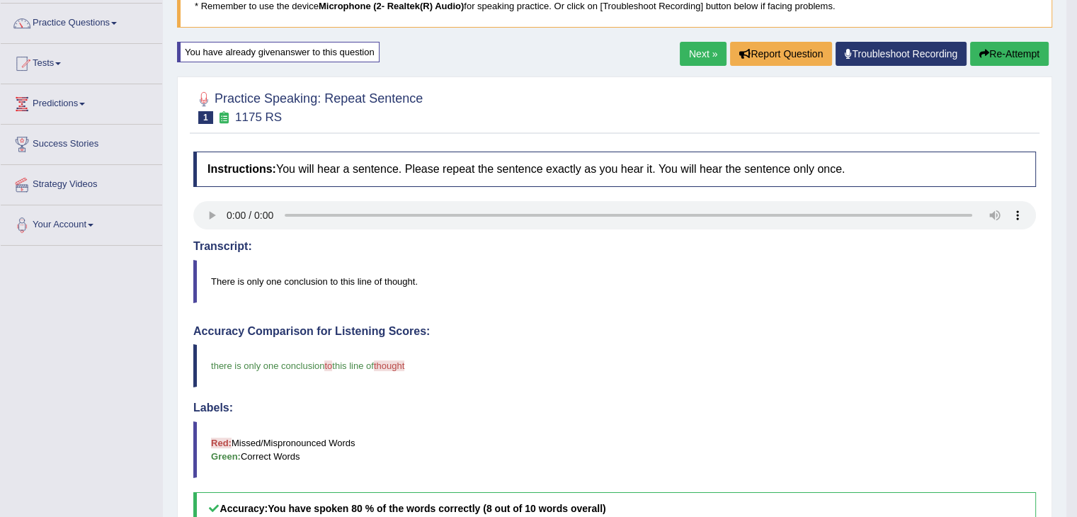
scroll to position [106, 0]
click at [689, 49] on link "Next »" at bounding box center [703, 54] width 47 height 24
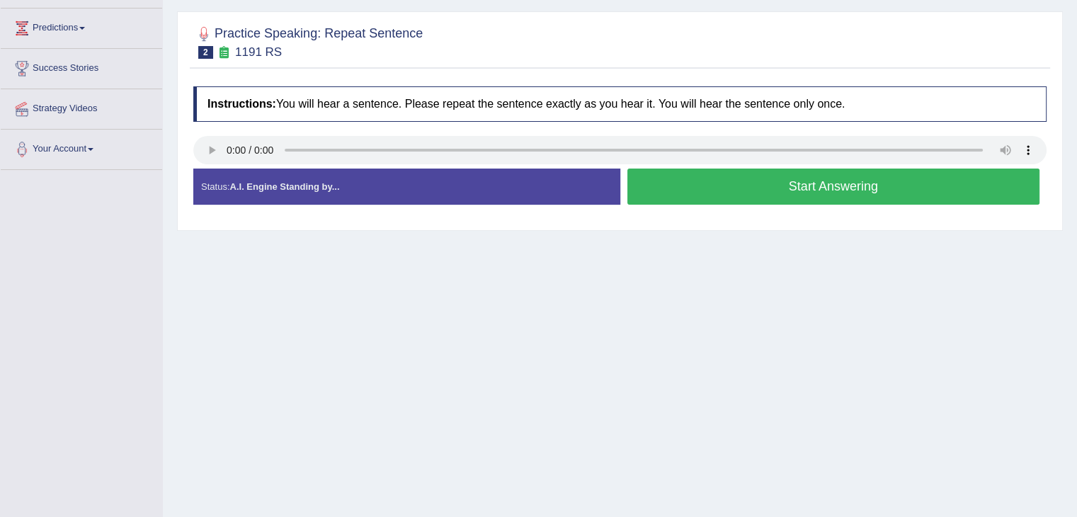
click at [746, 182] on button "Start Answering" at bounding box center [833, 186] width 413 height 36
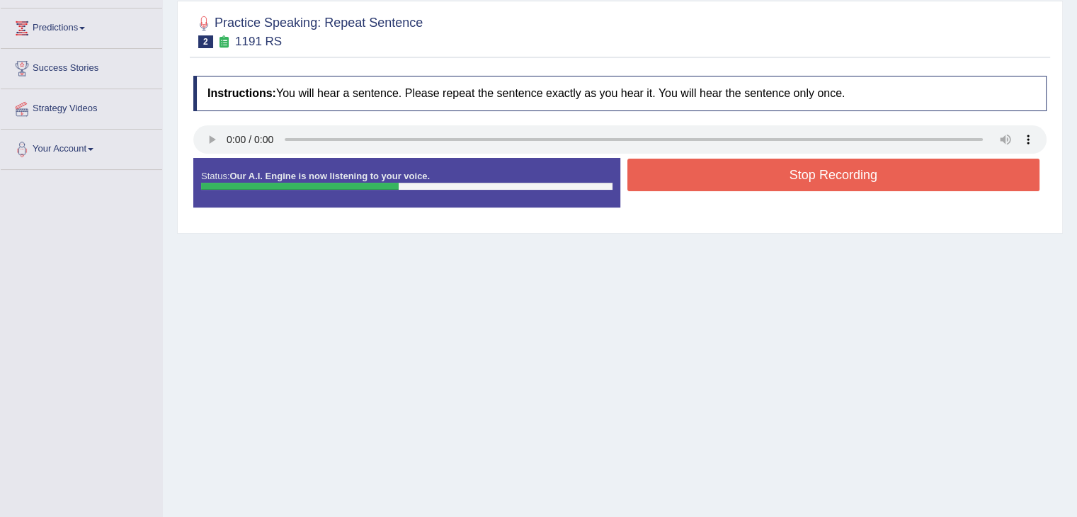
click at [746, 182] on button "Stop Recording" at bounding box center [833, 175] width 413 height 33
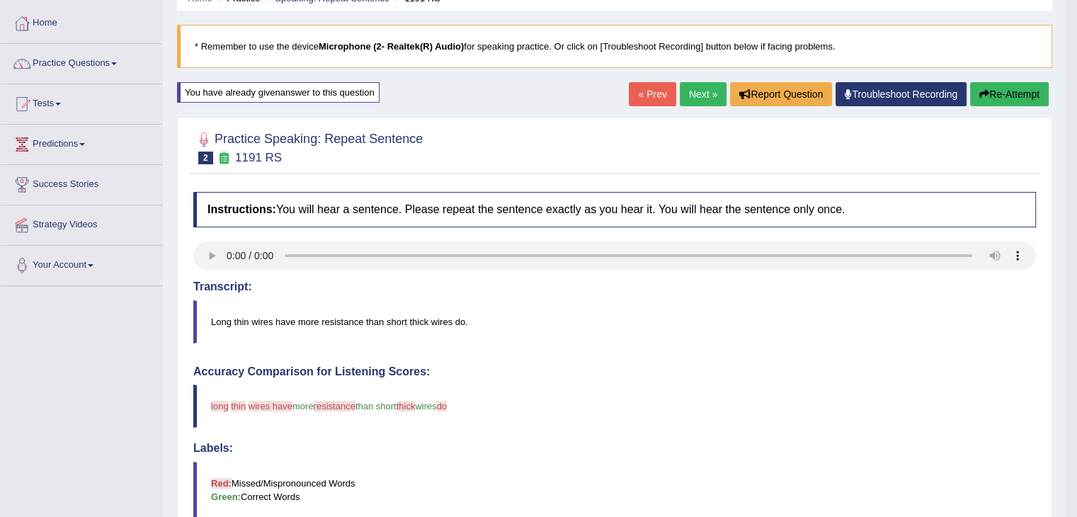
scroll to position [54, 0]
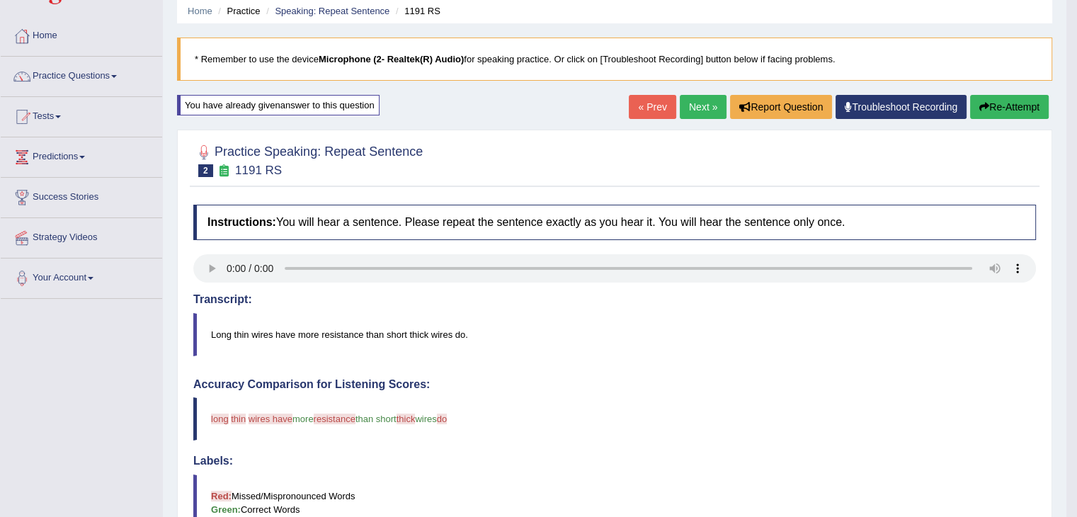
click at [702, 109] on link "Next »" at bounding box center [703, 107] width 47 height 24
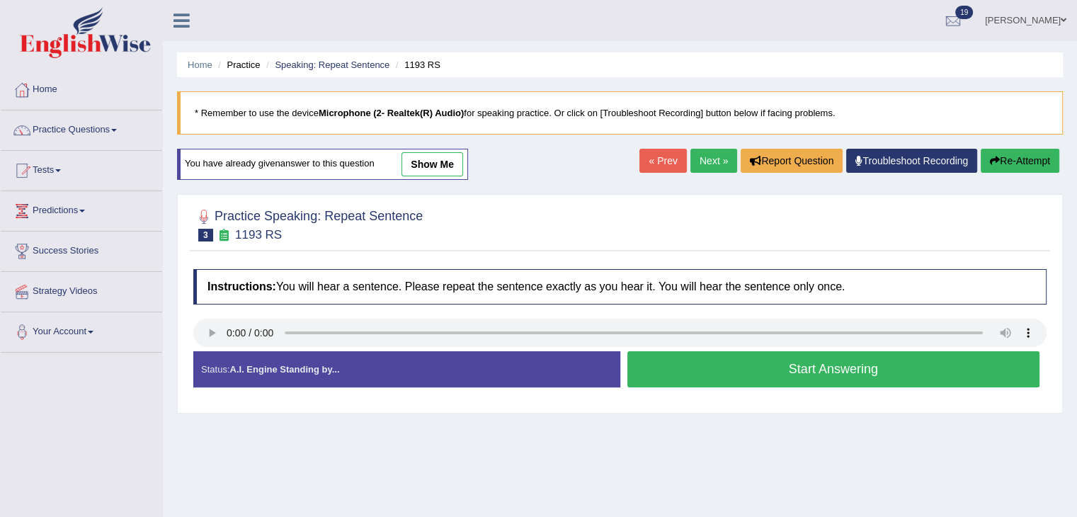
click at [721, 372] on button "Start Answering" at bounding box center [833, 369] width 413 height 36
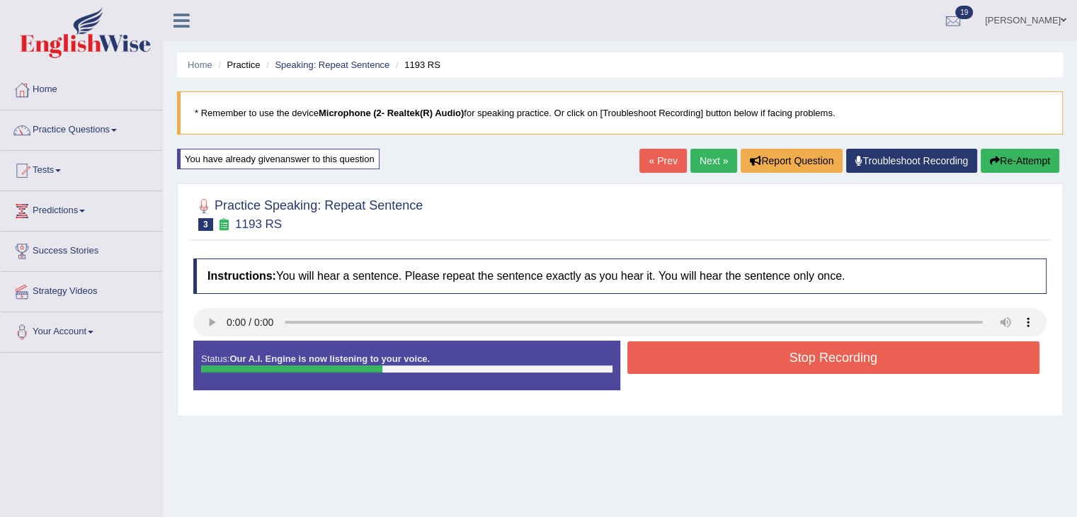
click at [739, 350] on button "Stop Recording" at bounding box center [833, 357] width 413 height 33
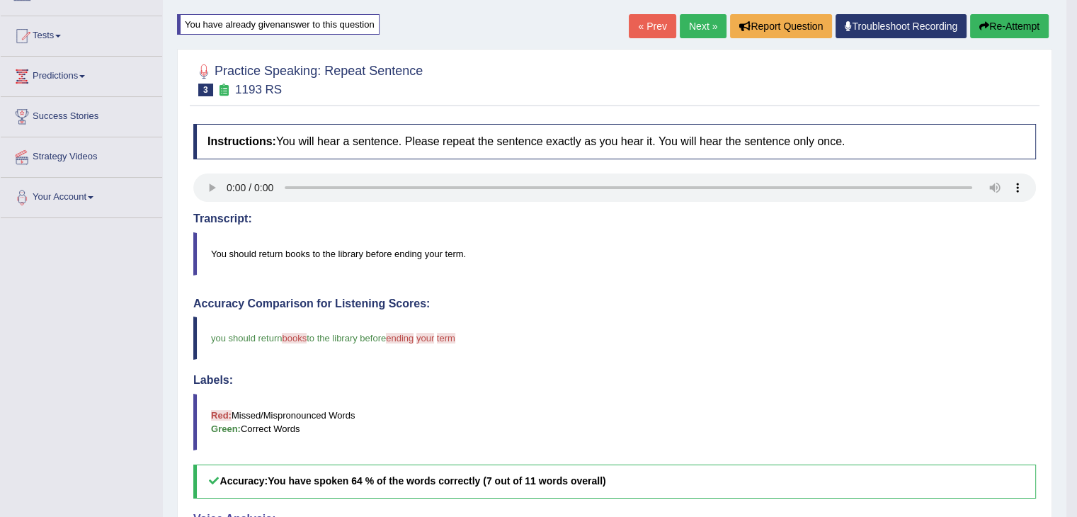
scroll to position [133, 0]
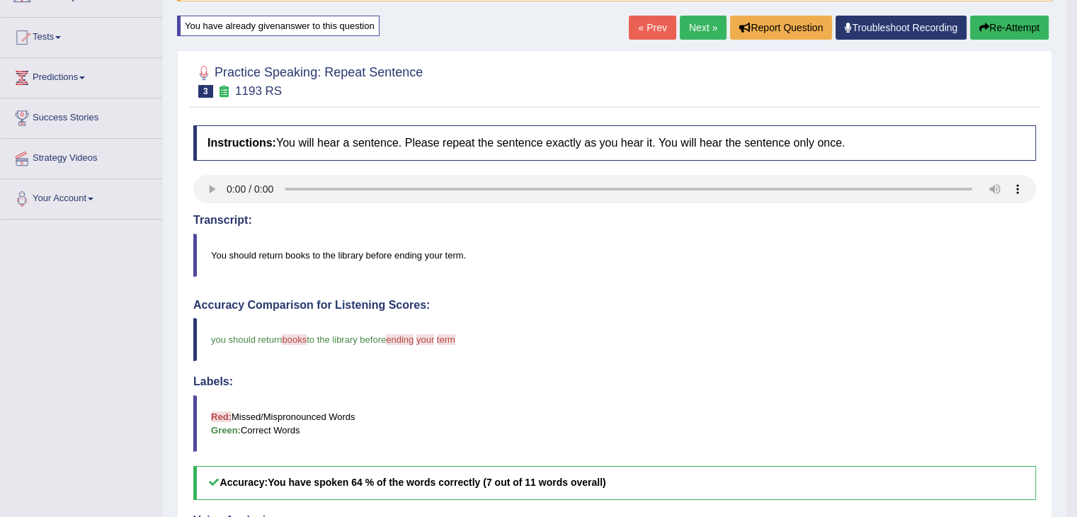
click at [703, 28] on link "Next »" at bounding box center [703, 28] width 47 height 24
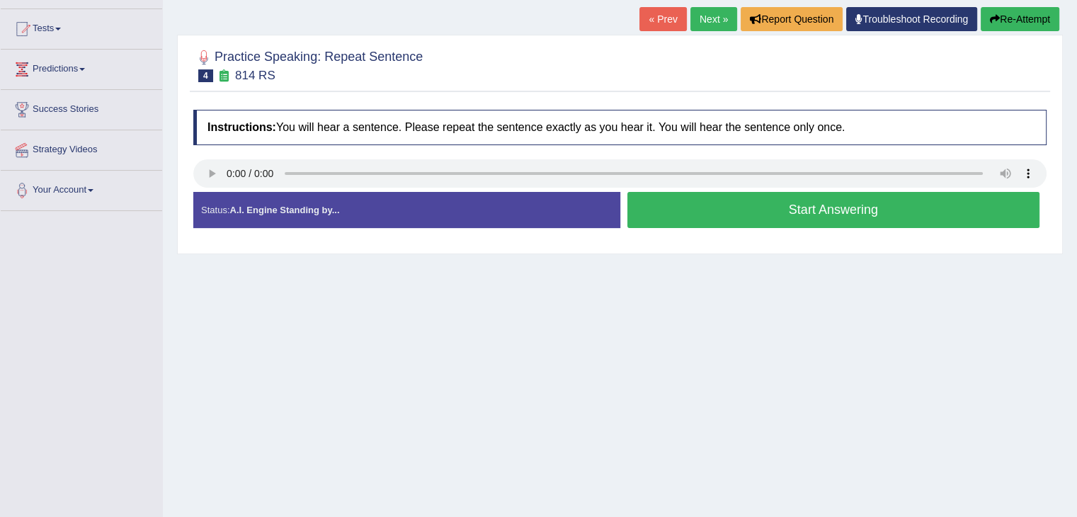
scroll to position [176, 0]
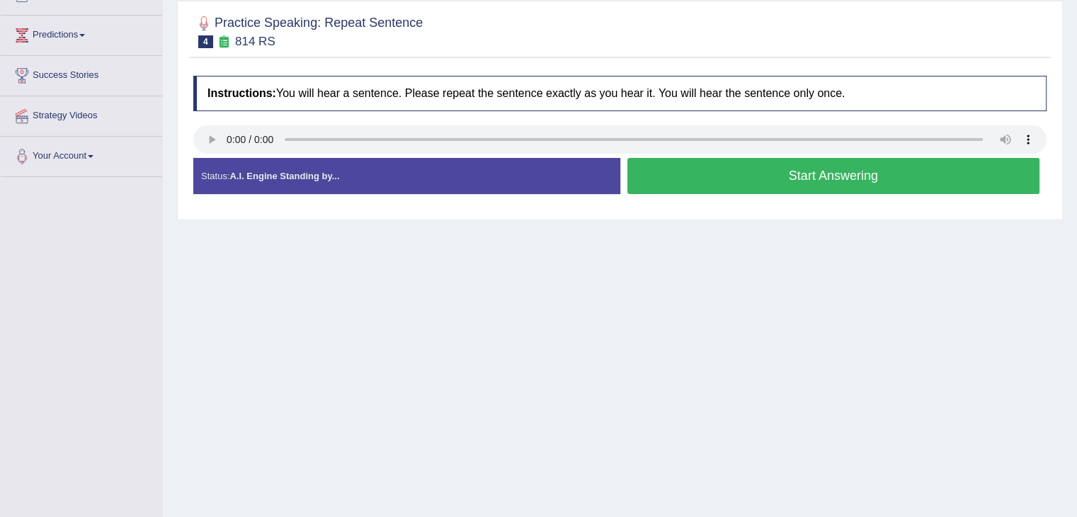
click at [755, 172] on button "Start Answering" at bounding box center [833, 176] width 413 height 36
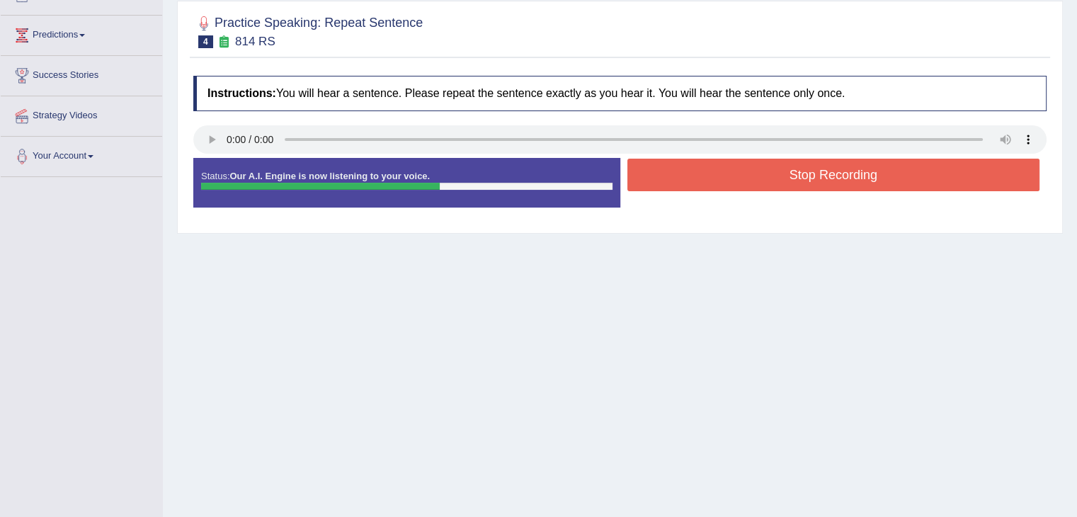
click at [755, 172] on button "Stop Recording" at bounding box center [833, 175] width 413 height 33
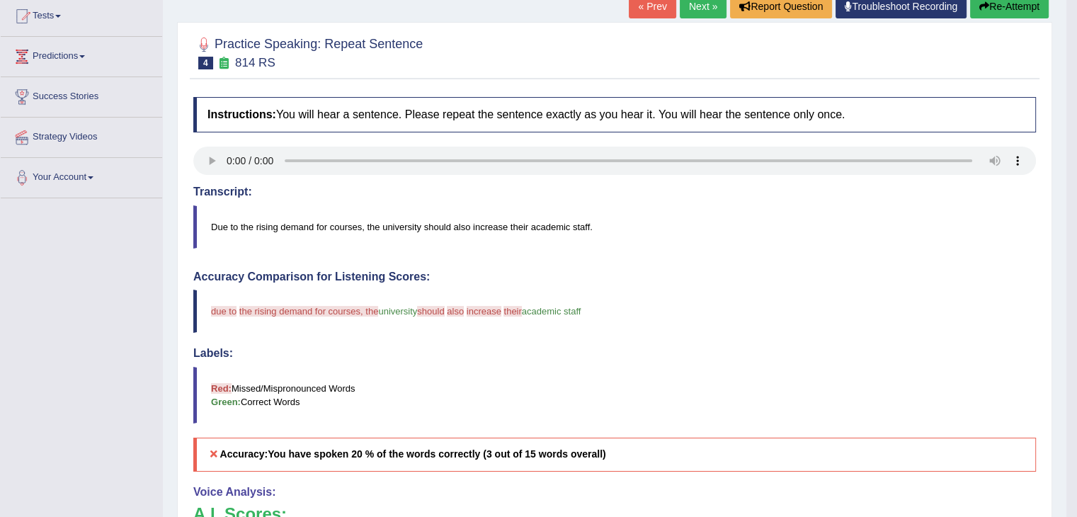
scroll to position [150, 0]
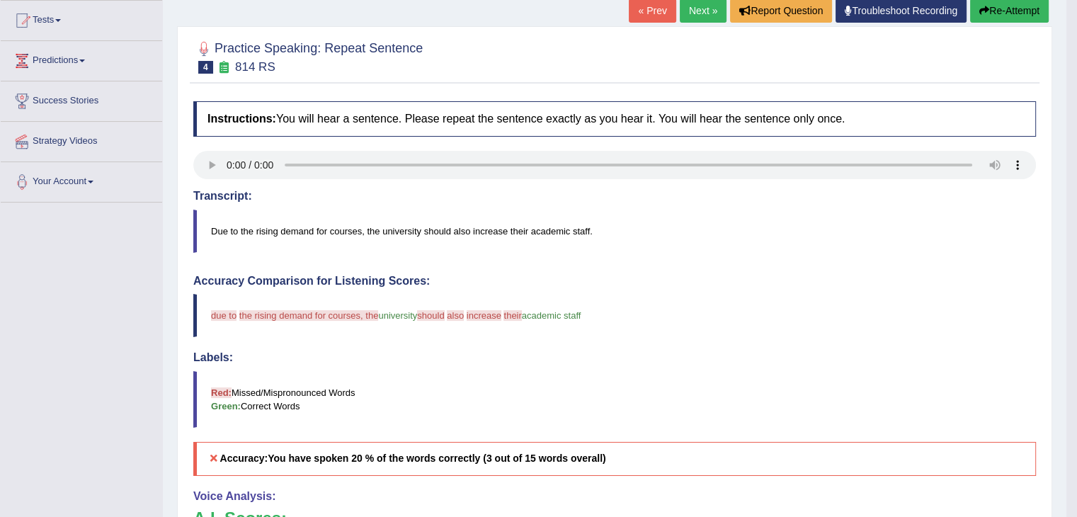
click at [1021, 9] on button "Re-Attempt" at bounding box center [1009, 11] width 79 height 24
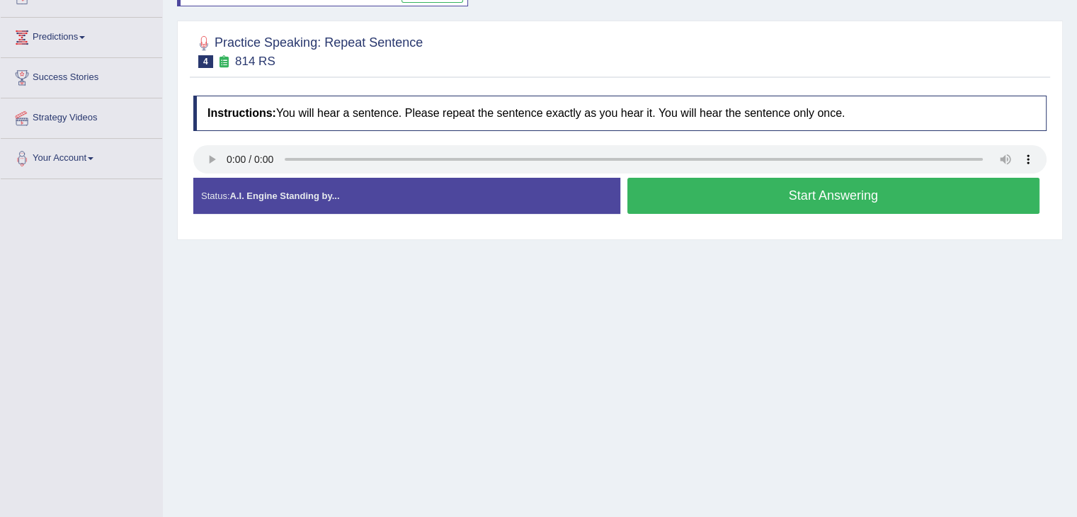
scroll to position [172, 0]
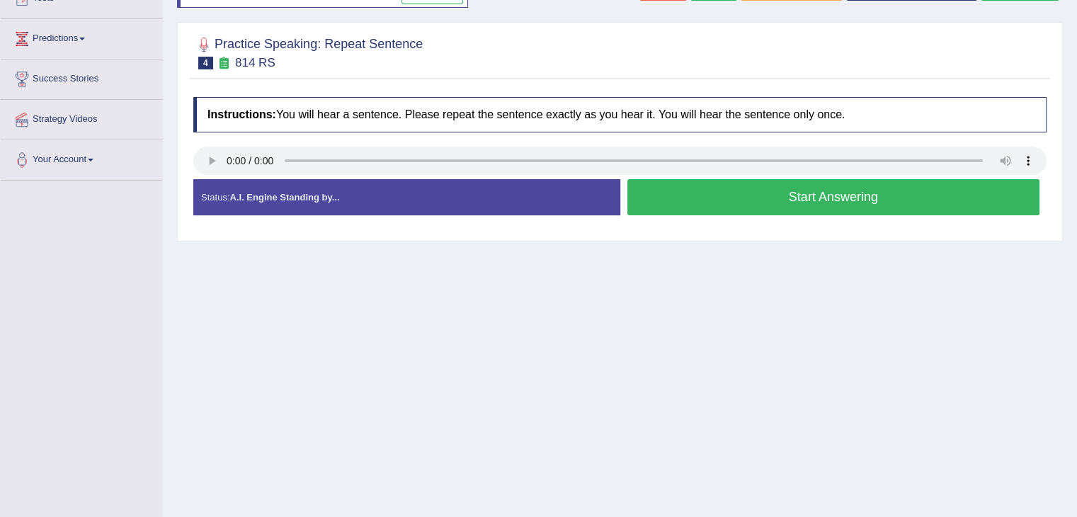
click at [788, 189] on button "Start Answering" at bounding box center [833, 197] width 413 height 36
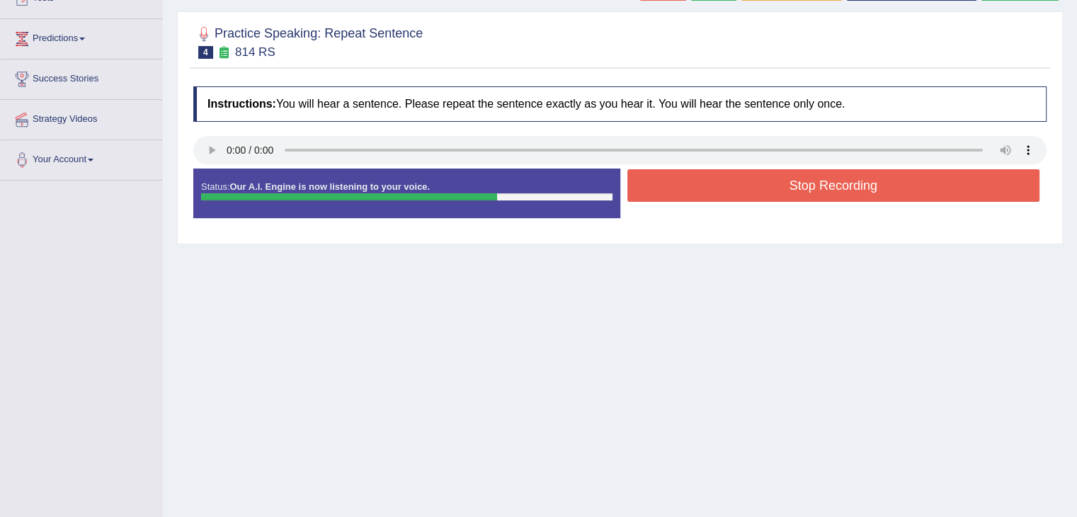
click at [788, 189] on button "Stop Recording" at bounding box center [833, 185] width 413 height 33
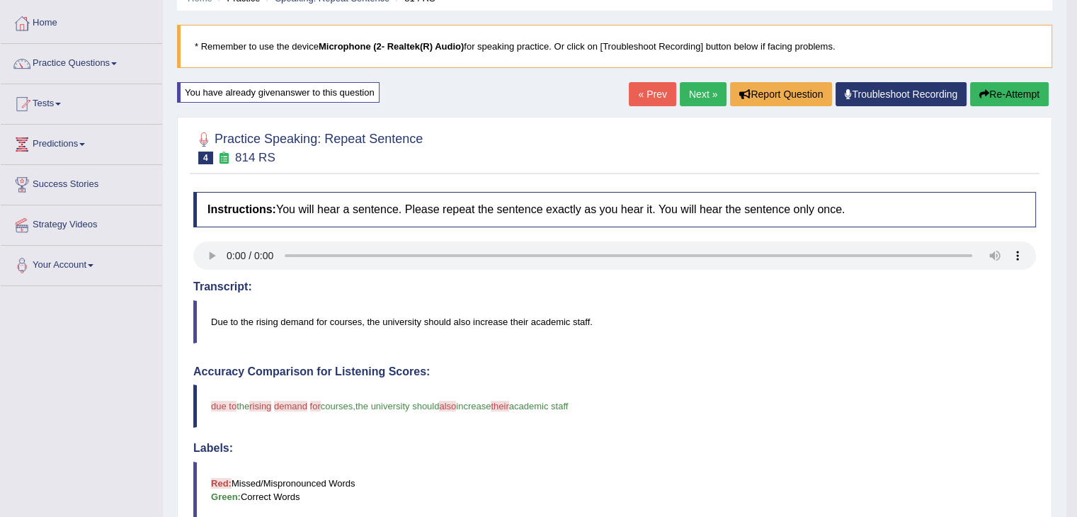
scroll to position [0, 0]
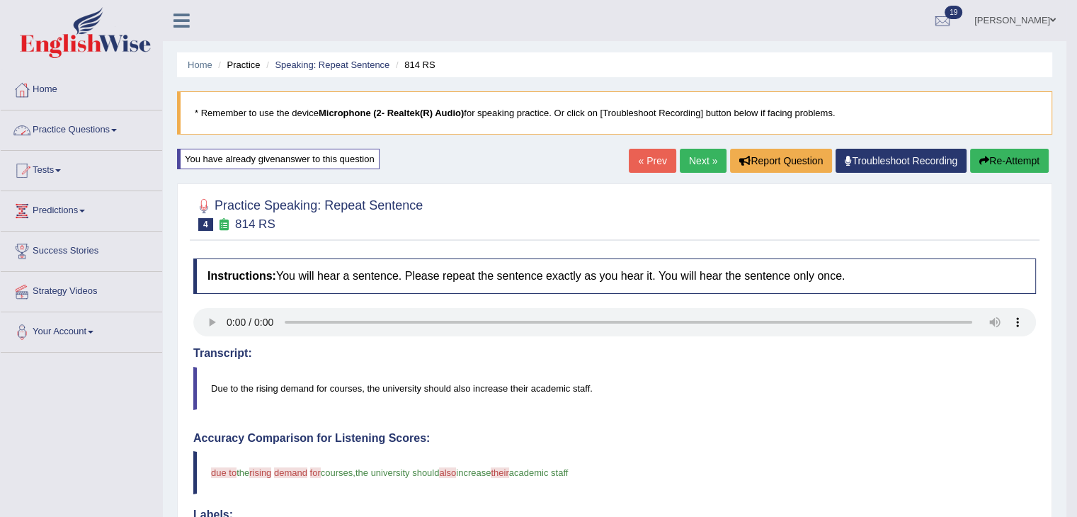
click at [67, 125] on link "Practice Questions" at bounding box center [81, 127] width 161 height 35
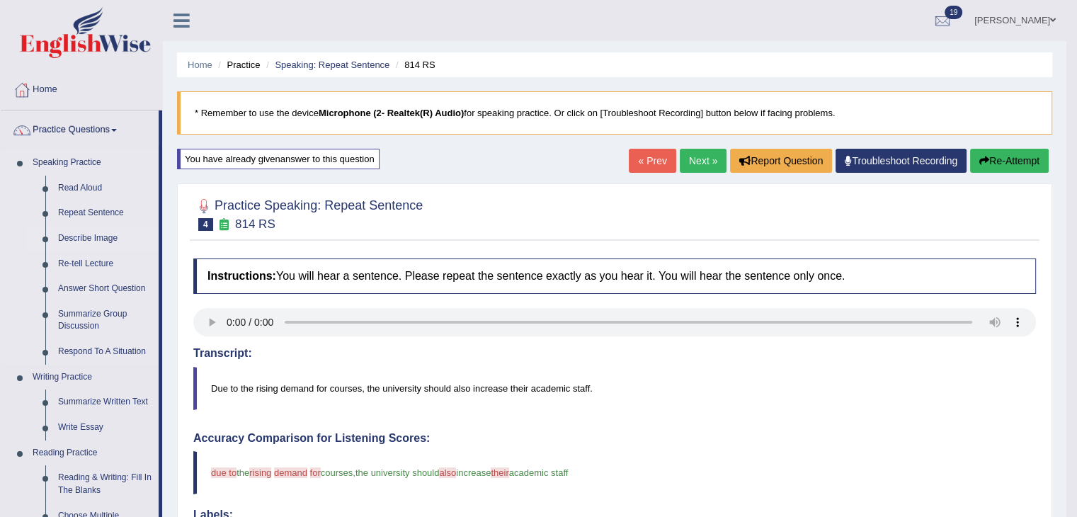
click at [102, 236] on link "Describe Image" at bounding box center [105, 238] width 107 height 25
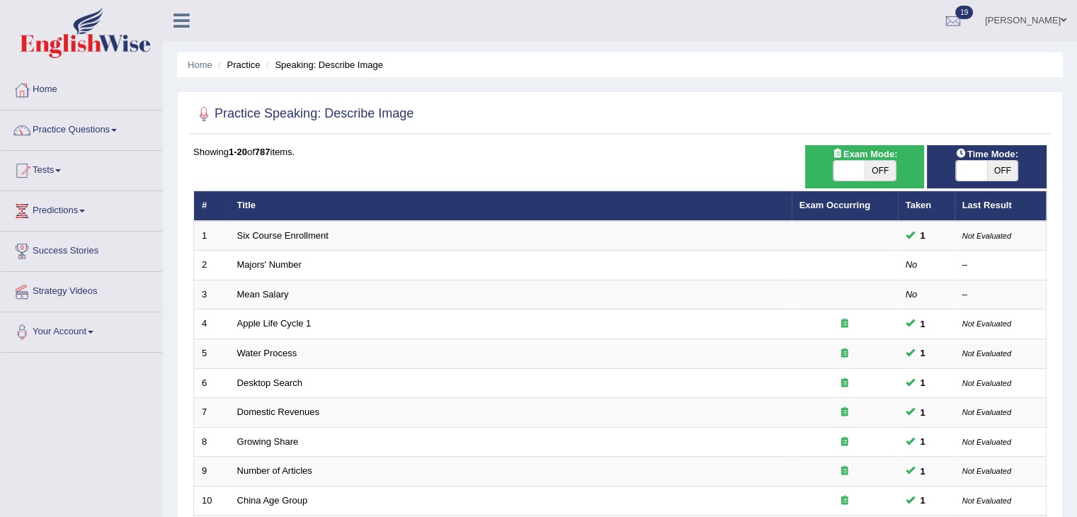
click at [67, 125] on link "Practice Questions" at bounding box center [81, 127] width 161 height 35
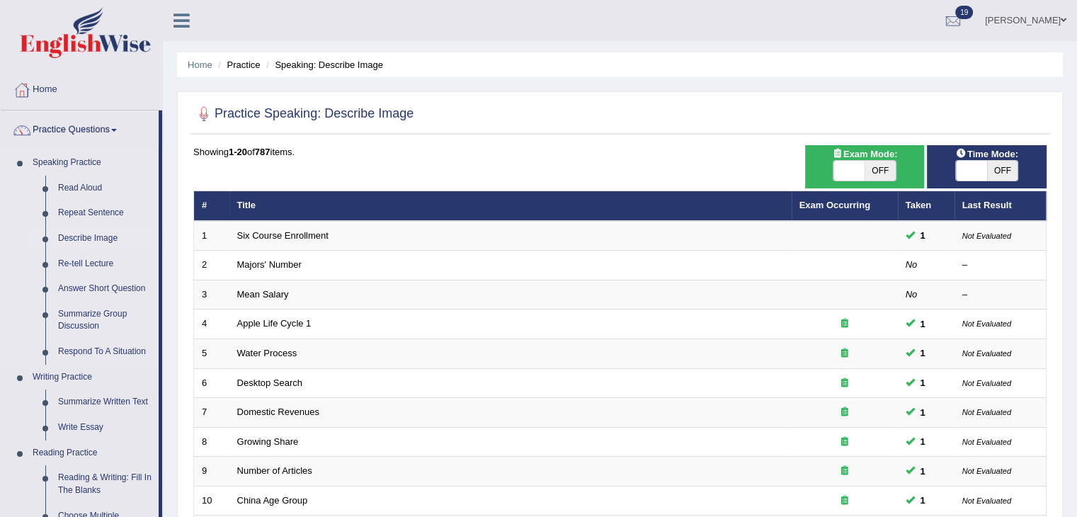
click at [85, 239] on link "Describe Image" at bounding box center [105, 238] width 107 height 25
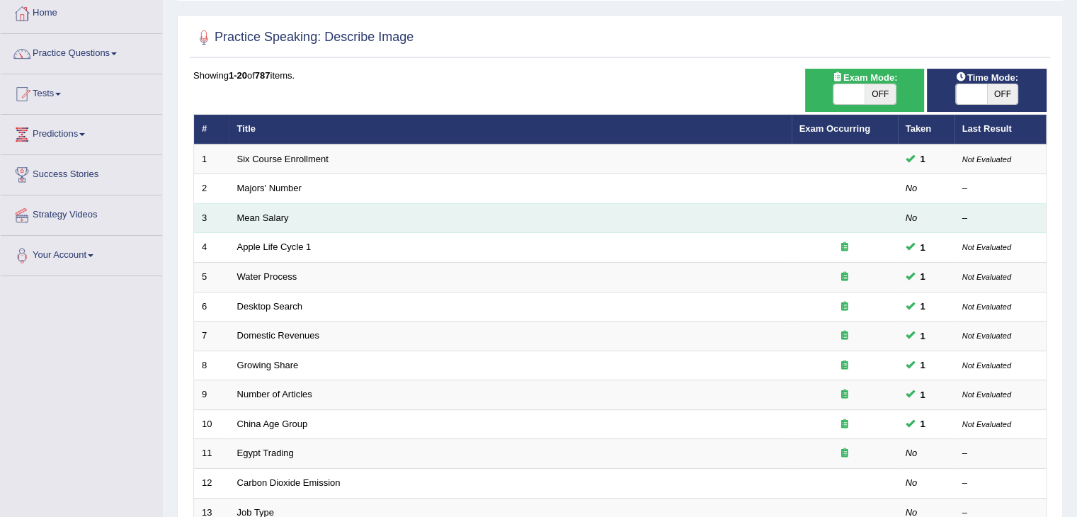
scroll to position [76, 0]
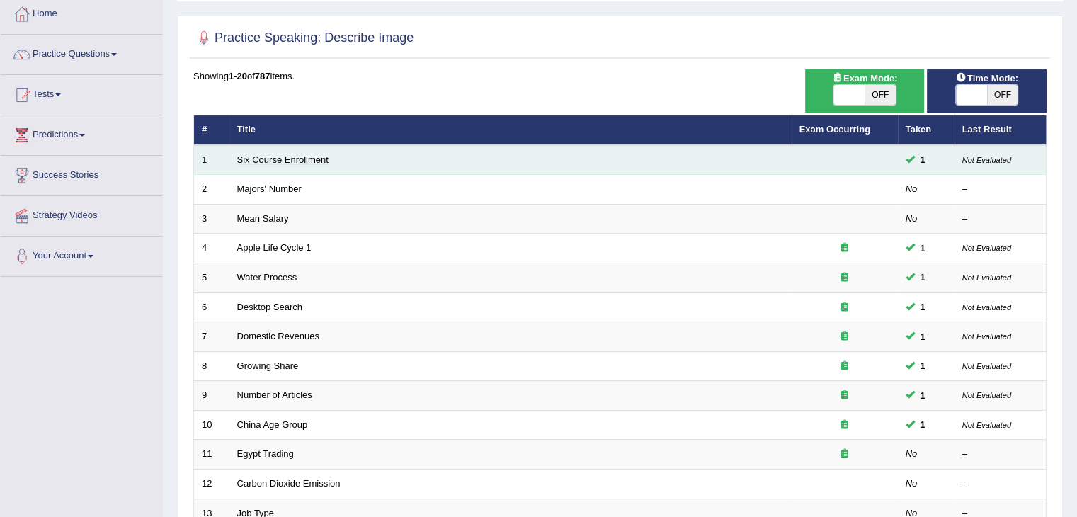
click at [277, 156] on link "Six Course Enrollment" at bounding box center [282, 159] width 91 height 11
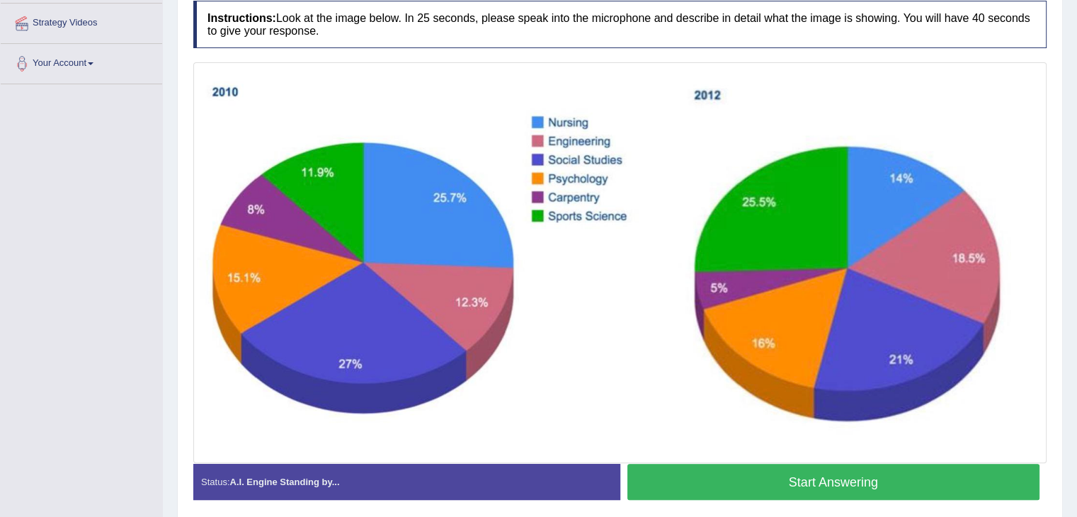
scroll to position [269, 0]
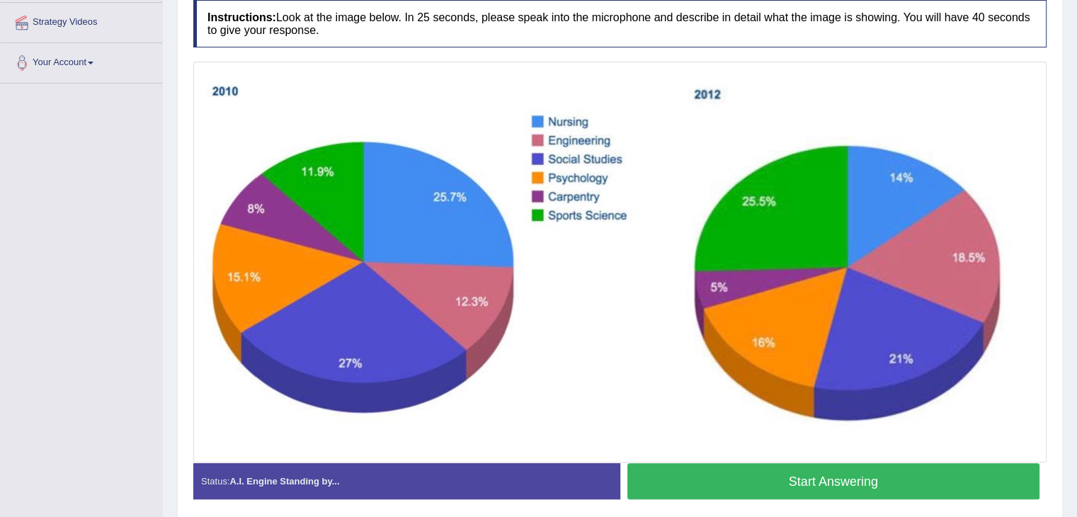
click at [865, 487] on button "Start Answering" at bounding box center [833, 481] width 413 height 36
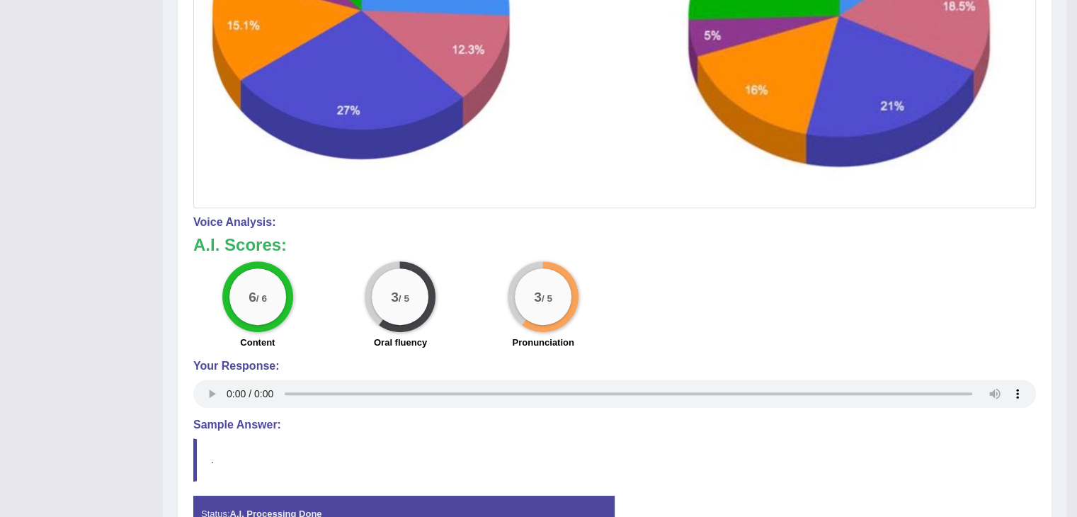
scroll to position [0, 0]
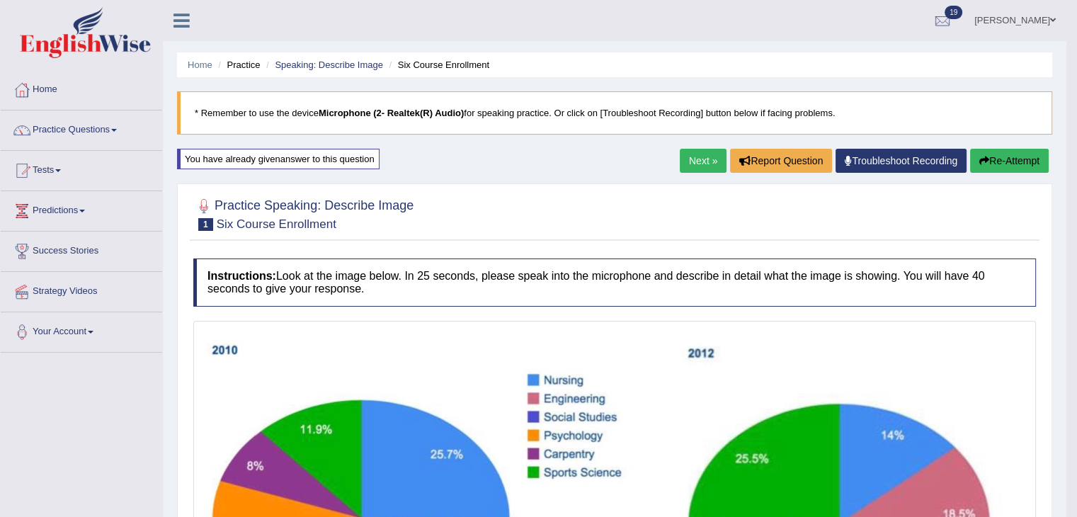
click at [692, 163] on link "Next »" at bounding box center [703, 161] width 47 height 24
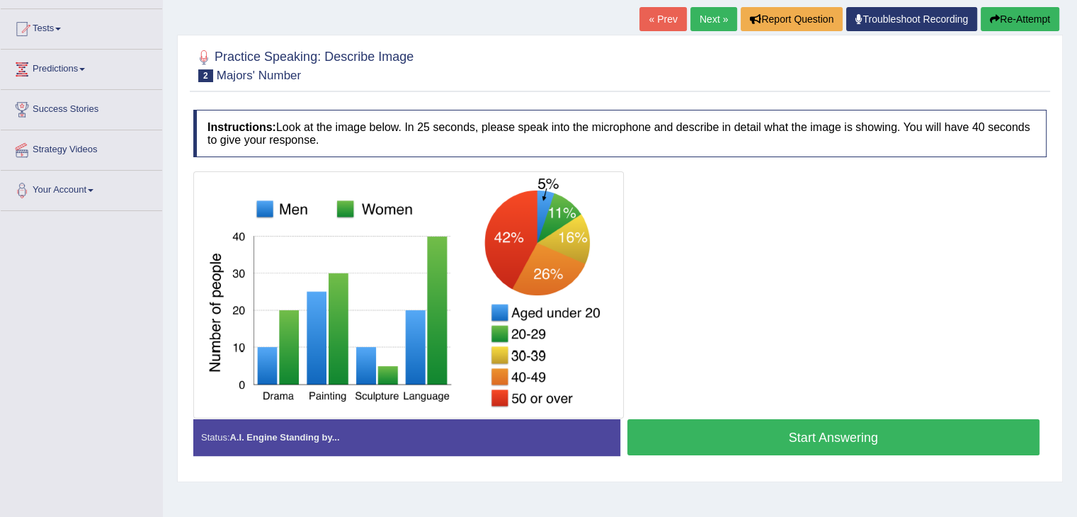
scroll to position [142, 0]
click at [835, 428] on button "Start Answering" at bounding box center [833, 437] width 413 height 36
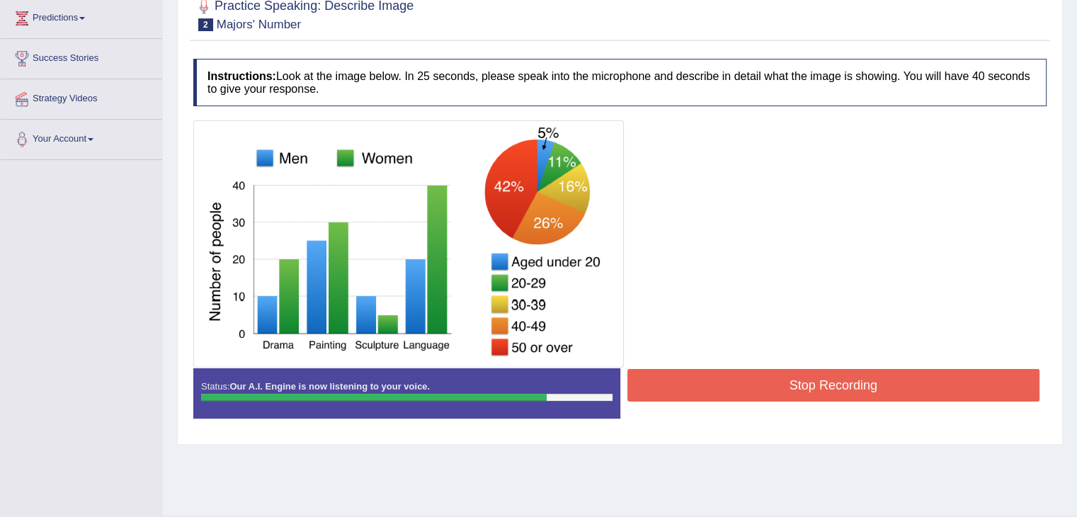
scroll to position [227, 0]
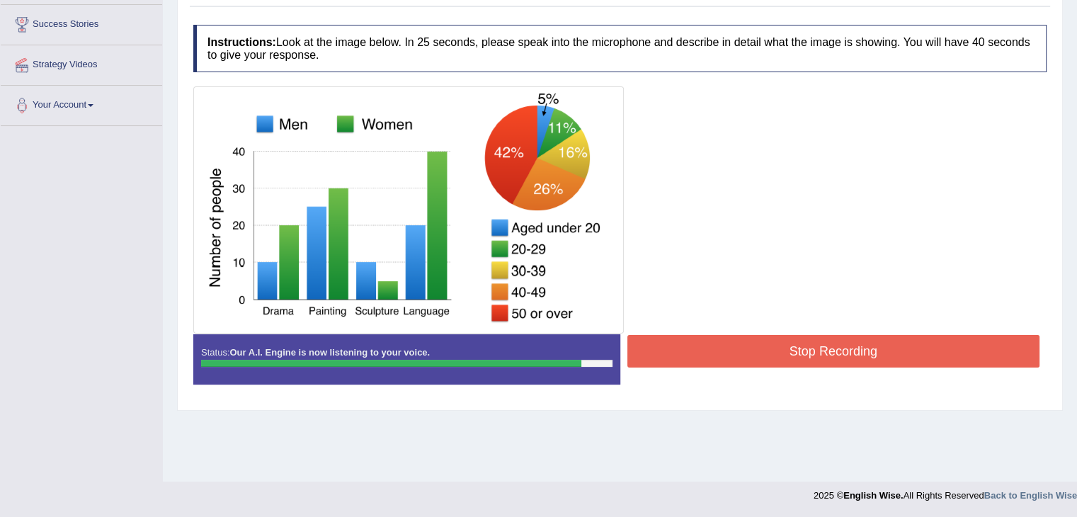
click at [716, 337] on button "Stop Recording" at bounding box center [833, 351] width 413 height 33
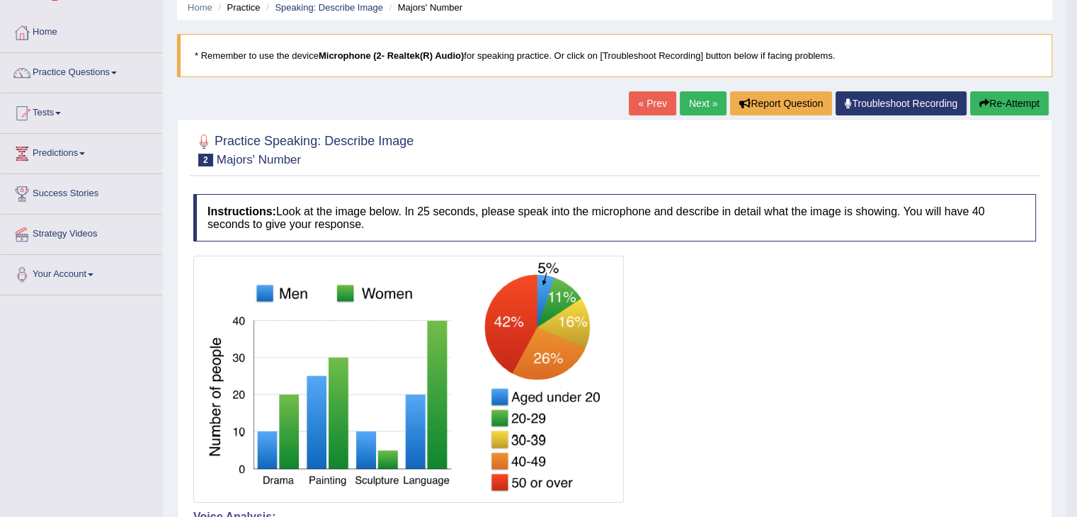
scroll to position [55, 0]
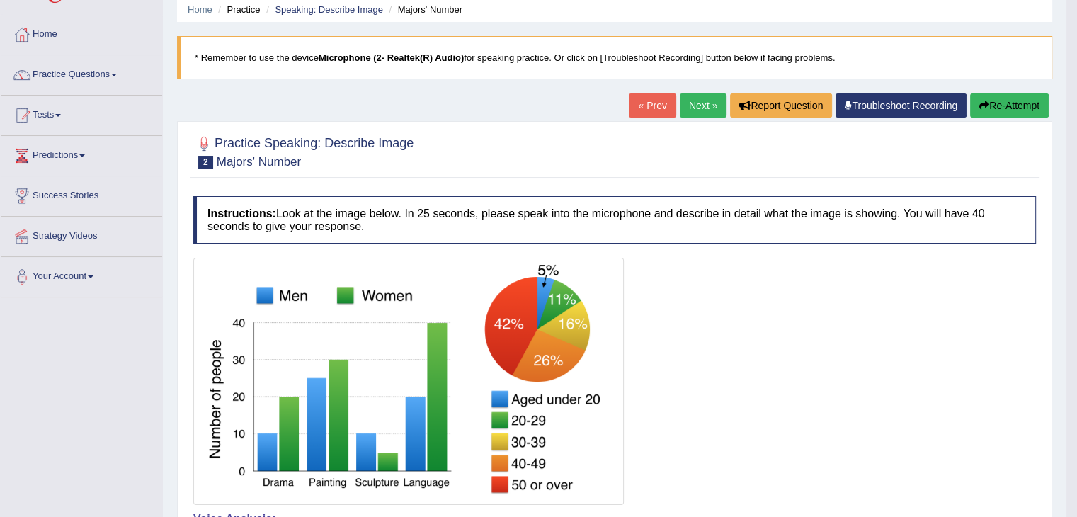
click at [687, 117] on div "« Prev Next » Report Question Troubleshoot Recording Re-Attempt" at bounding box center [840, 107] width 423 height 28
click at [694, 101] on link "Next »" at bounding box center [703, 105] width 47 height 24
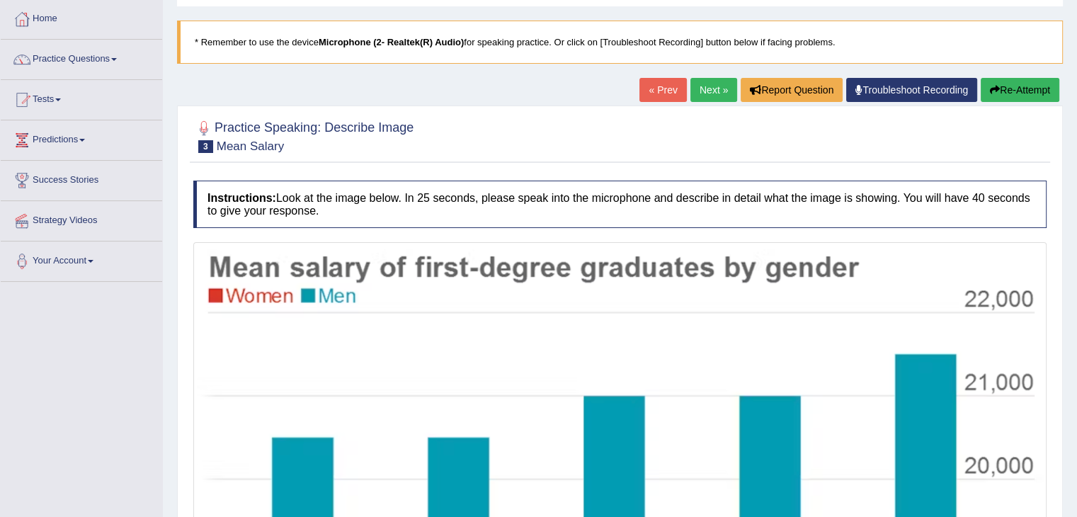
scroll to position [69, 0]
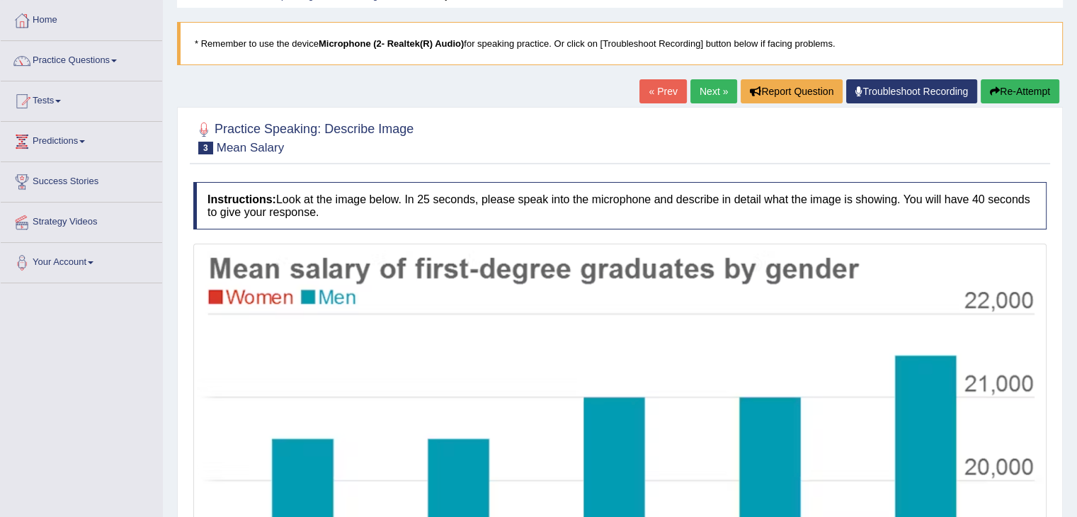
click at [693, 86] on link "Next »" at bounding box center [713, 91] width 47 height 24
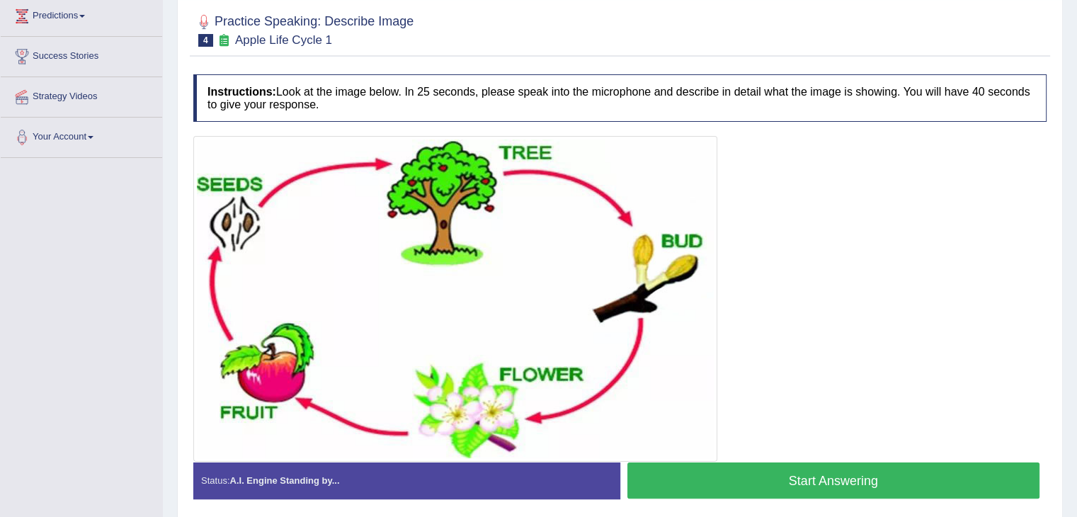
scroll to position [193, 0]
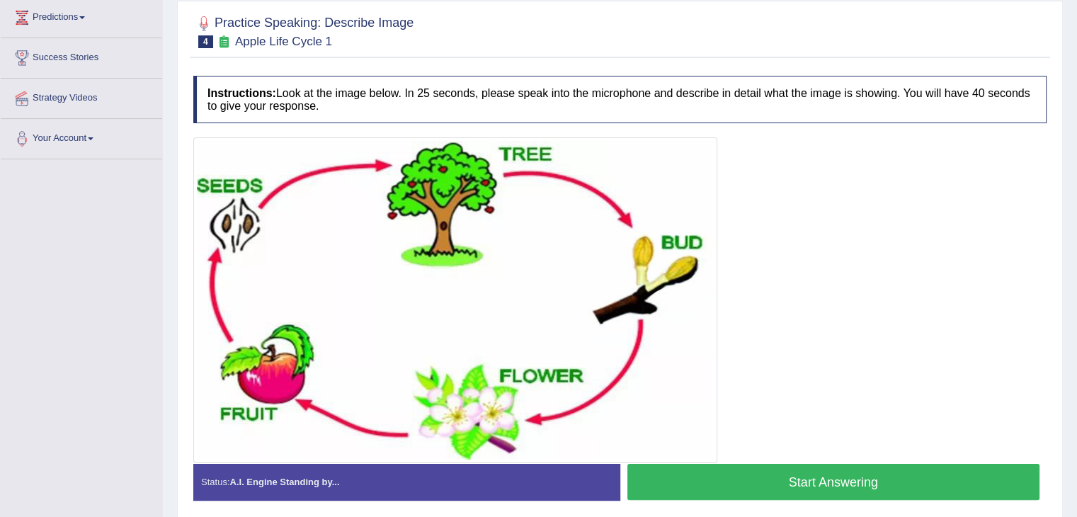
click at [769, 469] on button "Start Answering" at bounding box center [833, 482] width 413 height 36
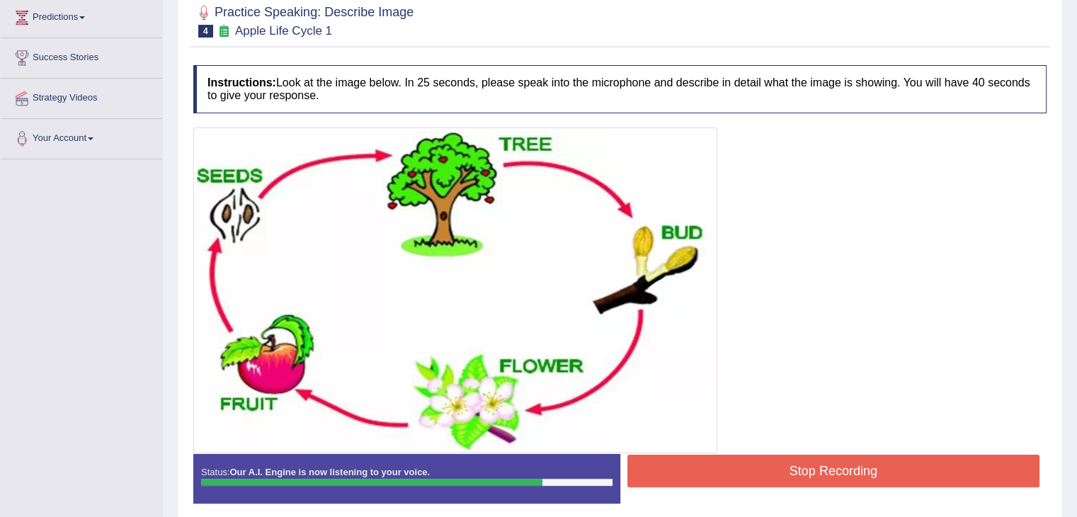
scroll to position [250, 0]
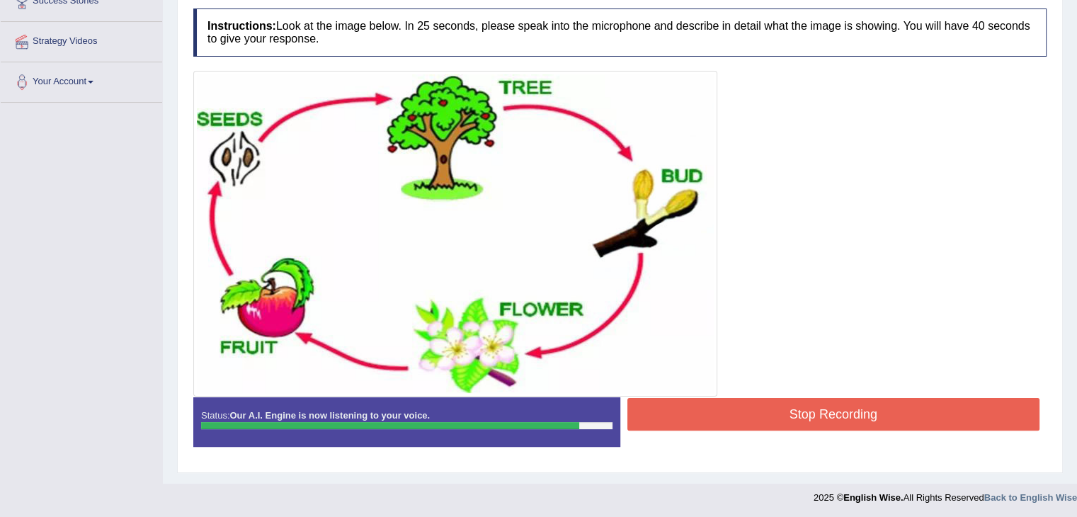
click at [697, 410] on button "Stop Recording" at bounding box center [833, 414] width 413 height 33
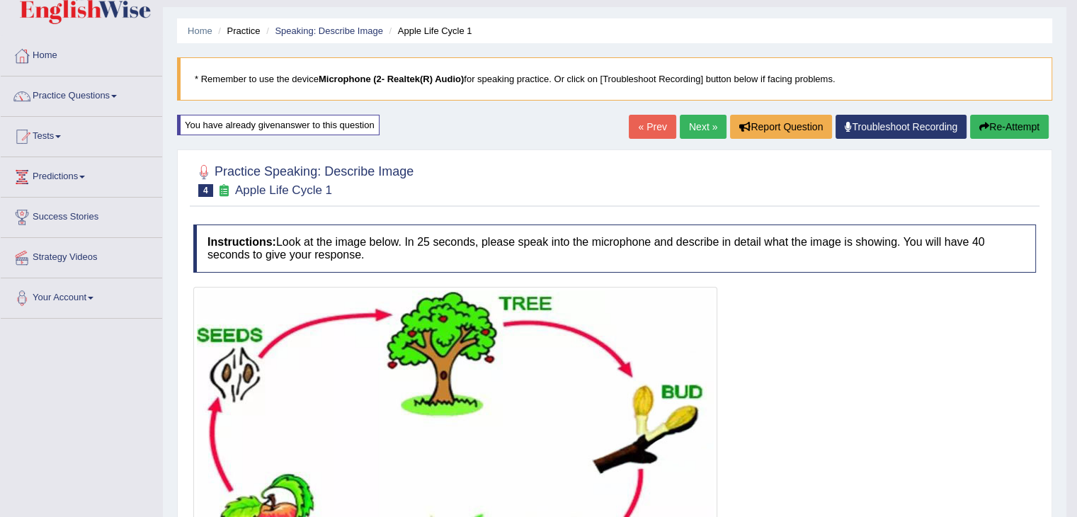
scroll to position [32, 0]
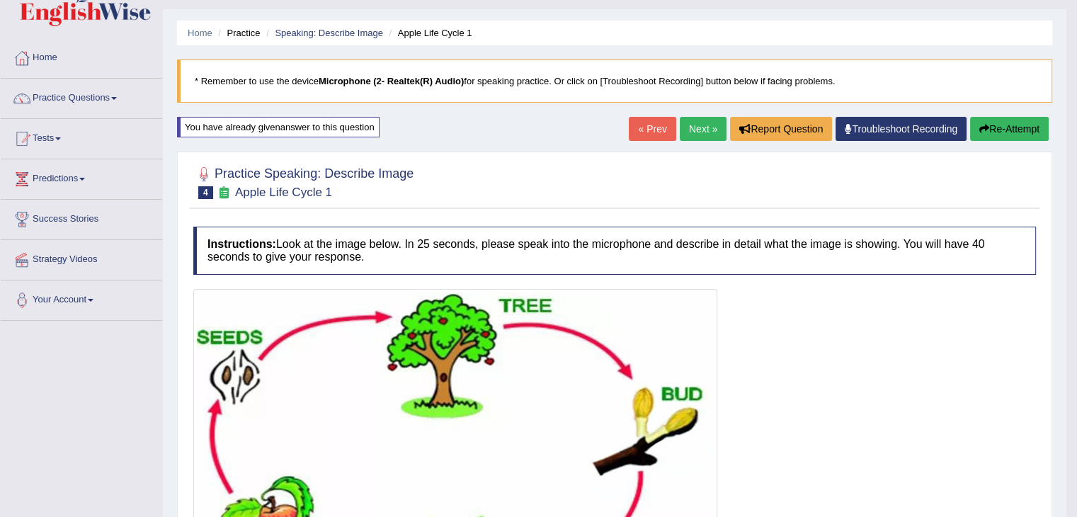
click at [697, 134] on link "Next »" at bounding box center [703, 129] width 47 height 24
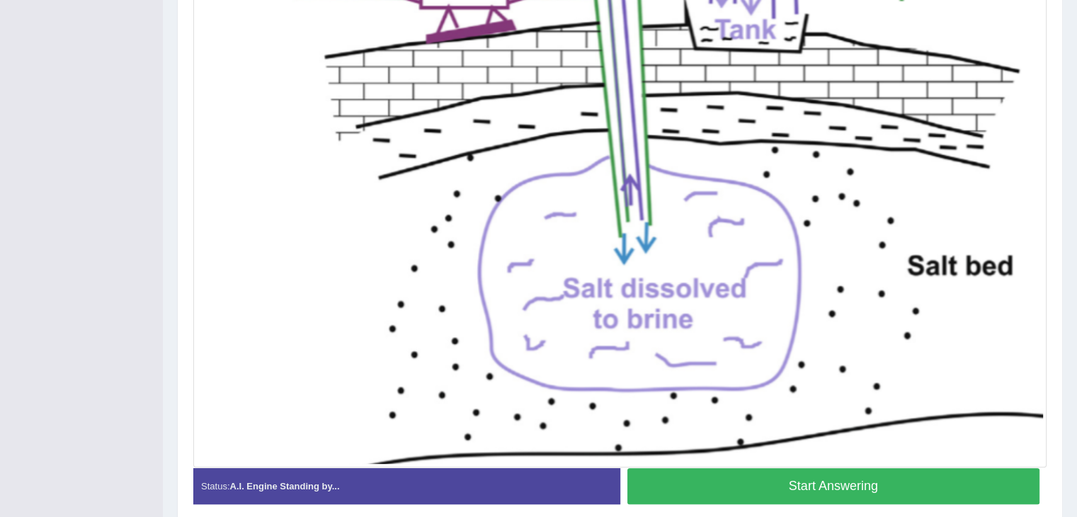
scroll to position [442, 0]
click at [828, 482] on button "Start Answering" at bounding box center [833, 486] width 413 height 36
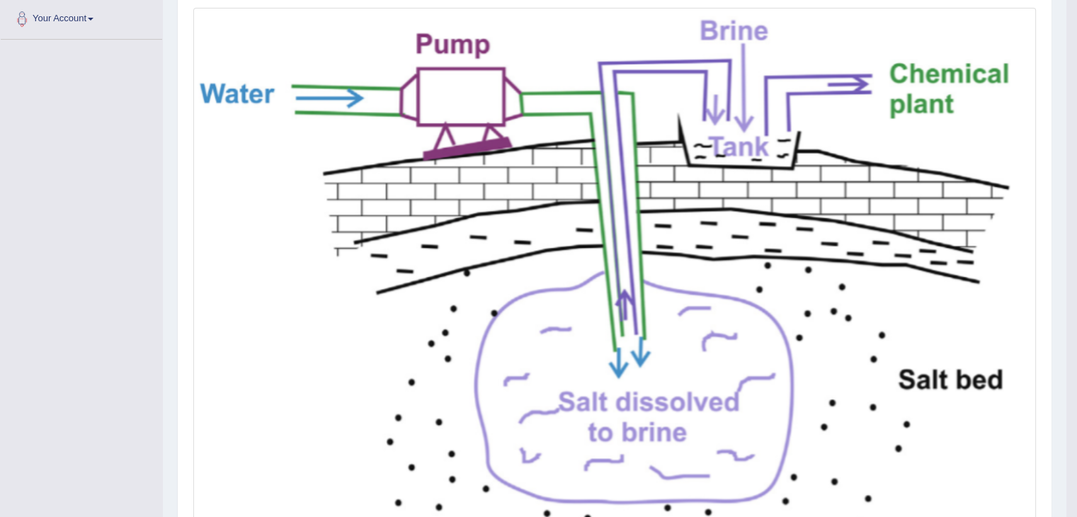
scroll to position [312, 0]
click at [943, 117] on img at bounding box center [614, 293] width 835 height 563
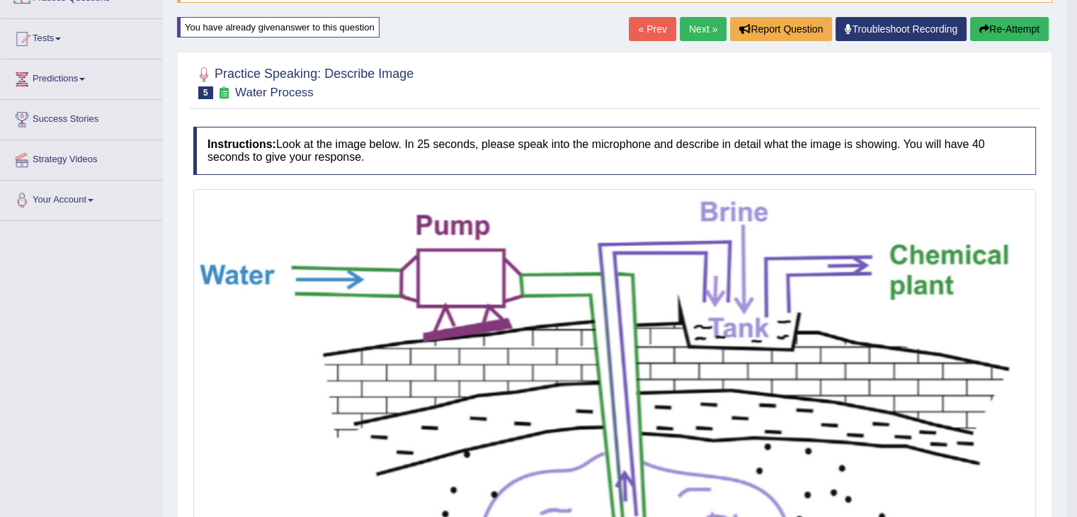
scroll to position [144, 0]
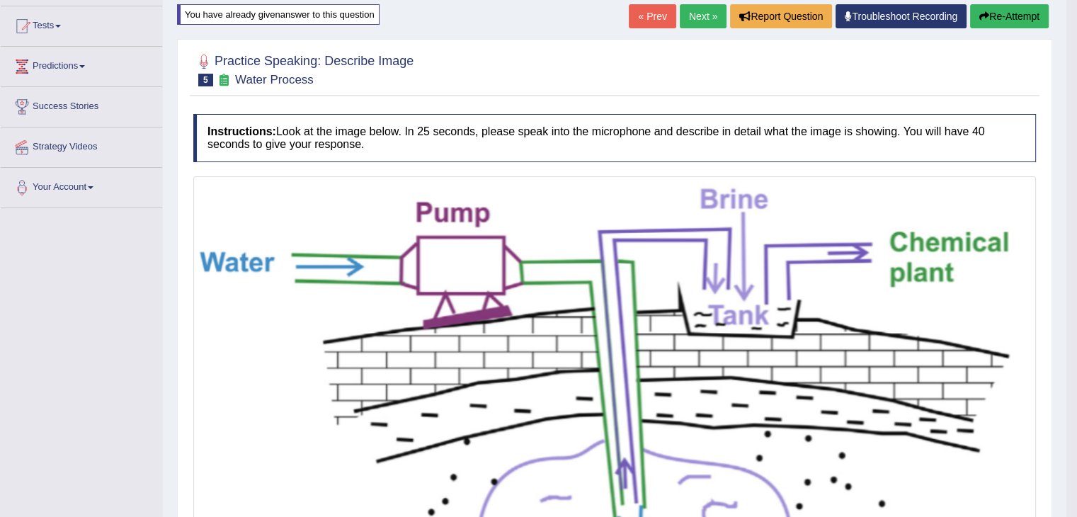
click at [1014, 18] on button "Re-Attempt" at bounding box center [1009, 16] width 79 height 24
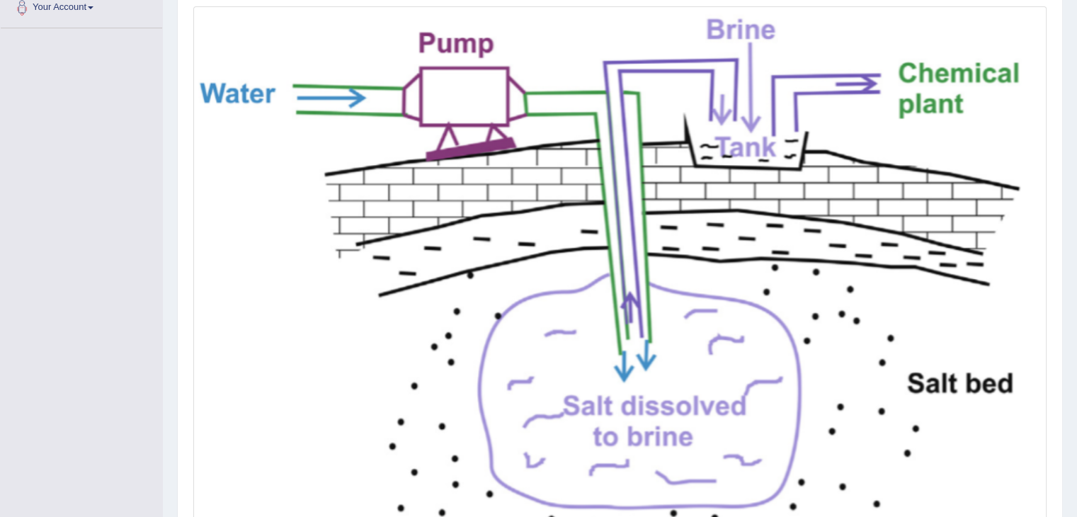
scroll to position [460, 0]
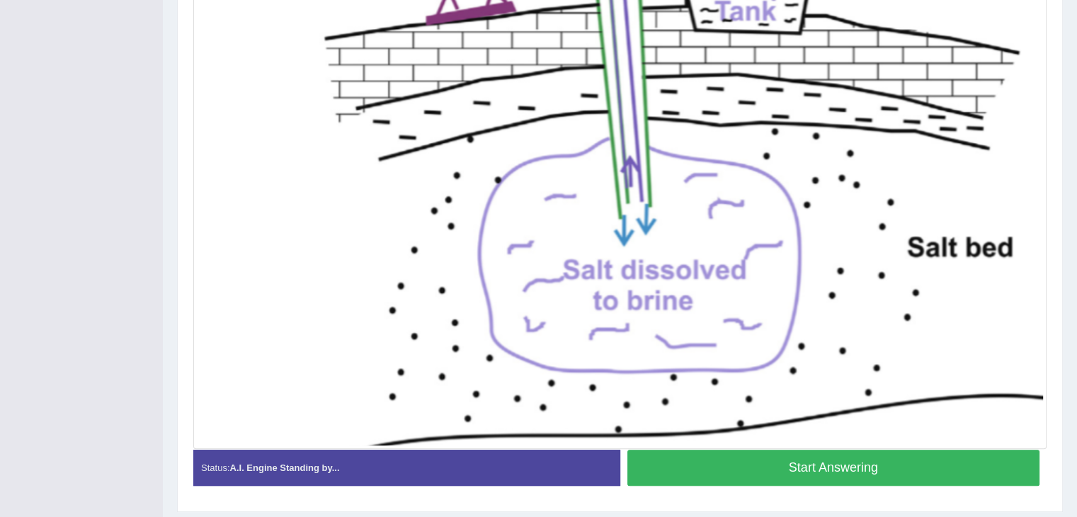
drag, startPoint x: 793, startPoint y: 461, endPoint x: 830, endPoint y: 195, distance: 268.0
click at [830, 195] on div "Instructions: Look at the image below. In 25 seconds, please speak into the mic…" at bounding box center [620, 153] width 860 height 702
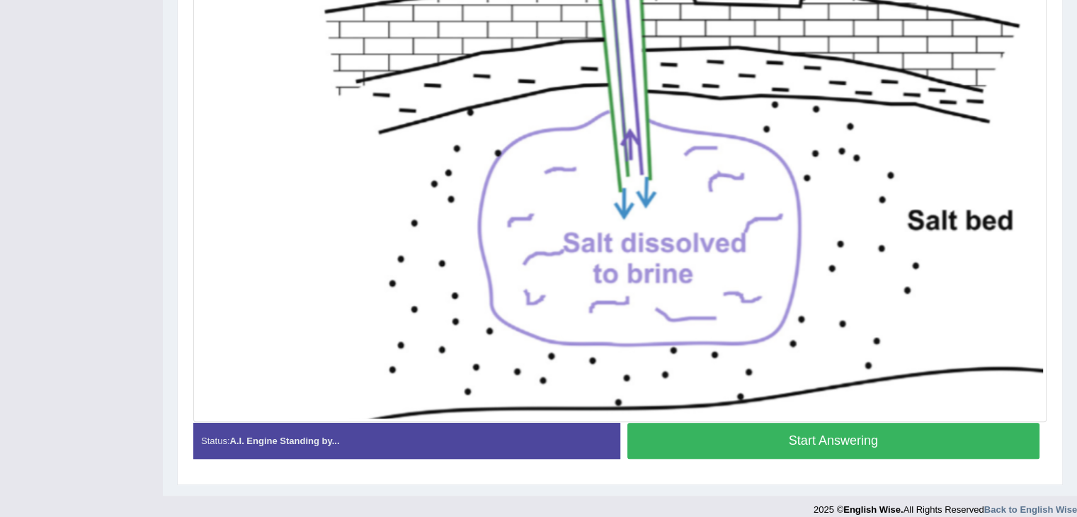
scroll to position [499, 0]
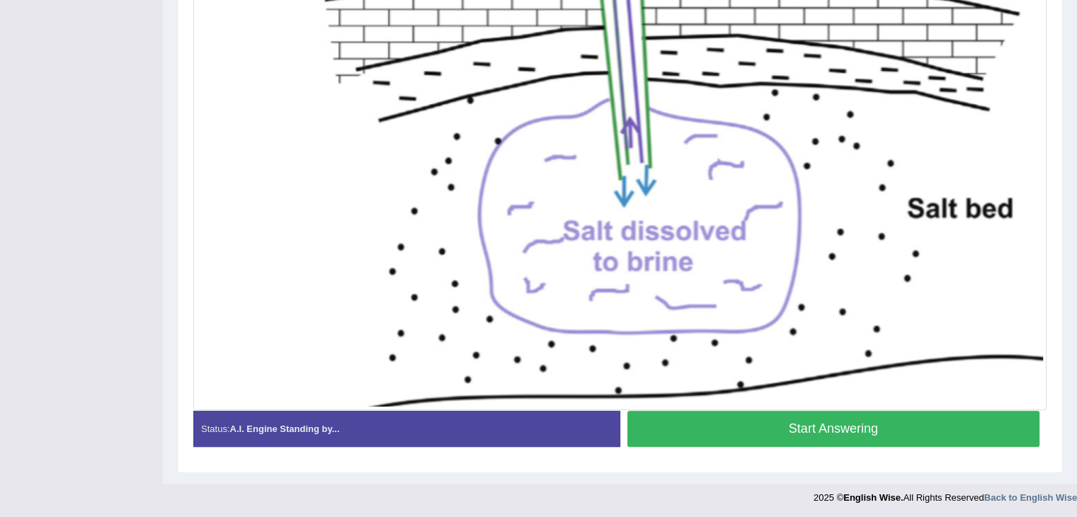
click at [812, 430] on button "Start Answering" at bounding box center [833, 429] width 413 height 36
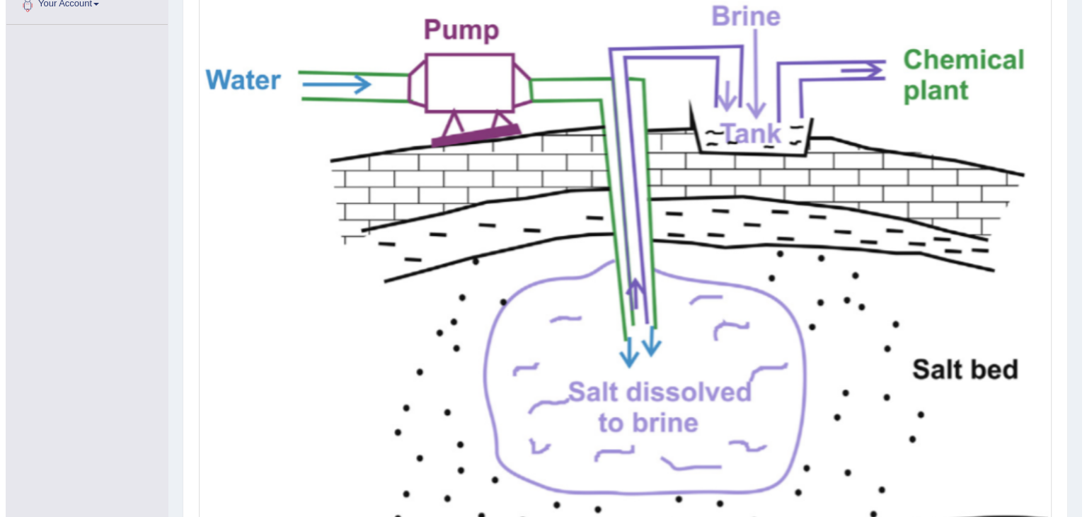
scroll to position [503, 0]
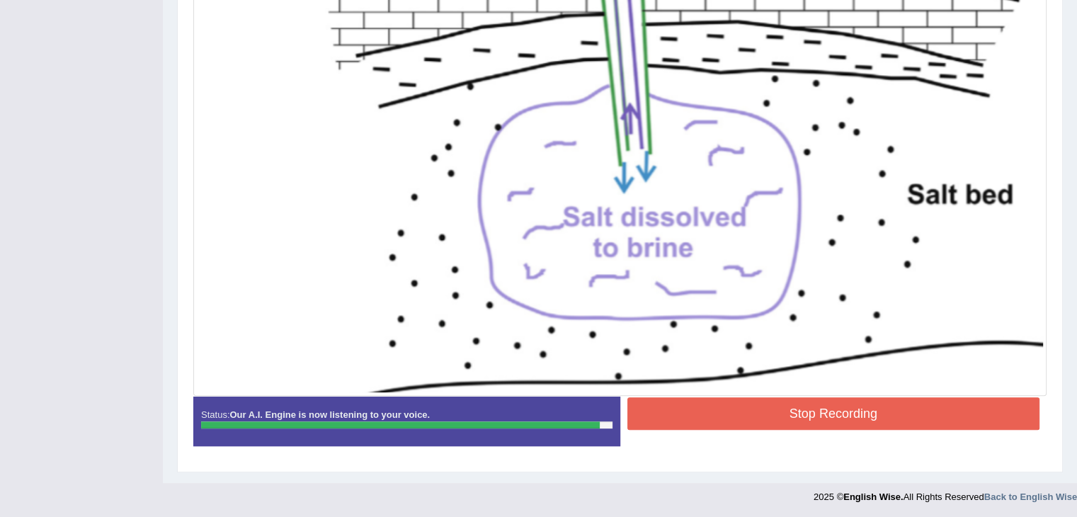
click at [818, 400] on button "Stop Recording" at bounding box center [833, 413] width 413 height 33
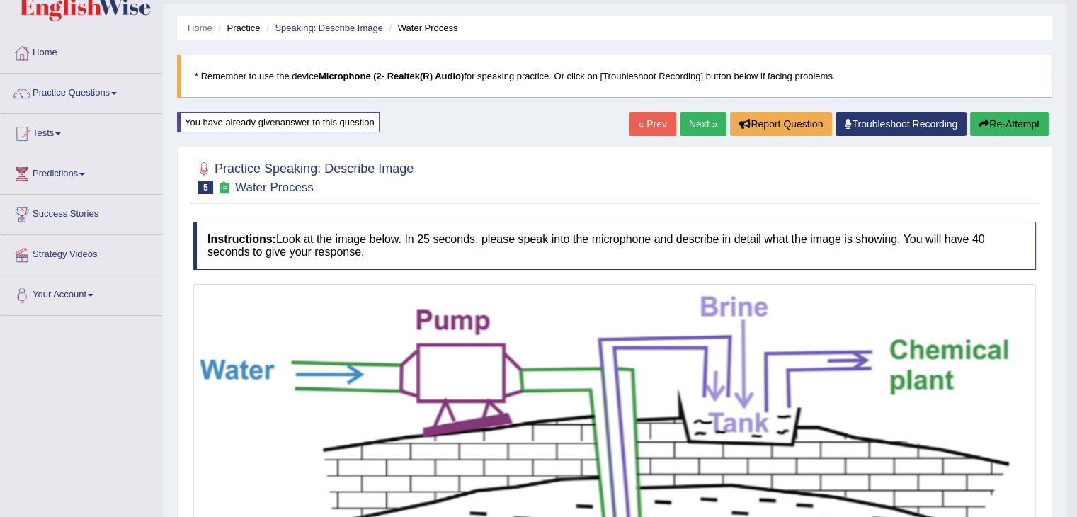
scroll to position [0, 0]
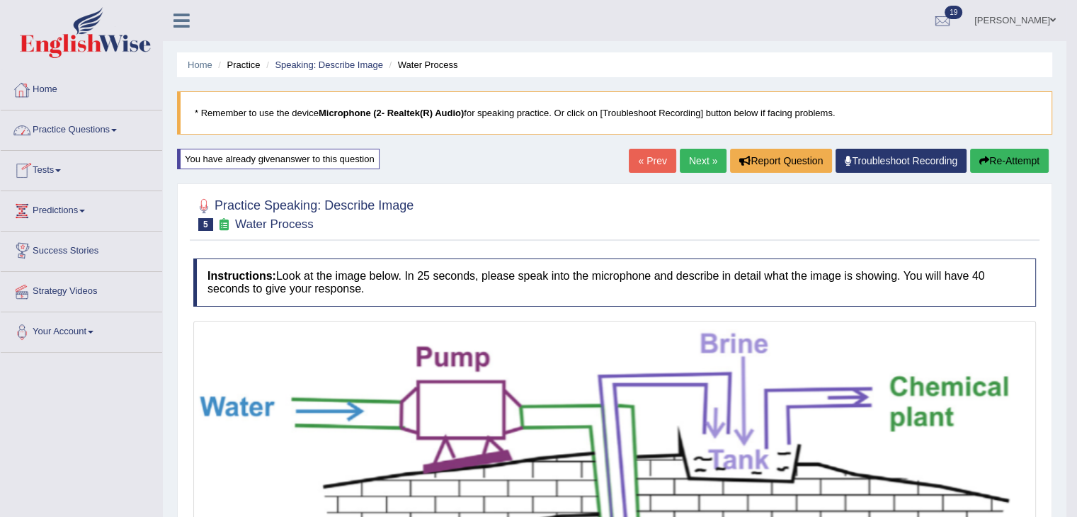
click at [56, 88] on link "Home" at bounding box center [81, 87] width 161 height 35
